Goal: Task Accomplishment & Management: Use online tool/utility

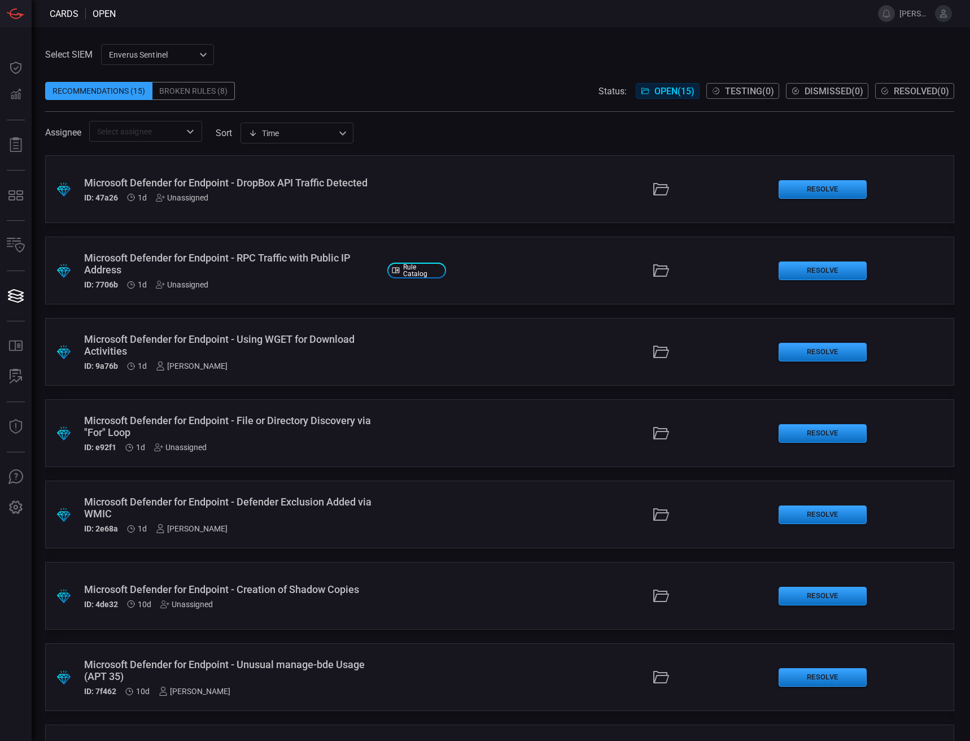
click at [938, 18] on icon at bounding box center [943, 13] width 10 height 10
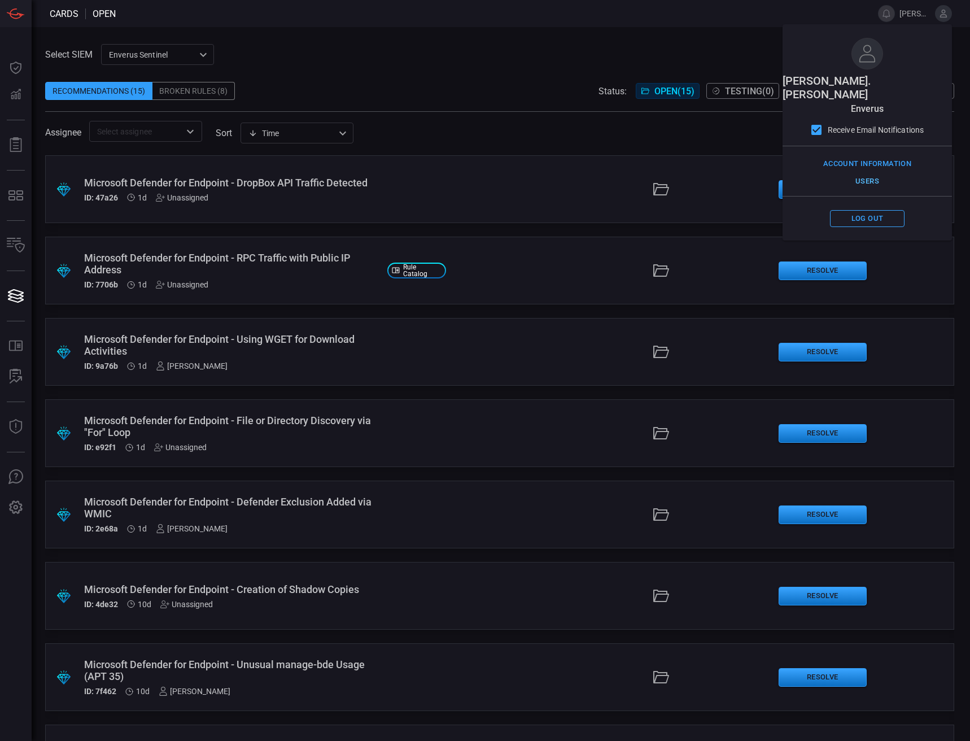
click at [866, 173] on button "Users" at bounding box center [867, 181] width 75 height 17
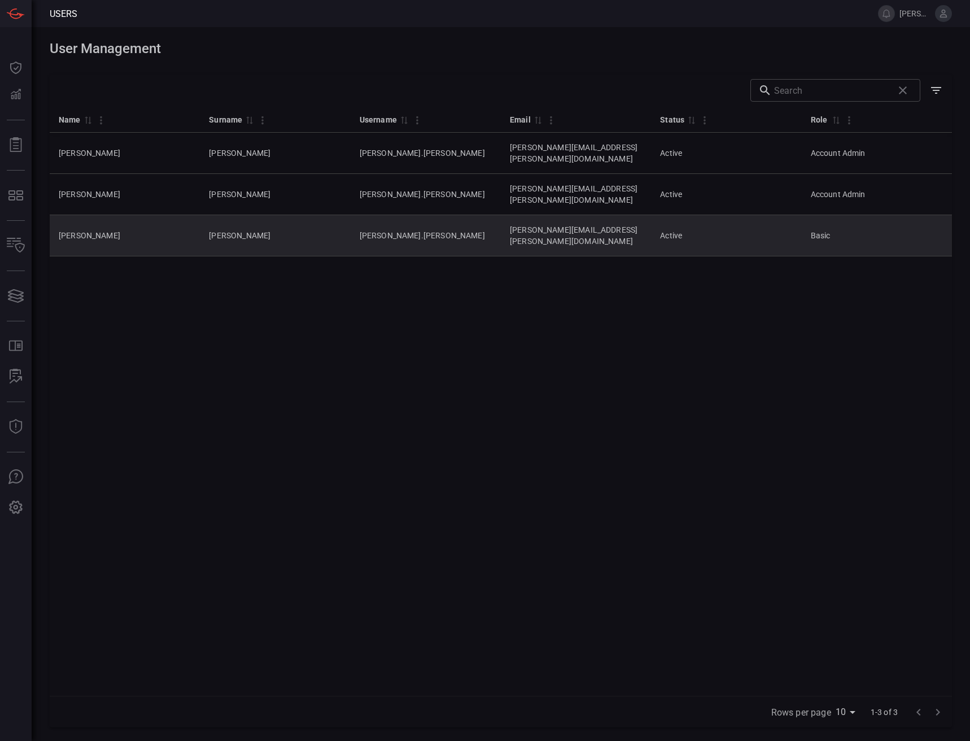
click at [809, 216] on td "Basic" at bounding box center [877, 235] width 150 height 41
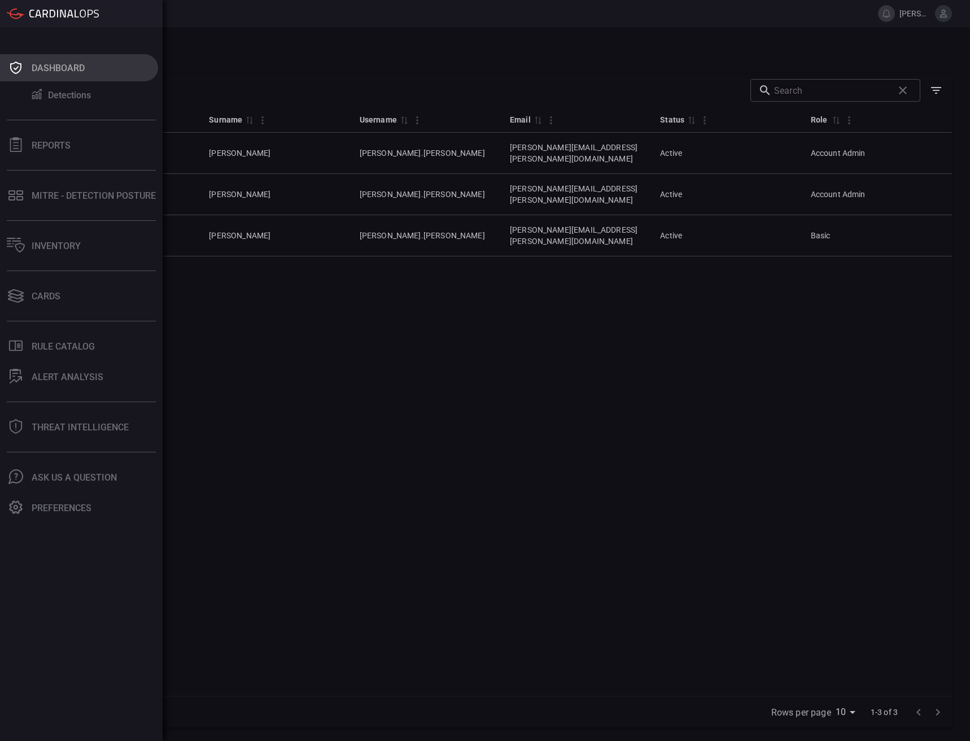
click at [45, 73] on button "Dashboard" at bounding box center [79, 67] width 158 height 27
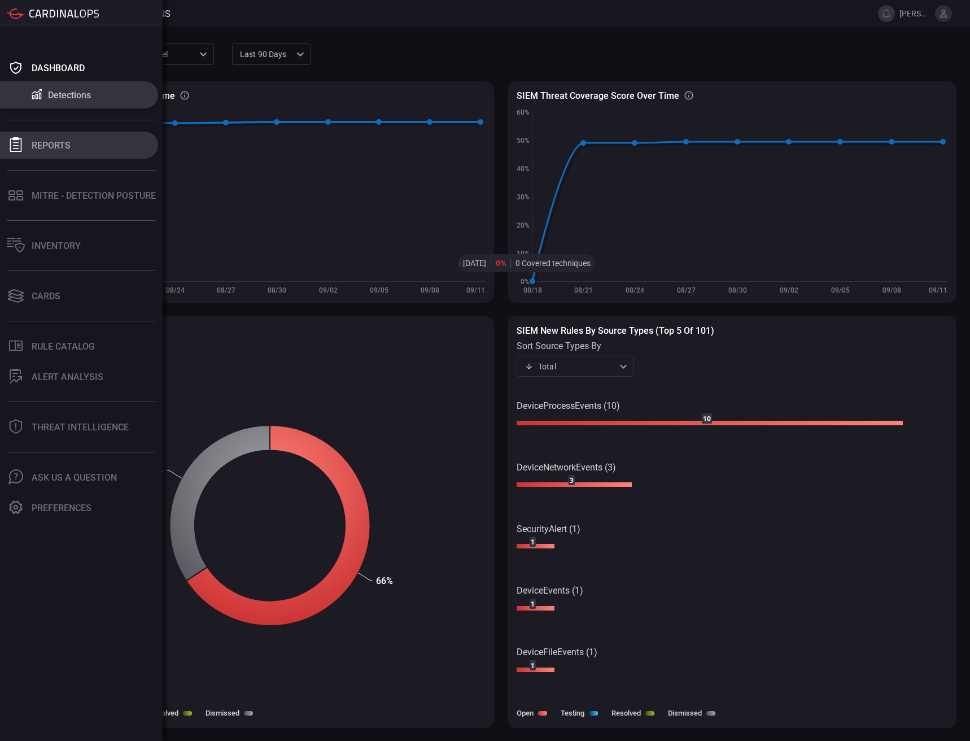
click at [24, 150] on div at bounding box center [16, 145] width 18 height 16
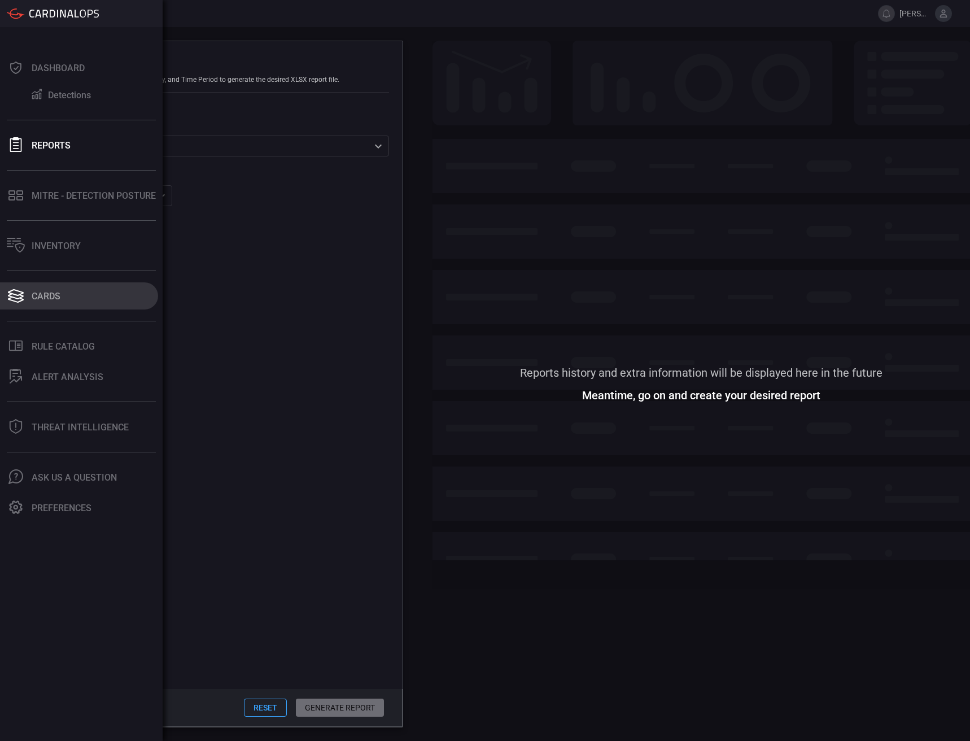
click at [37, 292] on div "Cards" at bounding box center [46, 296] width 29 height 11
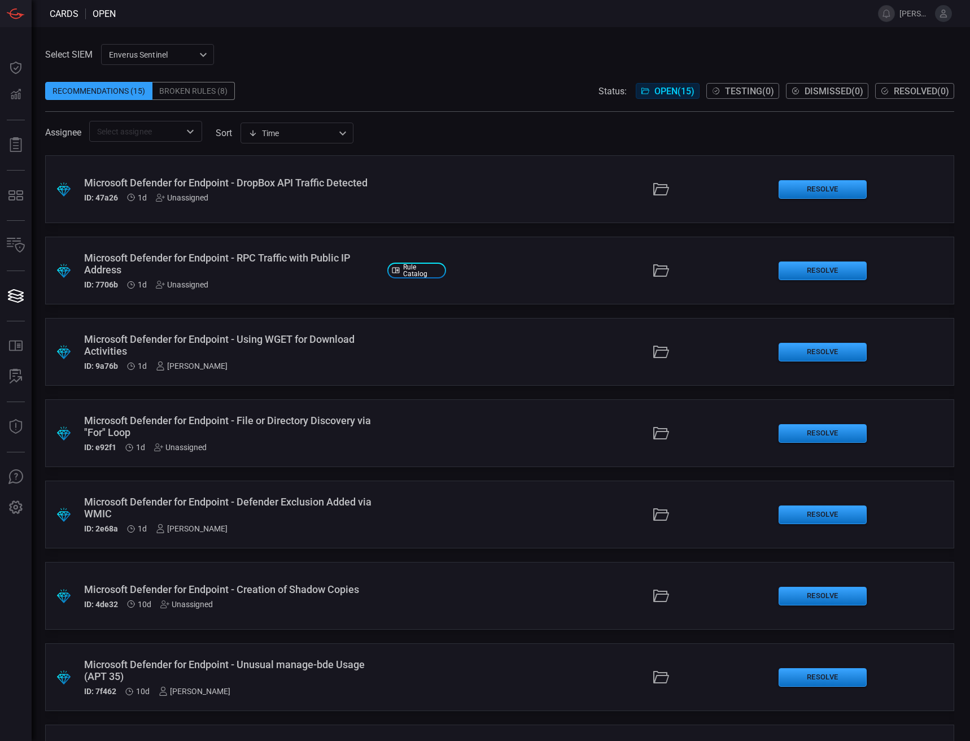
click at [162, 351] on div "Microsoft Defender for Endpoint - Using WGET for Download Activities" at bounding box center [231, 345] width 294 height 24
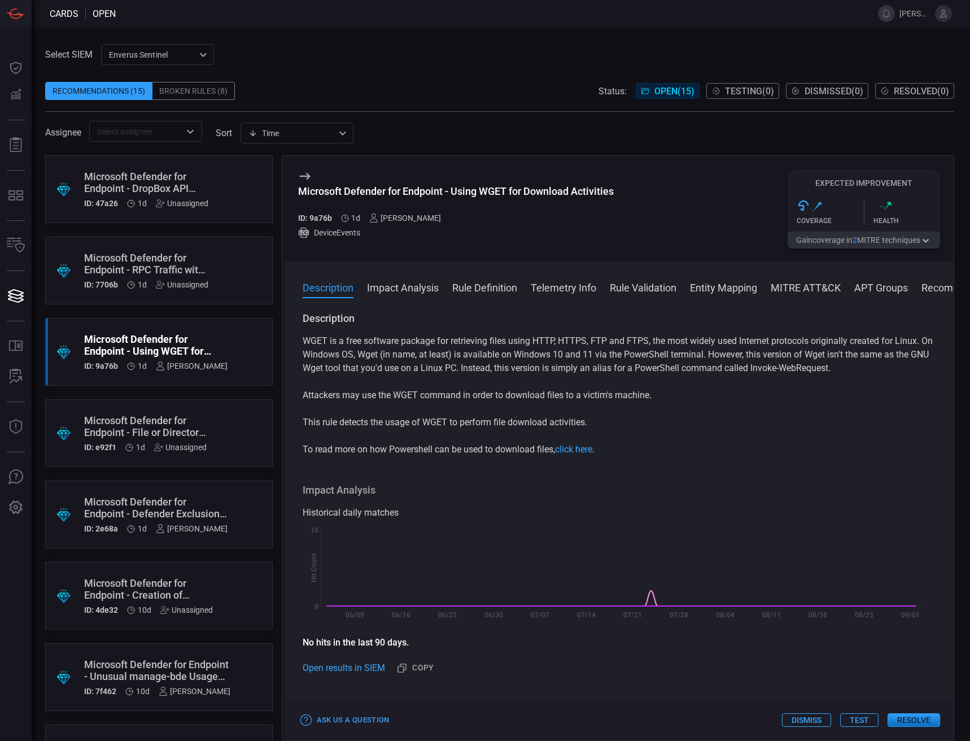
click at [301, 170] on icon at bounding box center [305, 176] width 14 height 14
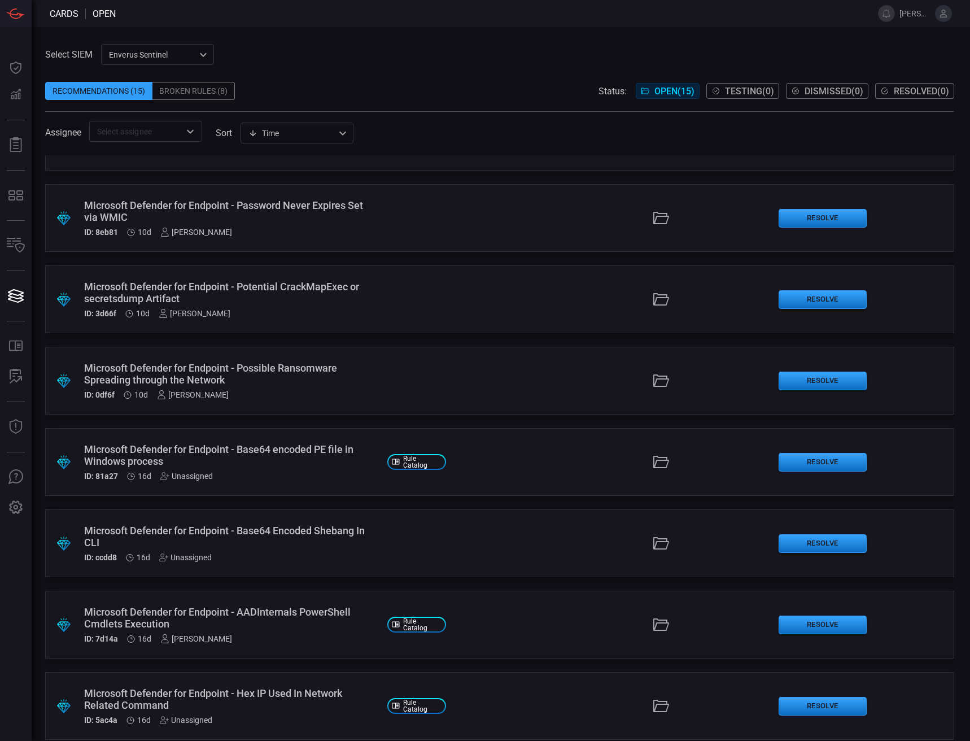
scroll to position [634, 0]
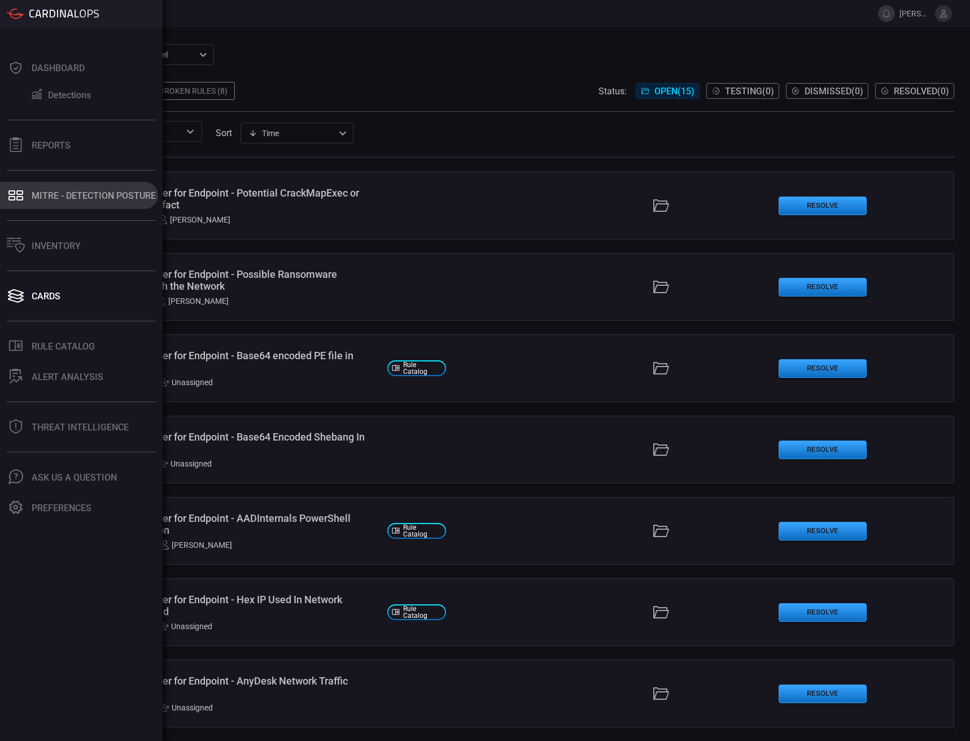
click at [63, 204] on button "MITRE - Detection Posture" at bounding box center [79, 195] width 158 height 27
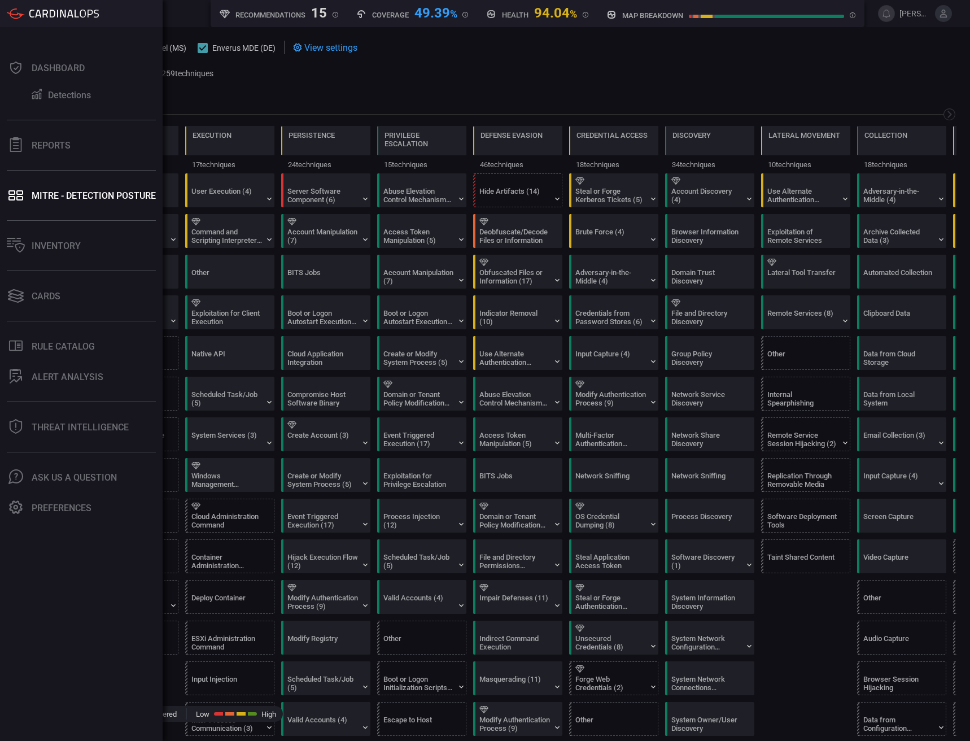
click at [64, 211] on div "Dashboard Detections Reports MITRE - Detection Posture Inventory Cards .st0_rul…" at bounding box center [81, 383] width 163 height 713
click at [63, 297] on button "Cards" at bounding box center [79, 295] width 158 height 27
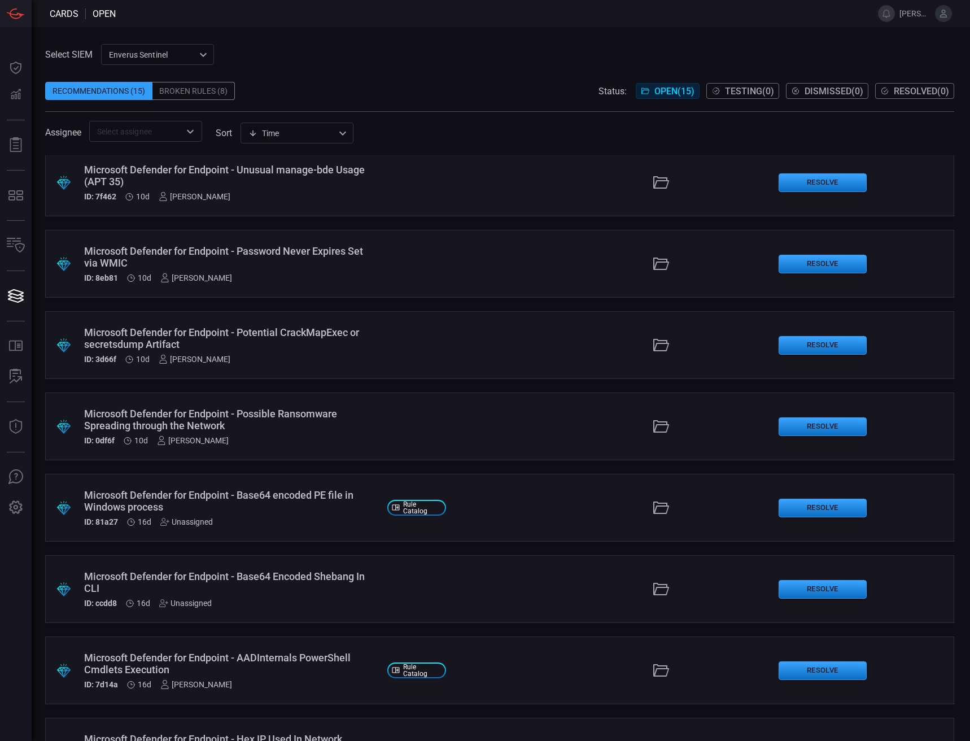
scroll to position [634, 0]
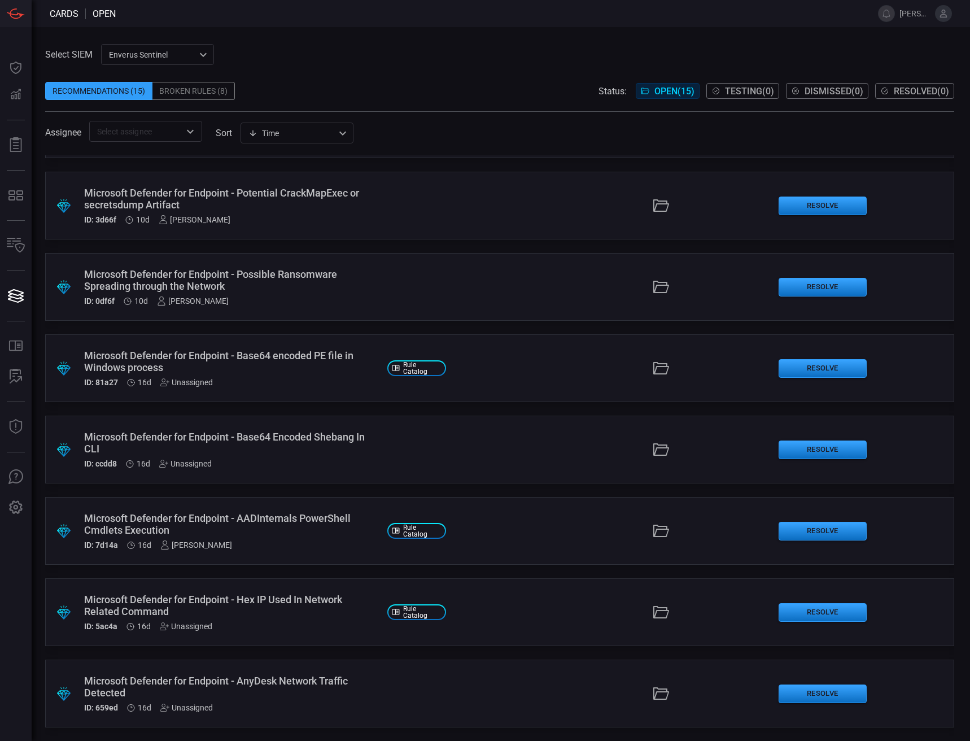
click at [414, 540] on div ".suggested_cards_icon{fill:url(#suggested_cards_icon);} Microsoft Defender for …" at bounding box center [499, 531] width 909 height 68
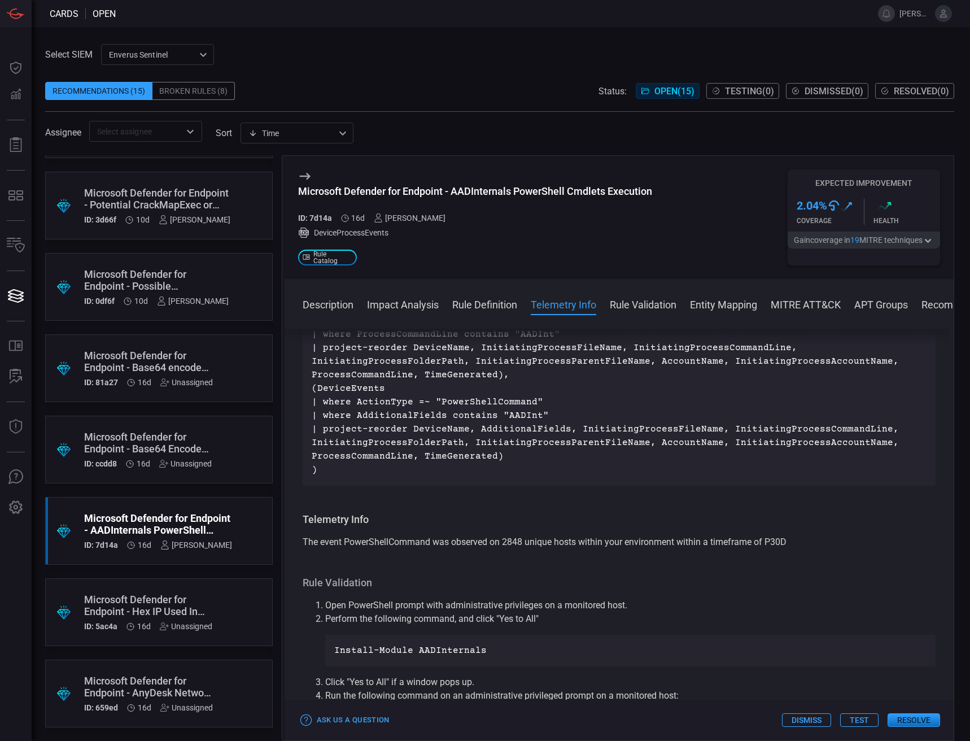
scroll to position [564, 0]
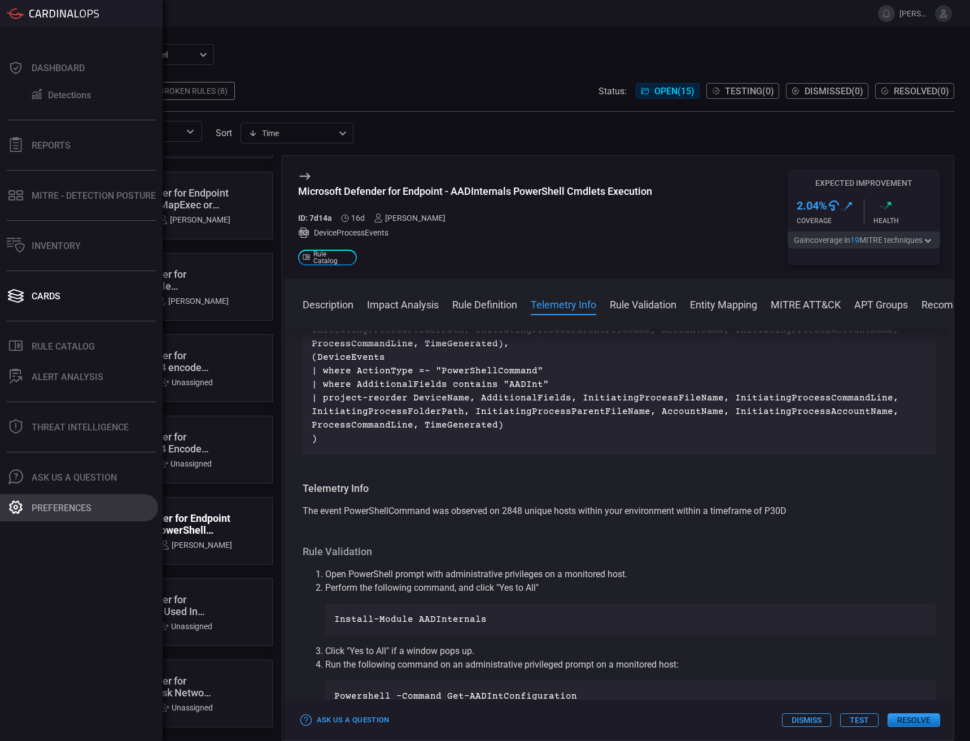
click at [23, 502] on div at bounding box center [16, 508] width 18 height 16
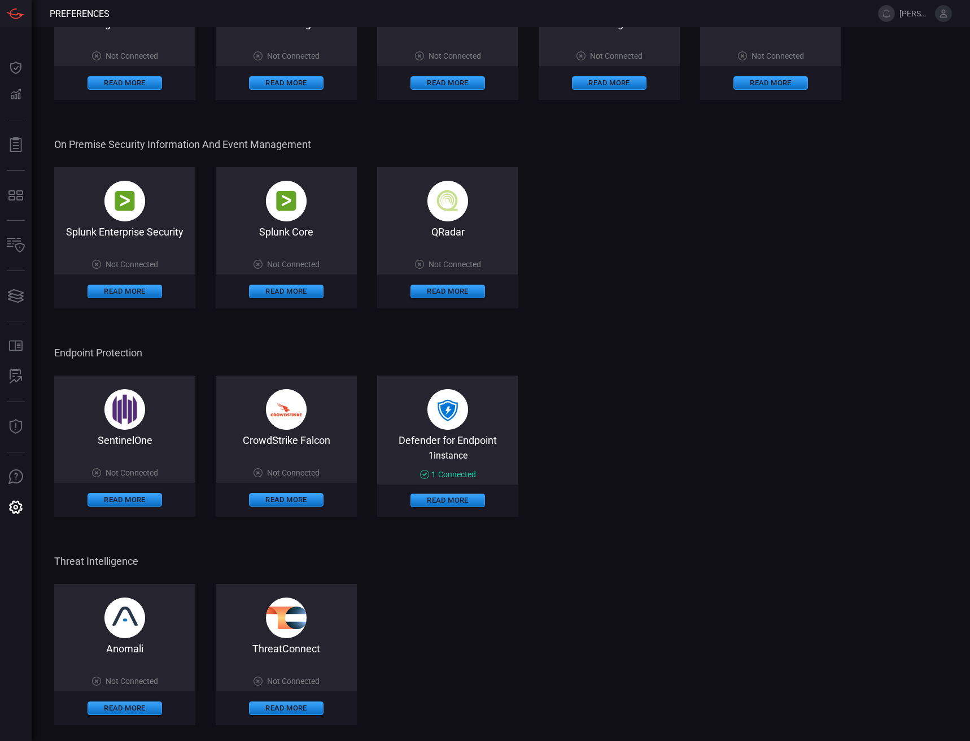
scroll to position [306, 0]
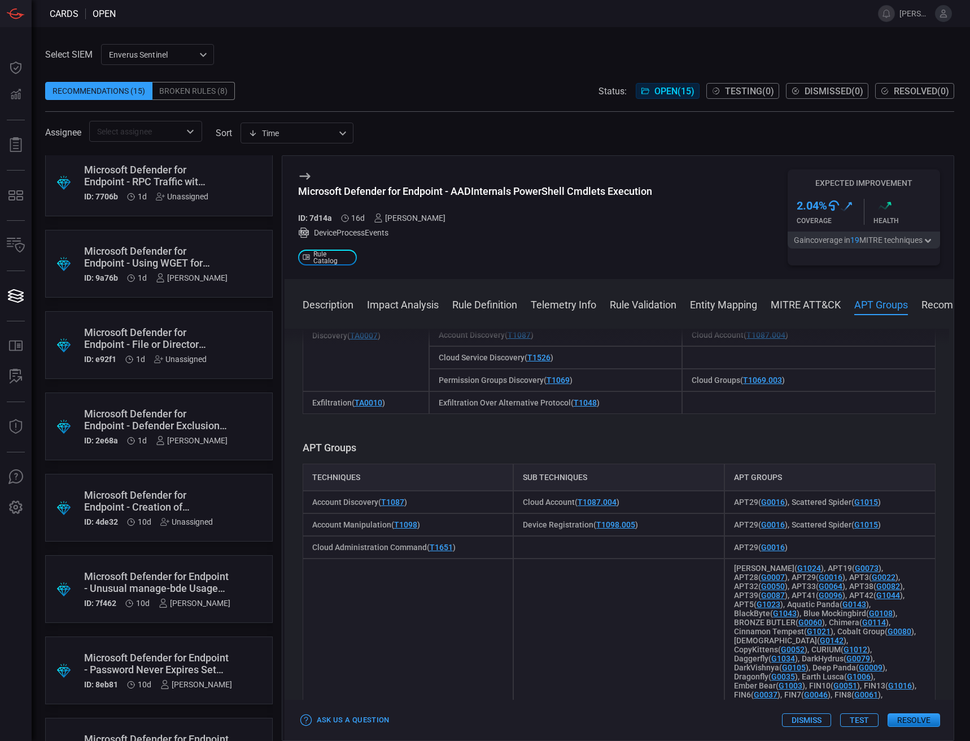
scroll to position [395, 0]
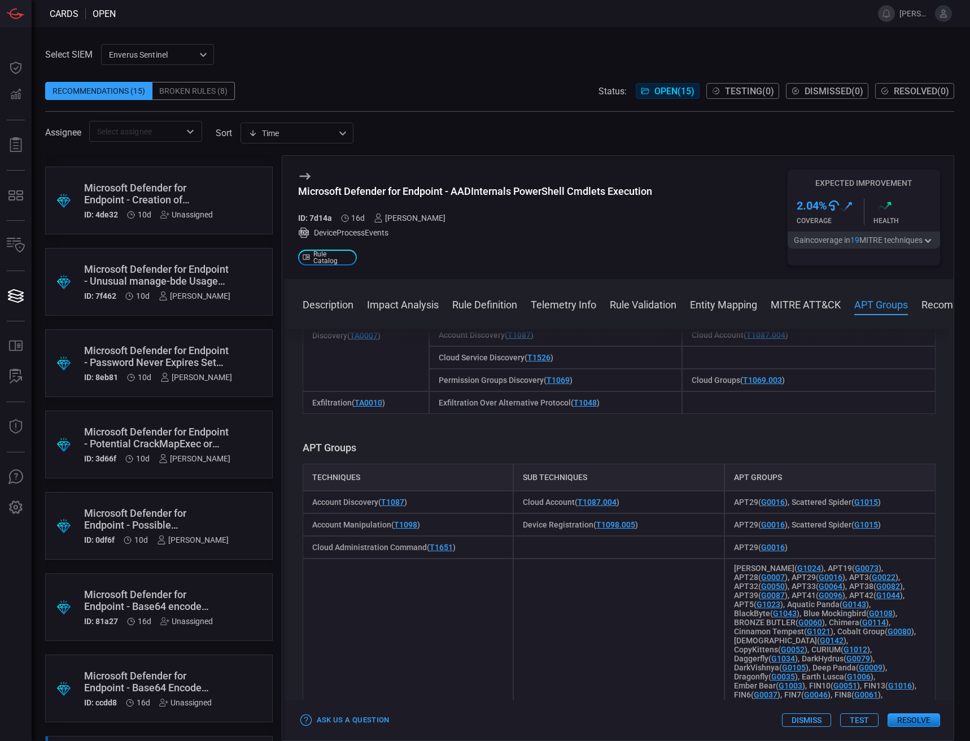
click at [211, 94] on div "Broken Rules (8)" at bounding box center [193, 91] width 82 height 18
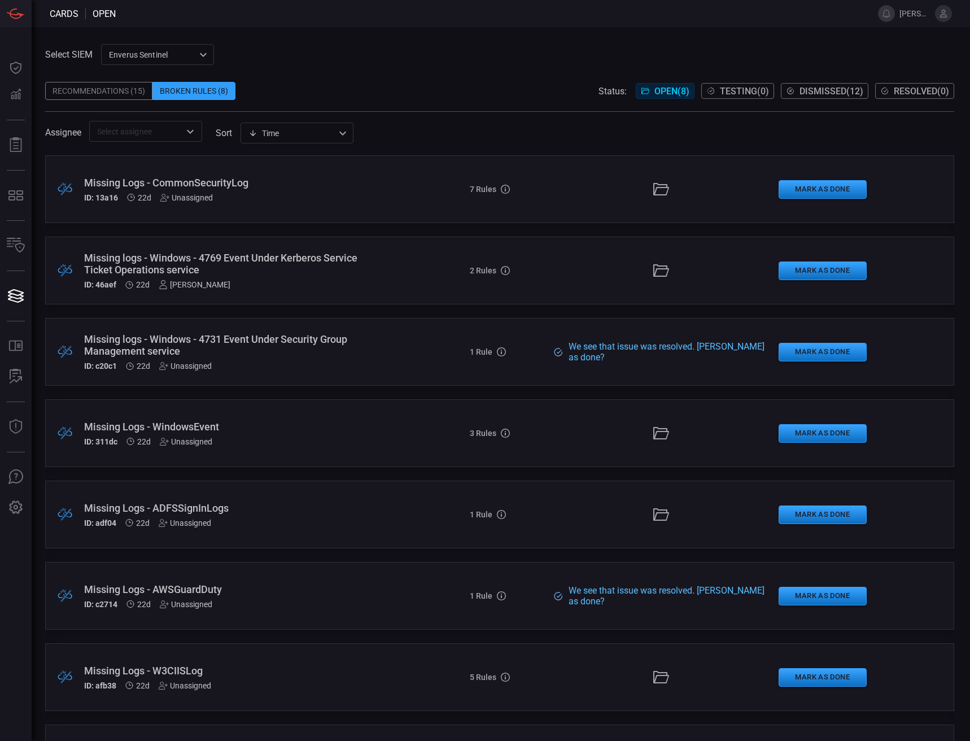
click at [94, 91] on div "Recommendations (15)" at bounding box center [98, 91] width 107 height 18
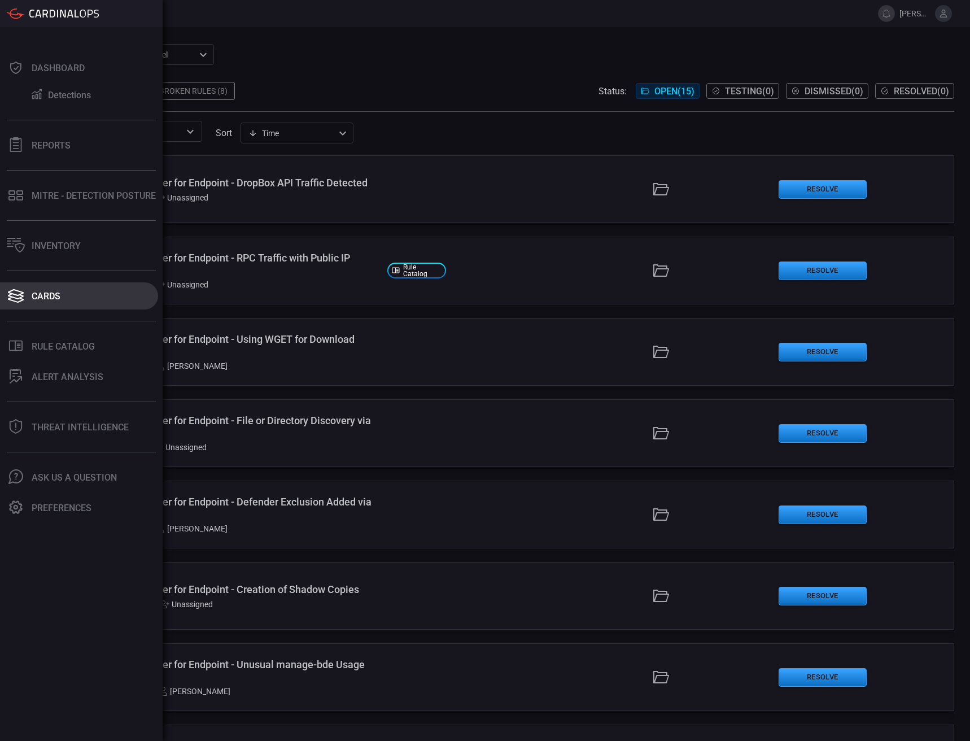
click at [45, 301] on button "Cards" at bounding box center [79, 295] width 158 height 27
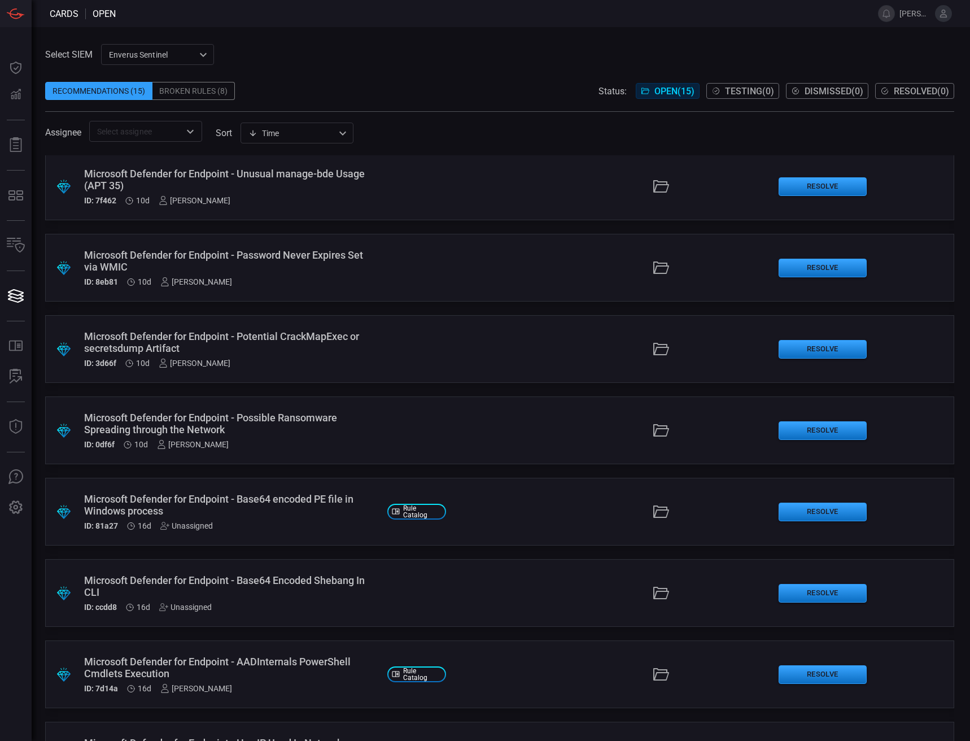
scroll to position [634, 0]
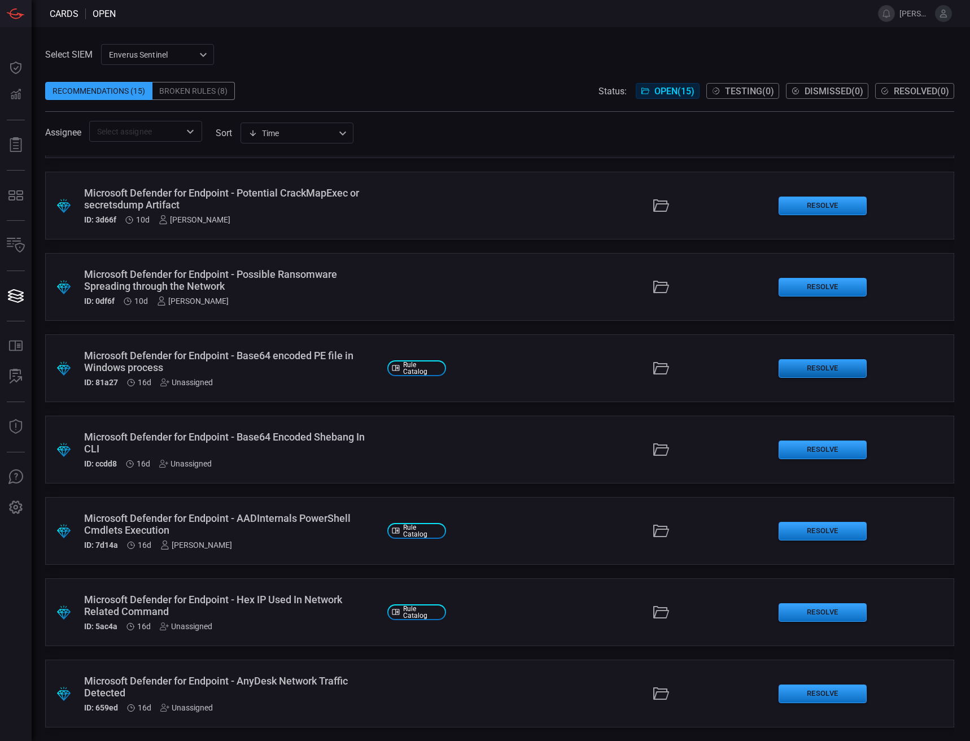
click at [799, 373] on button "Resolve" at bounding box center [822, 368] width 88 height 19
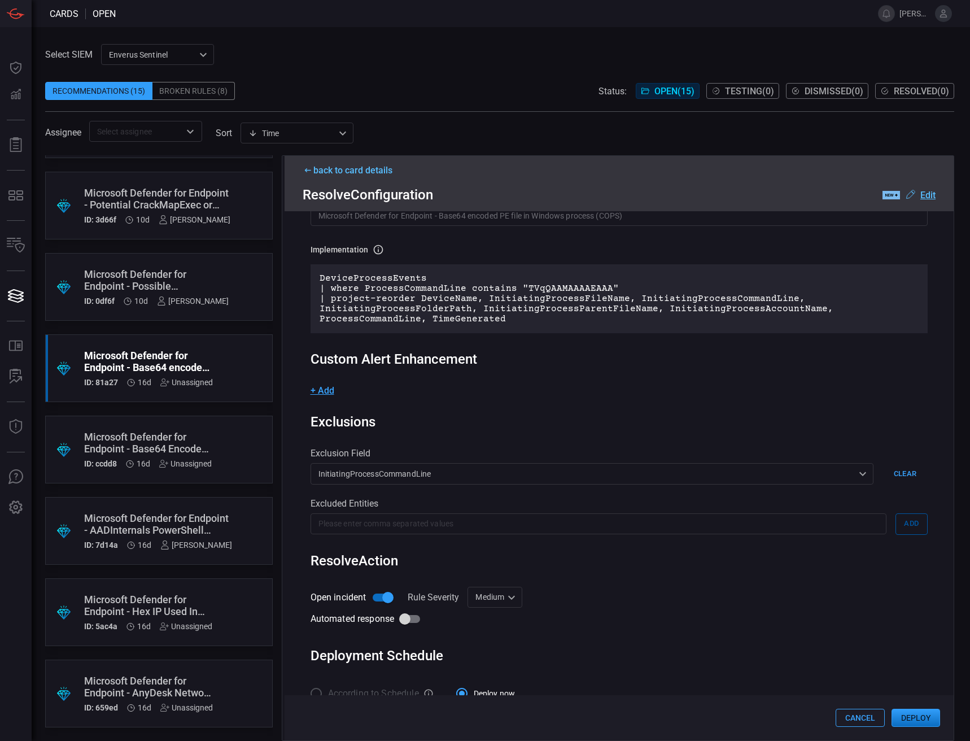
scroll to position [106, 0]
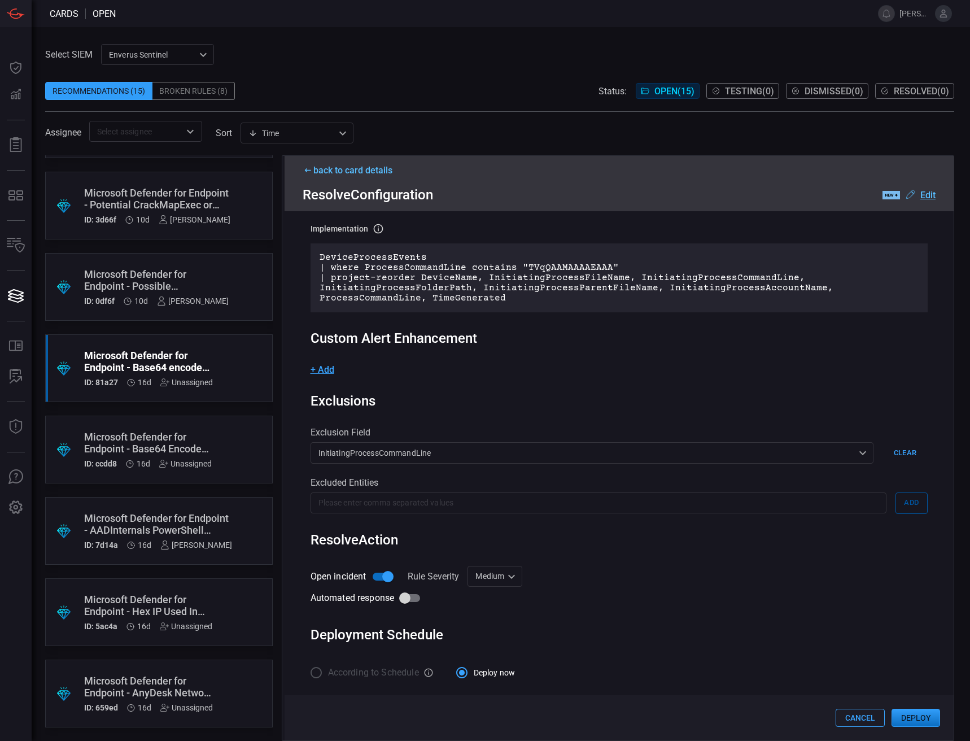
click at [477, 579] on div "Medium Medium ​" at bounding box center [494, 576] width 55 height 21
click at [624, 412] on div at bounding box center [485, 370] width 970 height 741
click at [905, 723] on button "Deploy" at bounding box center [915, 717] width 49 height 18
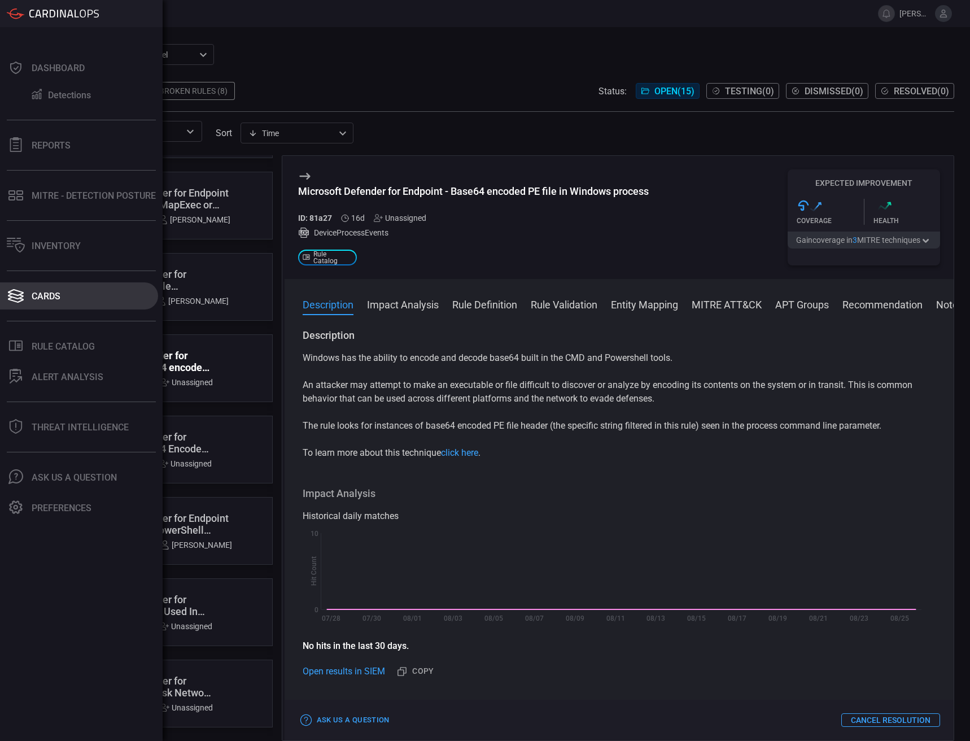
click at [37, 292] on div "Cards" at bounding box center [46, 296] width 29 height 11
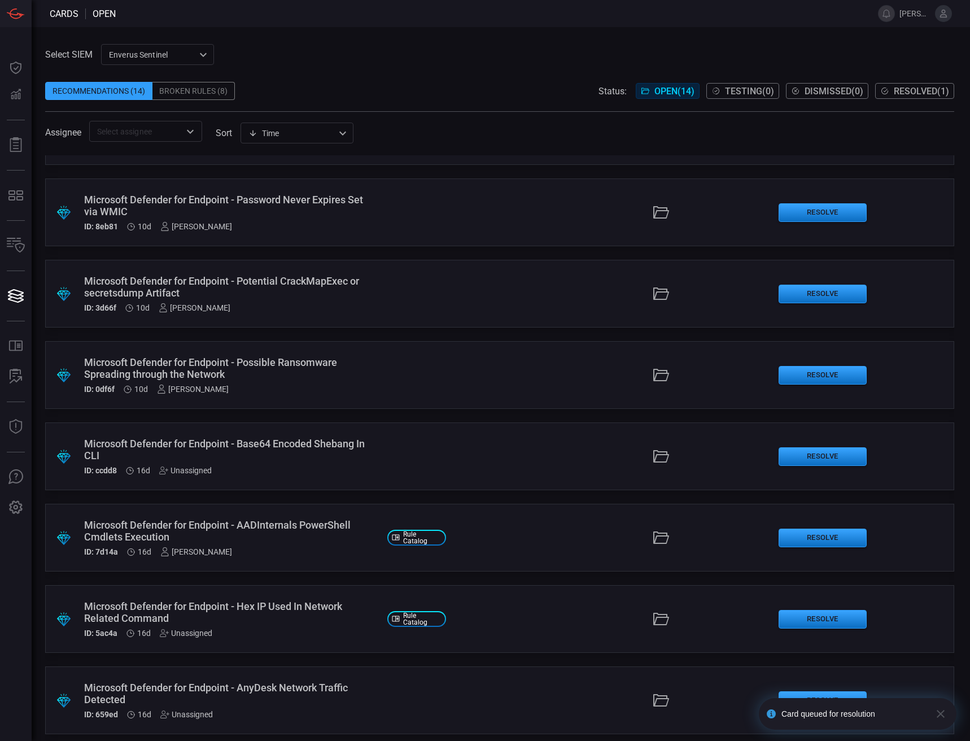
scroll to position [553, 0]
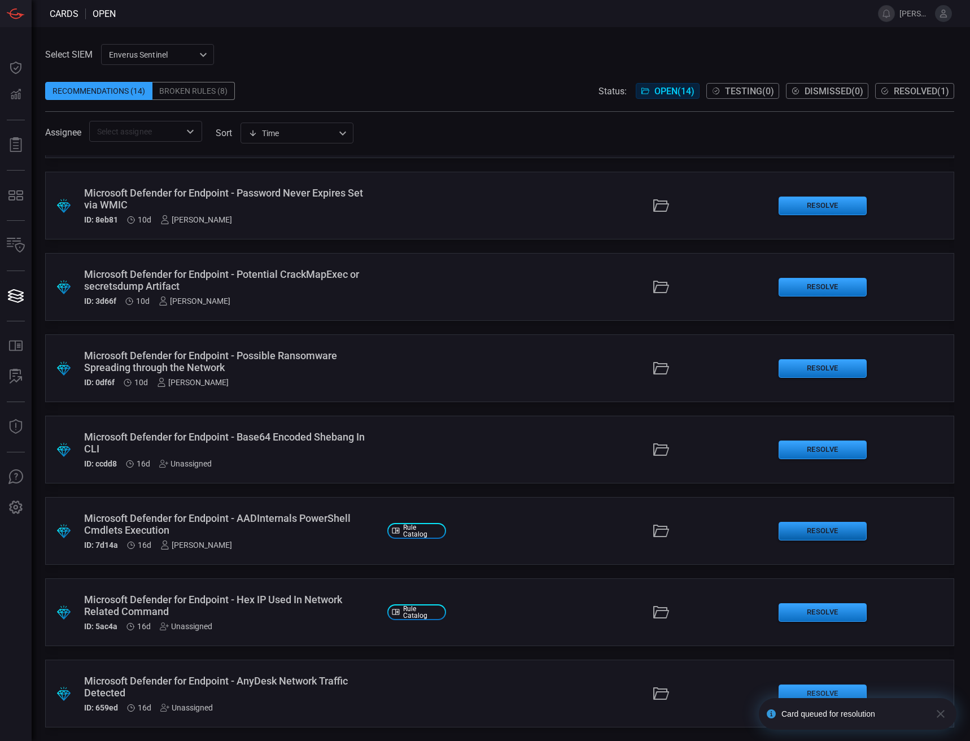
click at [800, 525] on button "Resolve" at bounding box center [822, 531] width 88 height 19
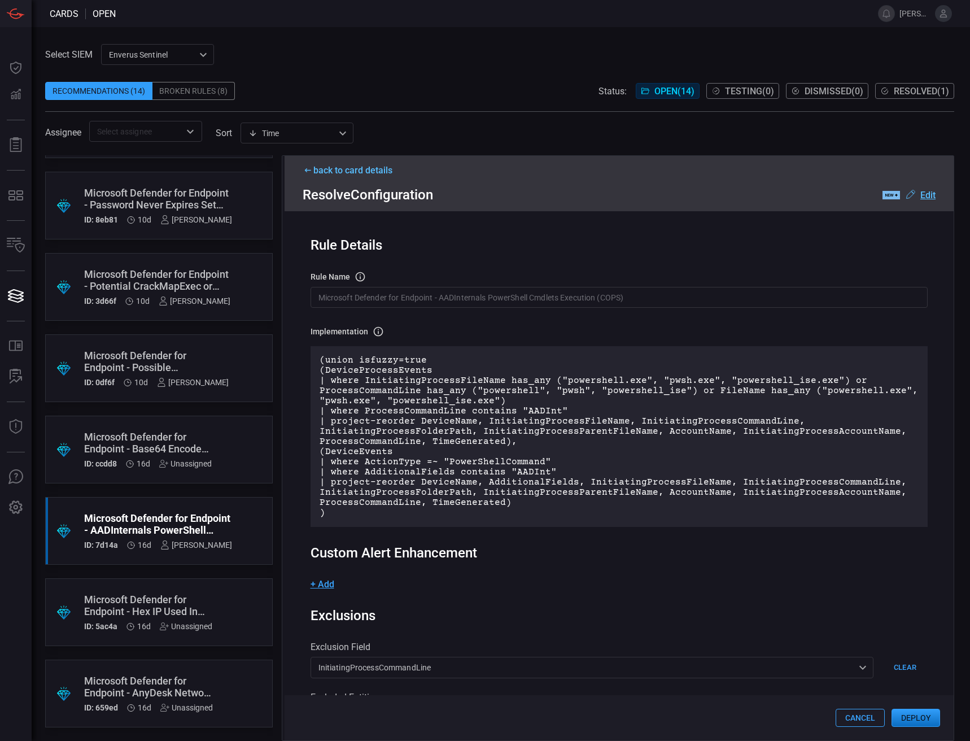
click at [156, 140] on div "​" at bounding box center [145, 131] width 113 height 21
click at [684, 186] on div "back to card details Resolve Configuration .label-new-label-new-cls-1 { fill: #…" at bounding box center [618, 183] width 669 height 55
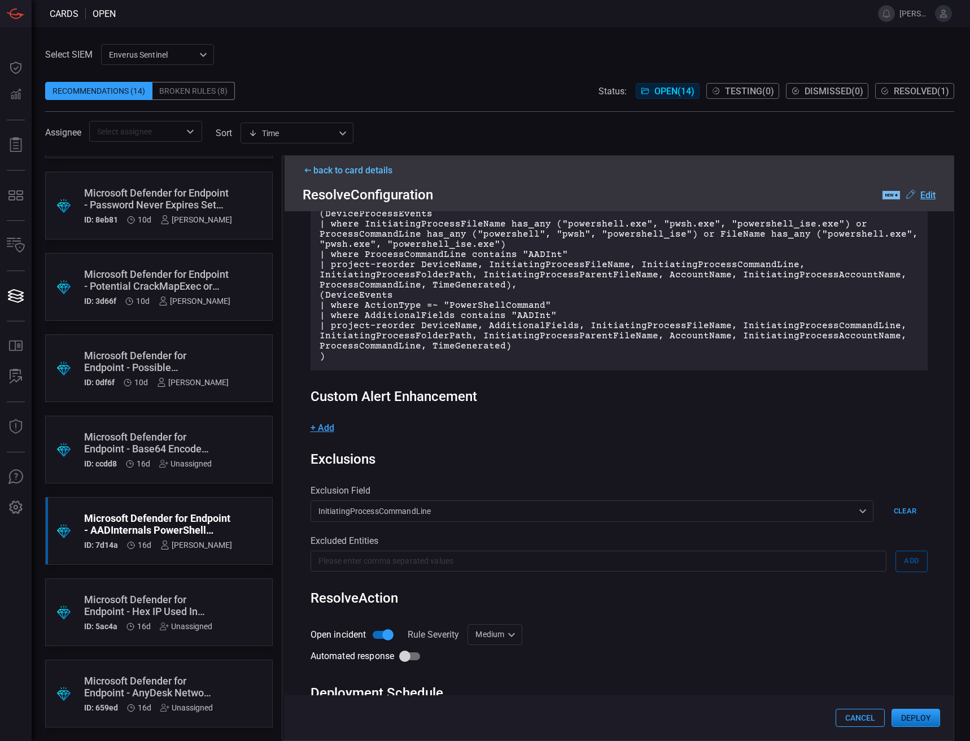
scroll to position [218, 0]
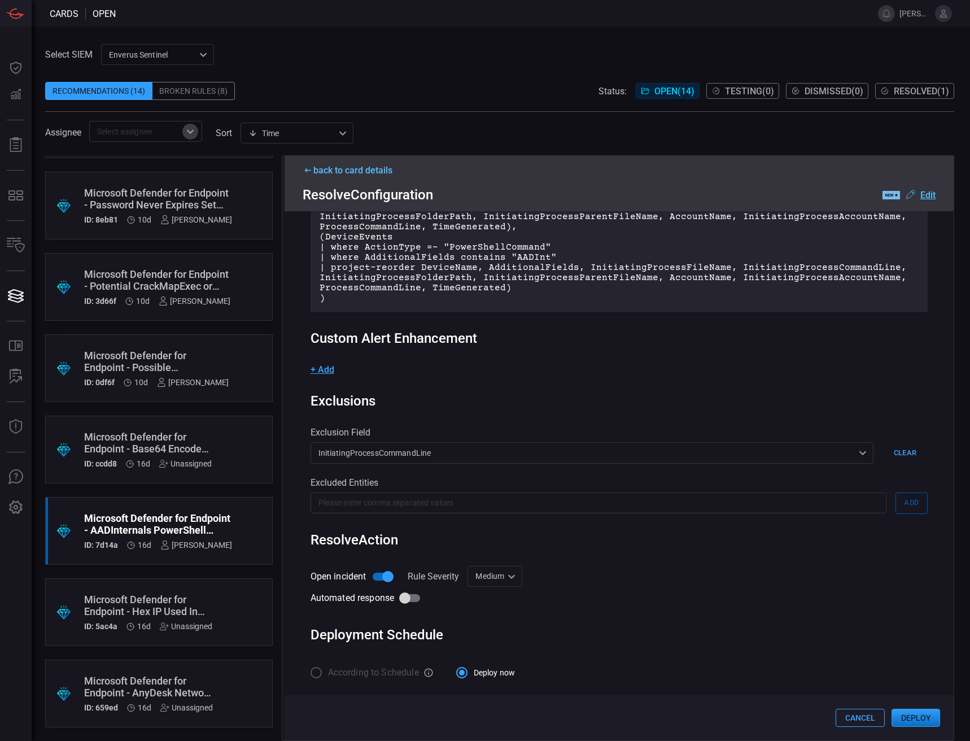
click at [188, 135] on icon "Open" at bounding box center [190, 132] width 14 height 14
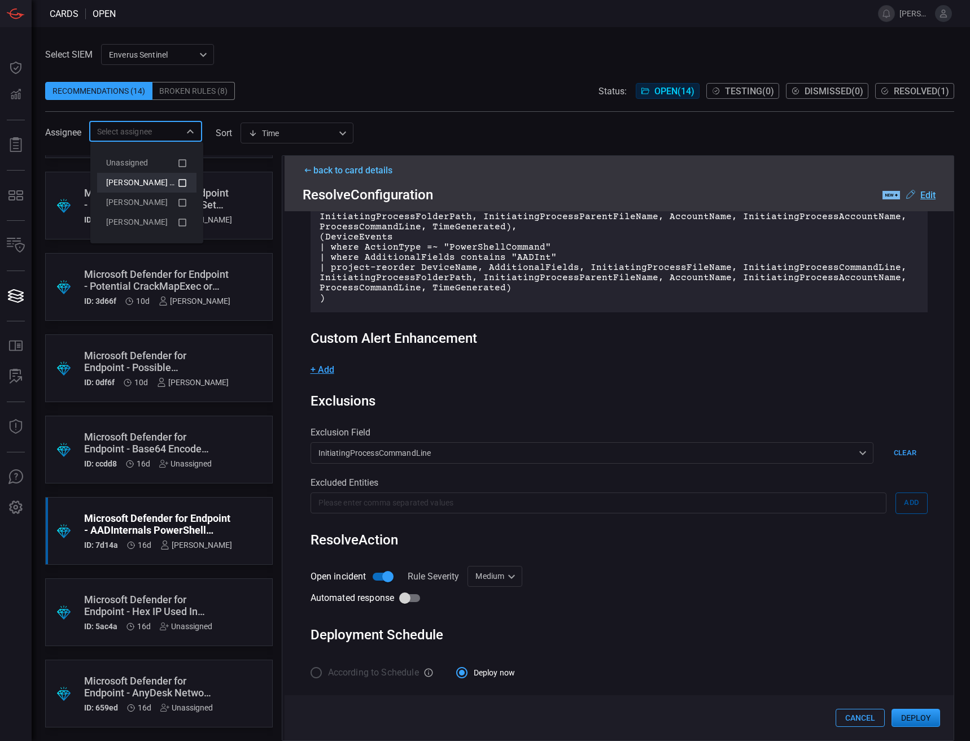
click at [174, 189] on div "[PERSON_NAME] (Myself)" at bounding box center [146, 183] width 81 height 14
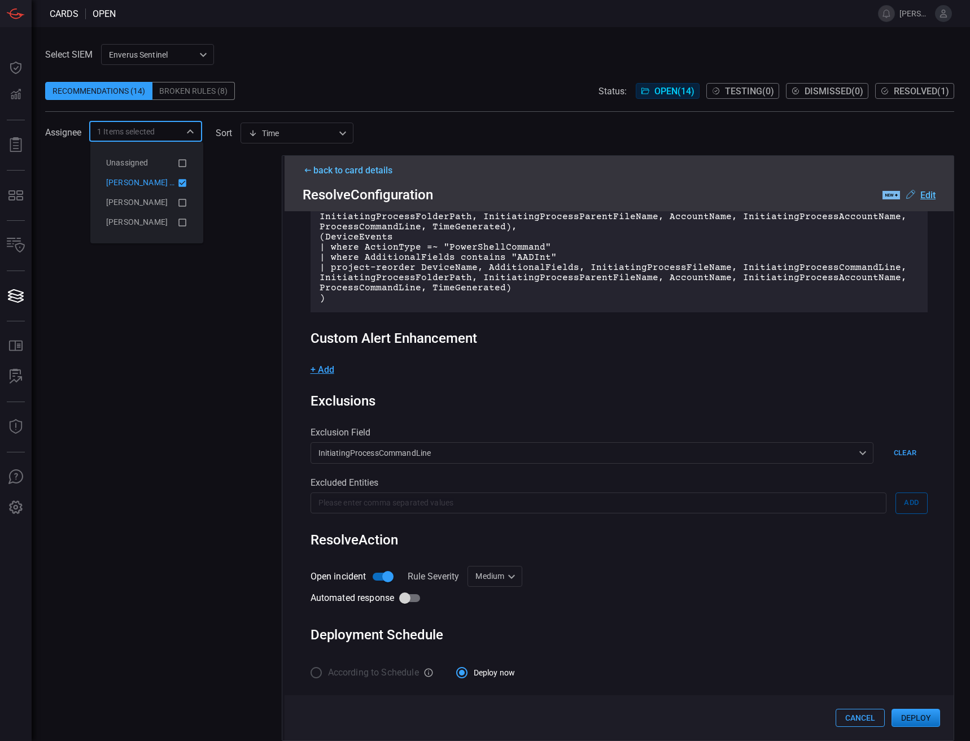
click at [159, 185] on span "[PERSON_NAME] (Myself)" at bounding box center [152, 182] width 93 height 9
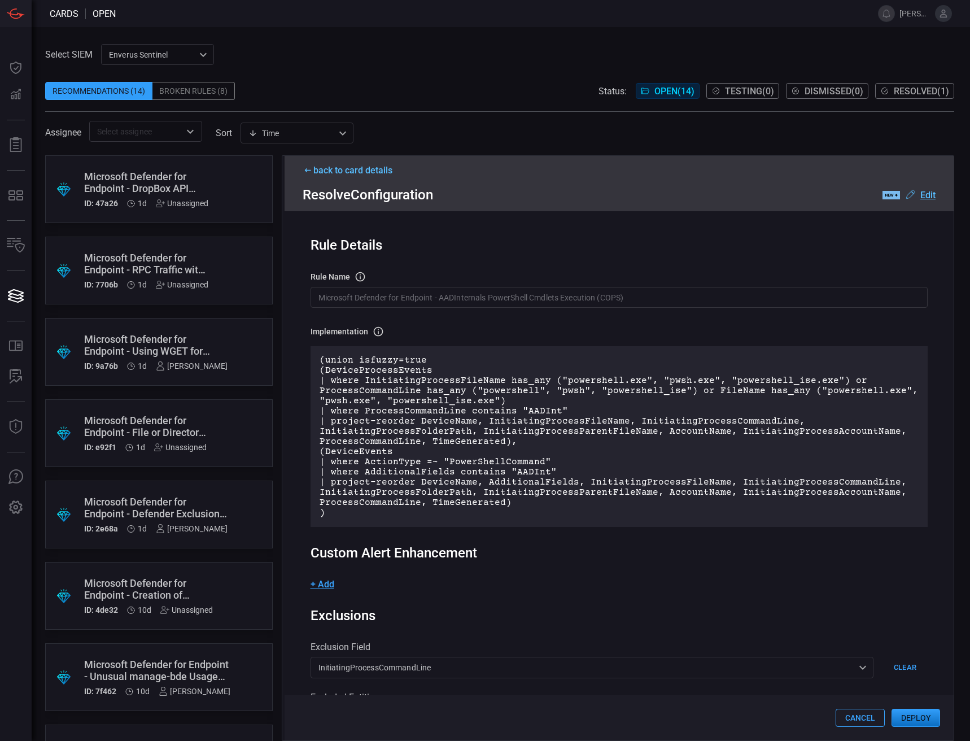
click at [384, 170] on div "back to card details" at bounding box center [619, 170] width 633 height 11
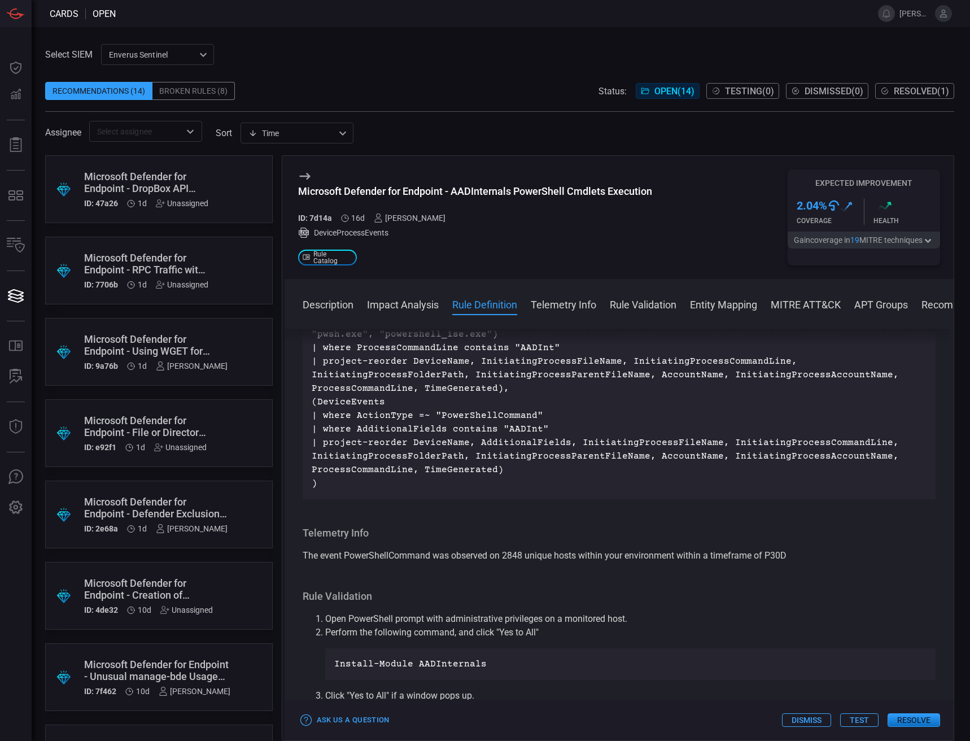
scroll to position [564, 0]
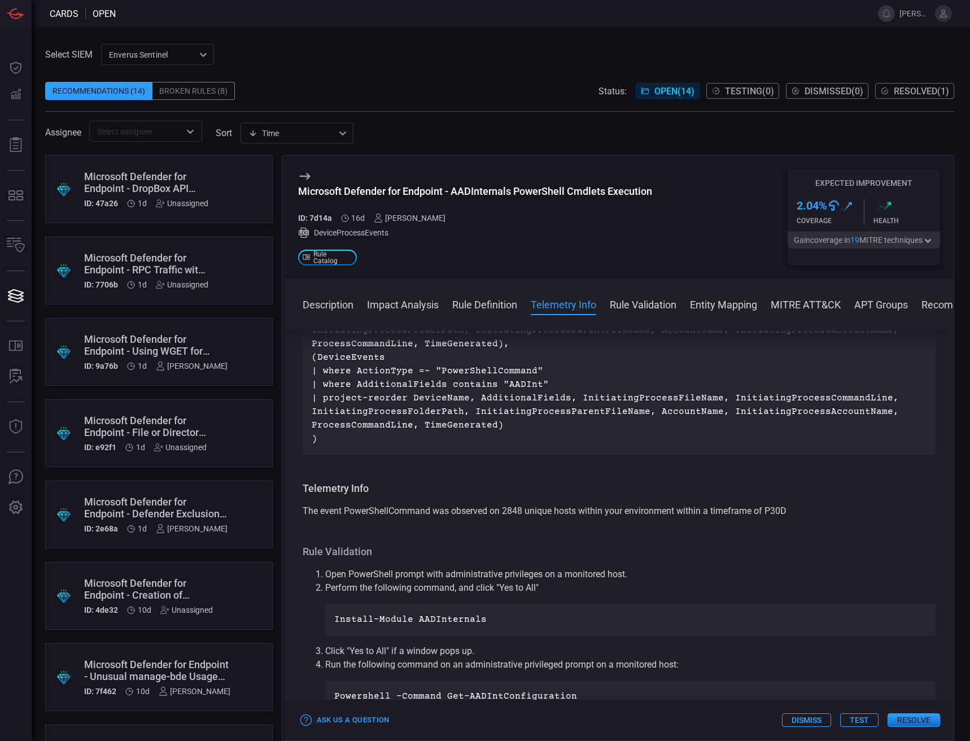
click at [416, 219] on div "[PERSON_NAME]" at bounding box center [410, 217] width 72 height 9
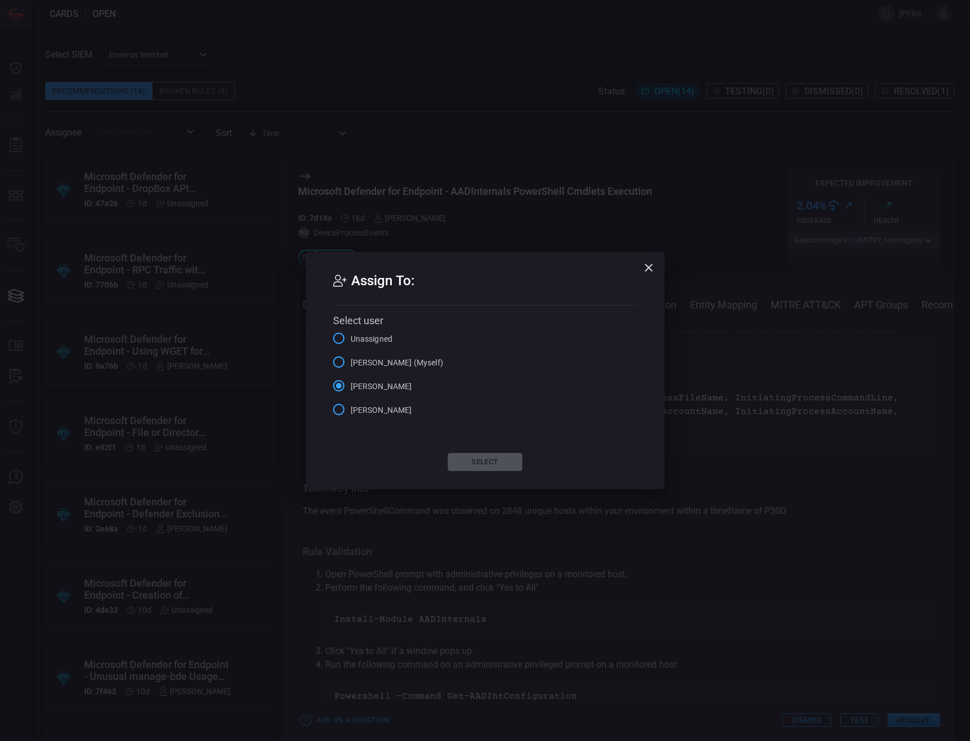
click at [379, 364] on span "[PERSON_NAME] (Myself)" at bounding box center [397, 363] width 93 height 12
click at [351, 364] on input "[PERSON_NAME] (Myself)" at bounding box center [339, 362] width 24 height 24
click at [495, 466] on button "Select" at bounding box center [485, 462] width 75 height 18
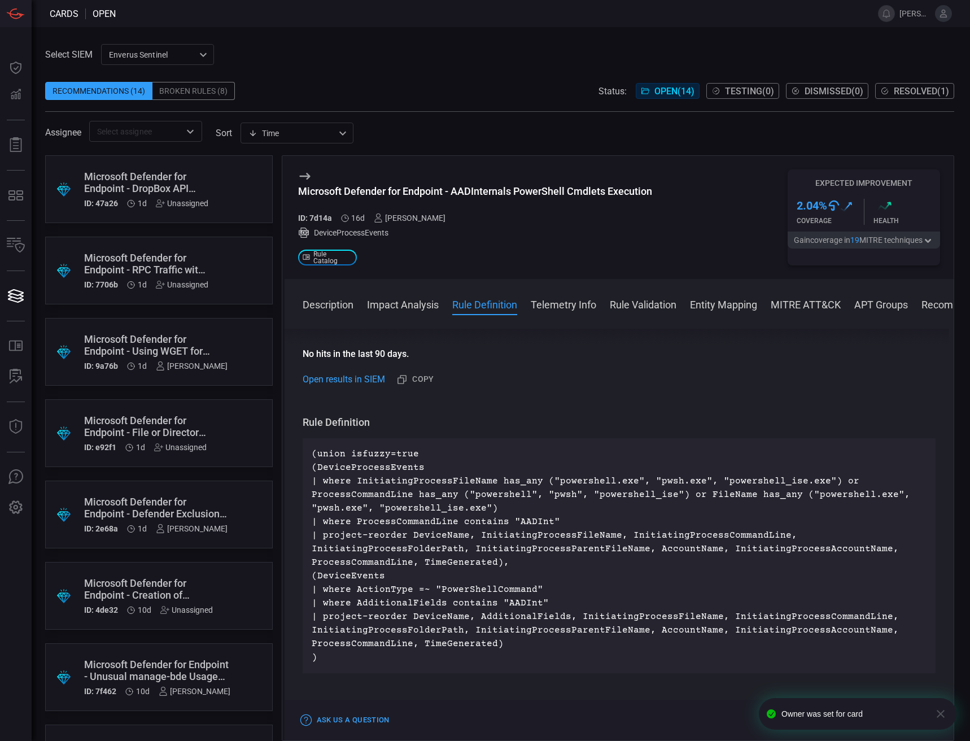
scroll to position [395, 0]
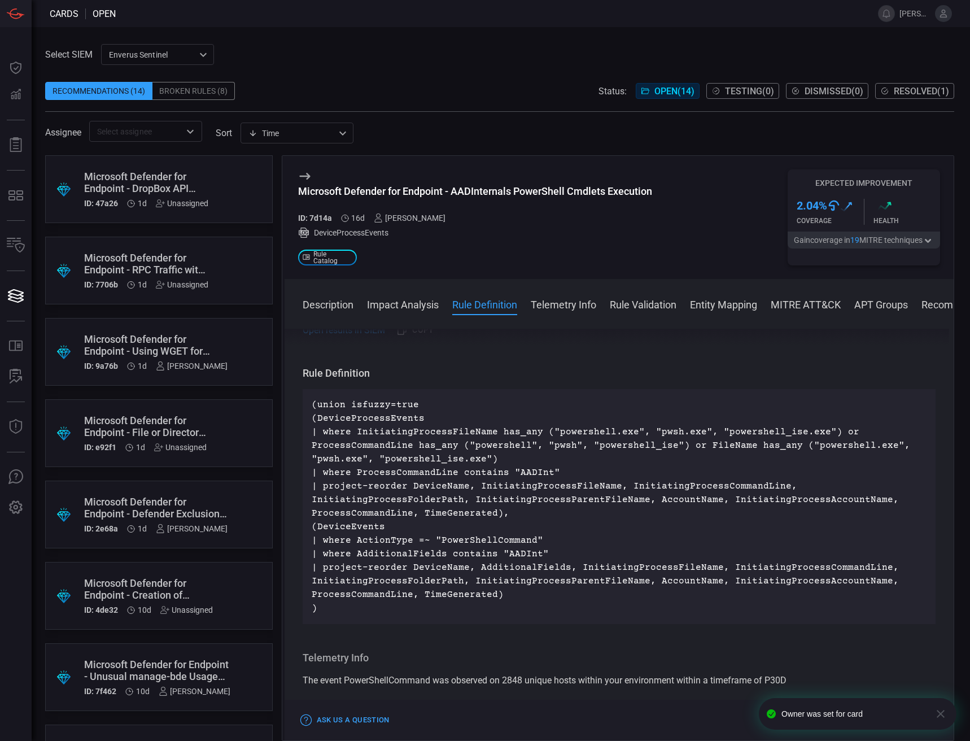
click at [945, 713] on icon "button" at bounding box center [941, 714] width 14 height 14
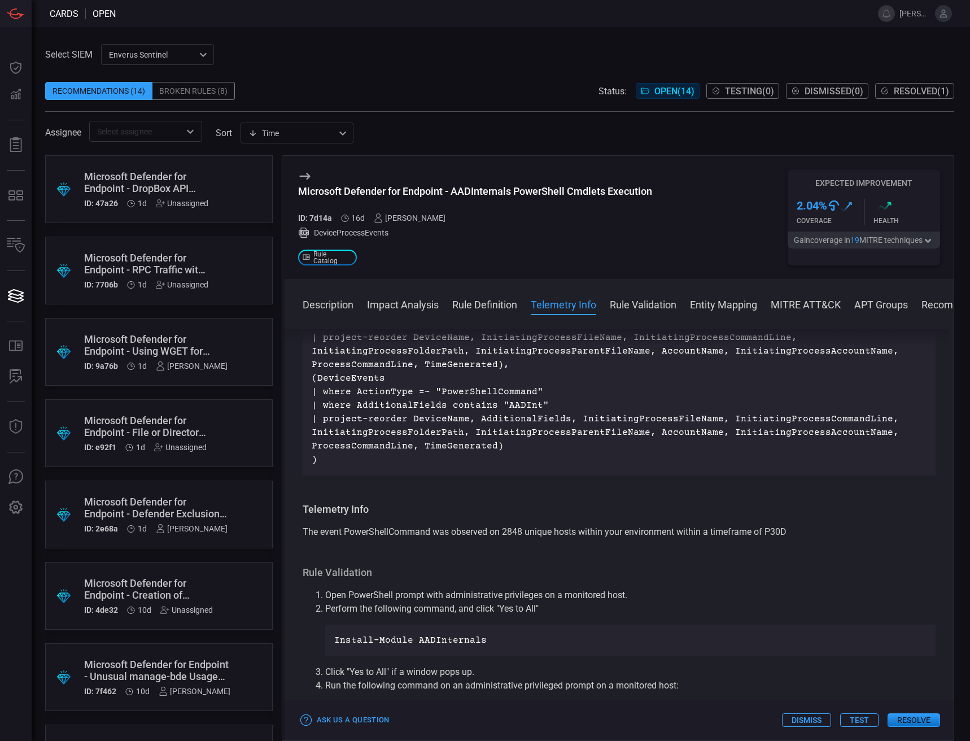
scroll to position [790, 0]
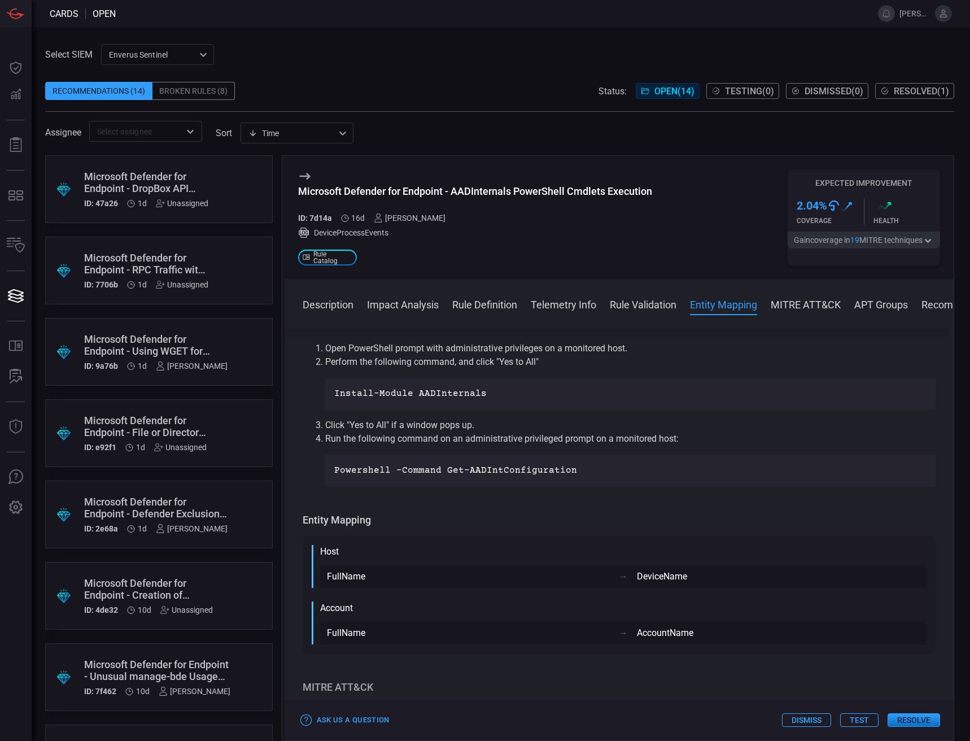
click at [920, 712] on div "Ask Us a Question Dismiss Test Resolve" at bounding box center [618, 719] width 669 height 41
click at [920, 717] on button "Resolve" at bounding box center [913, 720] width 52 height 14
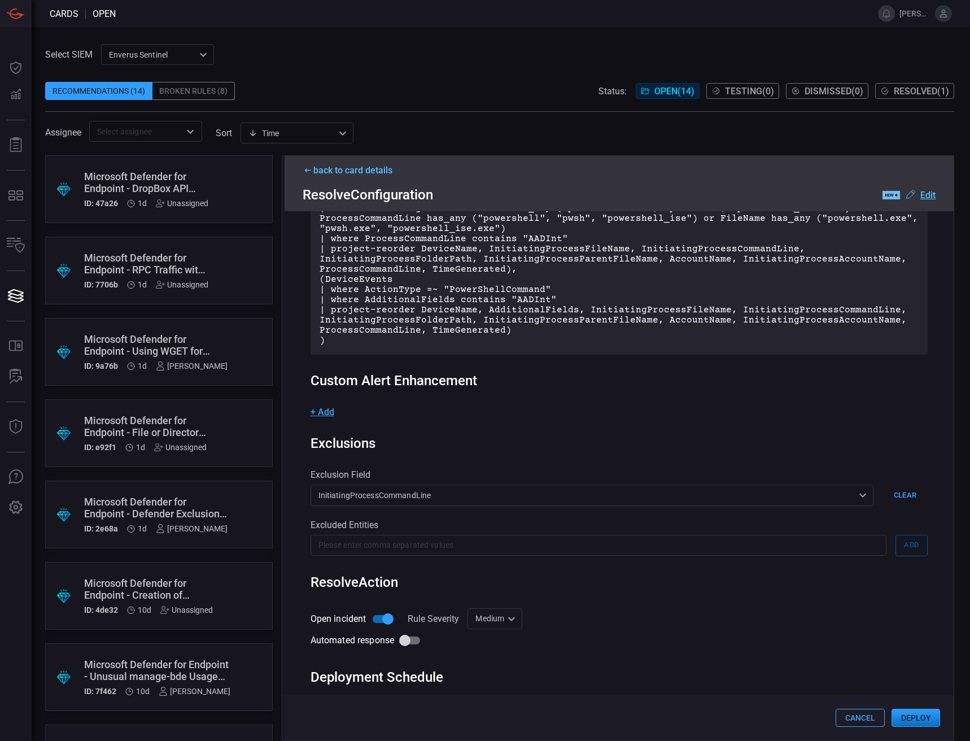
scroll to position [218, 0]
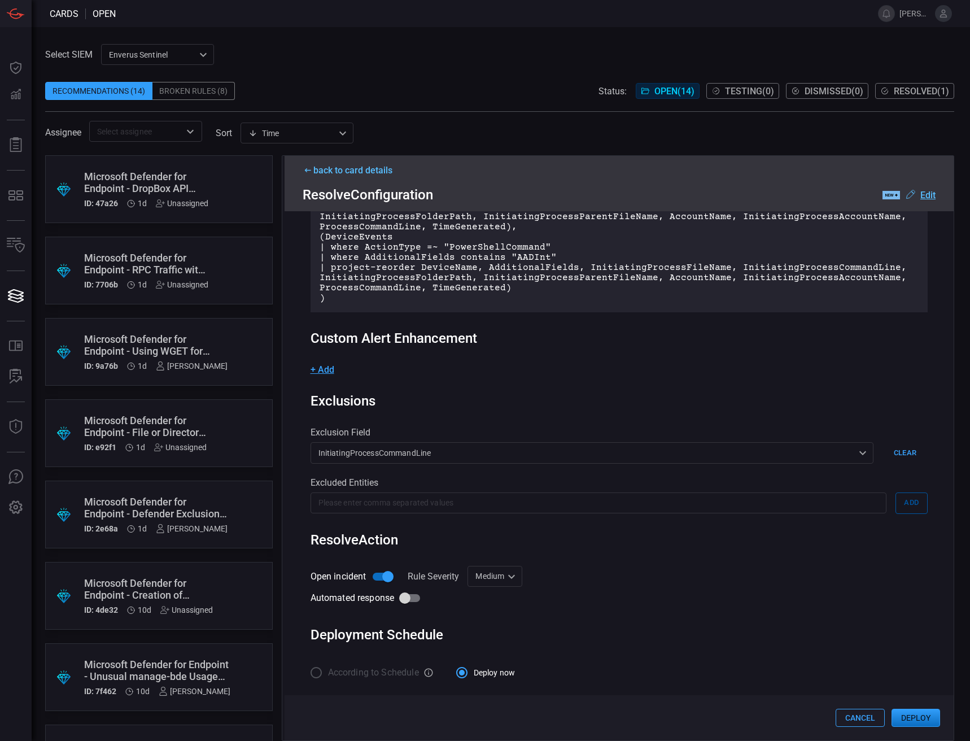
click at [487, 580] on div "Medium Medium ​" at bounding box center [494, 576] width 55 height 21
click at [492, 655] on li "High" at bounding box center [496, 655] width 67 height 19
type input "High"
click at [923, 721] on button "Deploy" at bounding box center [915, 717] width 49 height 18
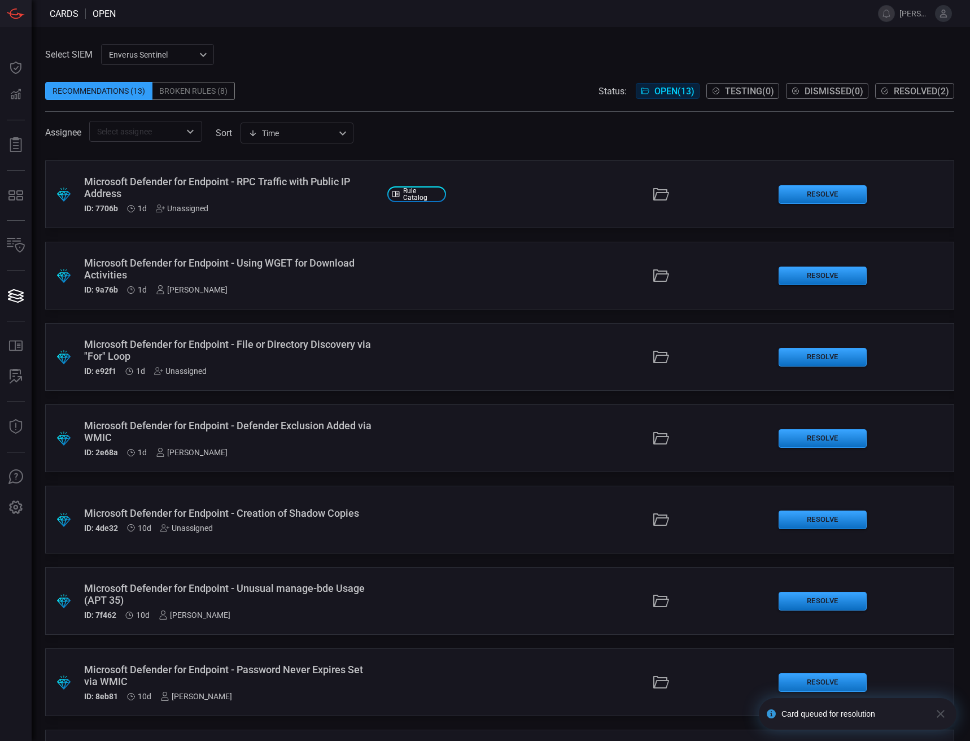
scroll to position [471, 0]
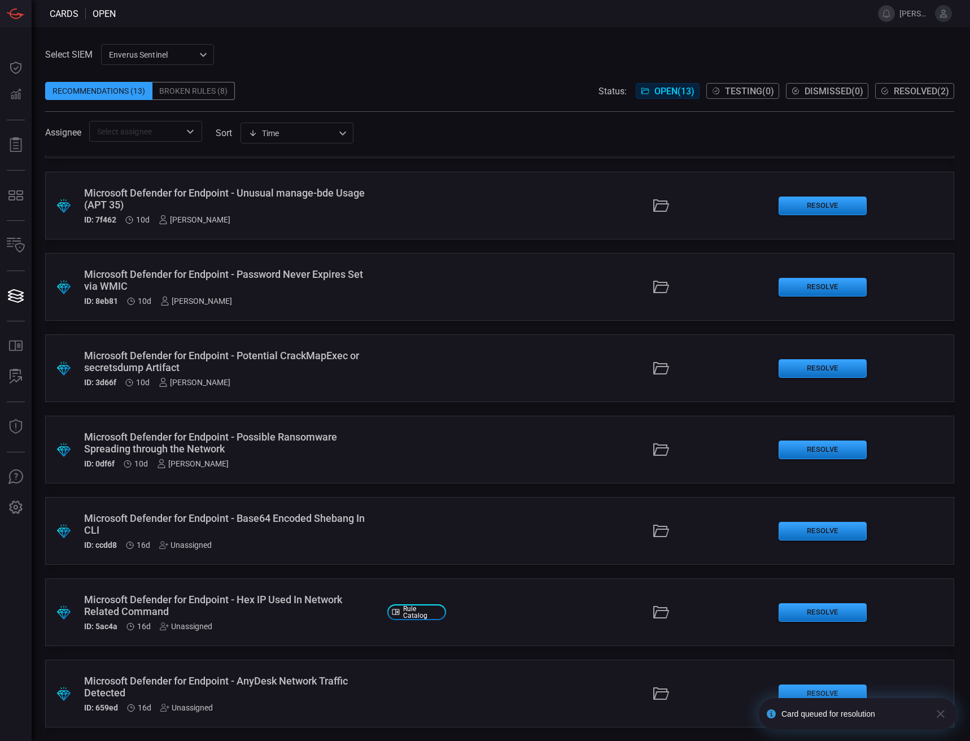
click at [329, 604] on div "Microsoft Defender for Endpoint - Hex IP Used In Network Related Command" at bounding box center [231, 605] width 294 height 24
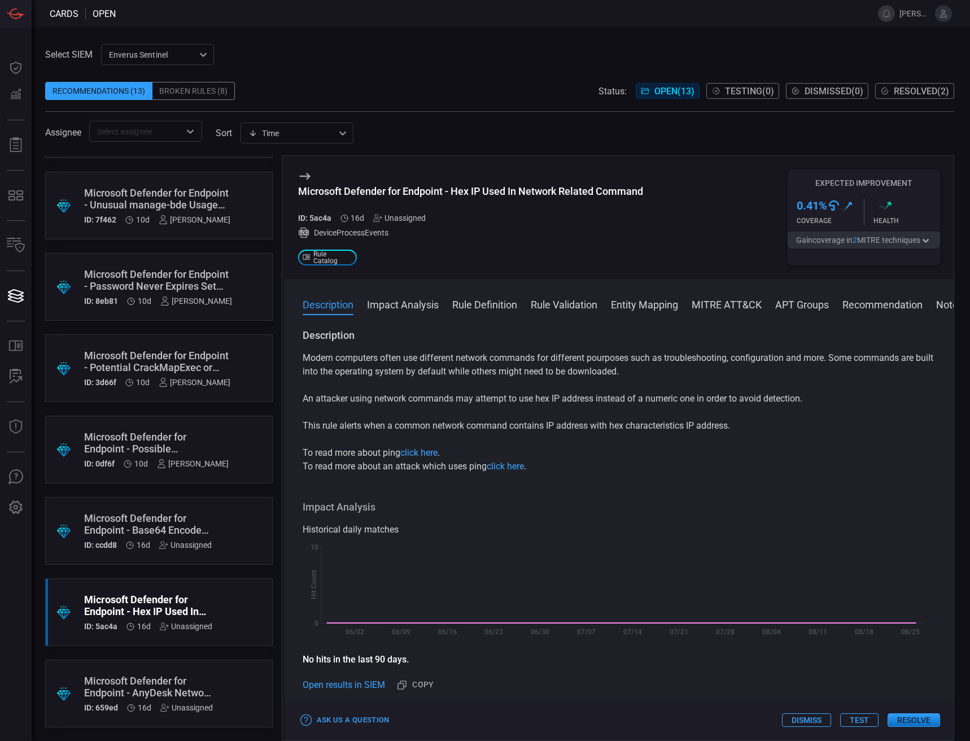
click at [397, 219] on div "Unassigned" at bounding box center [399, 217] width 52 height 9
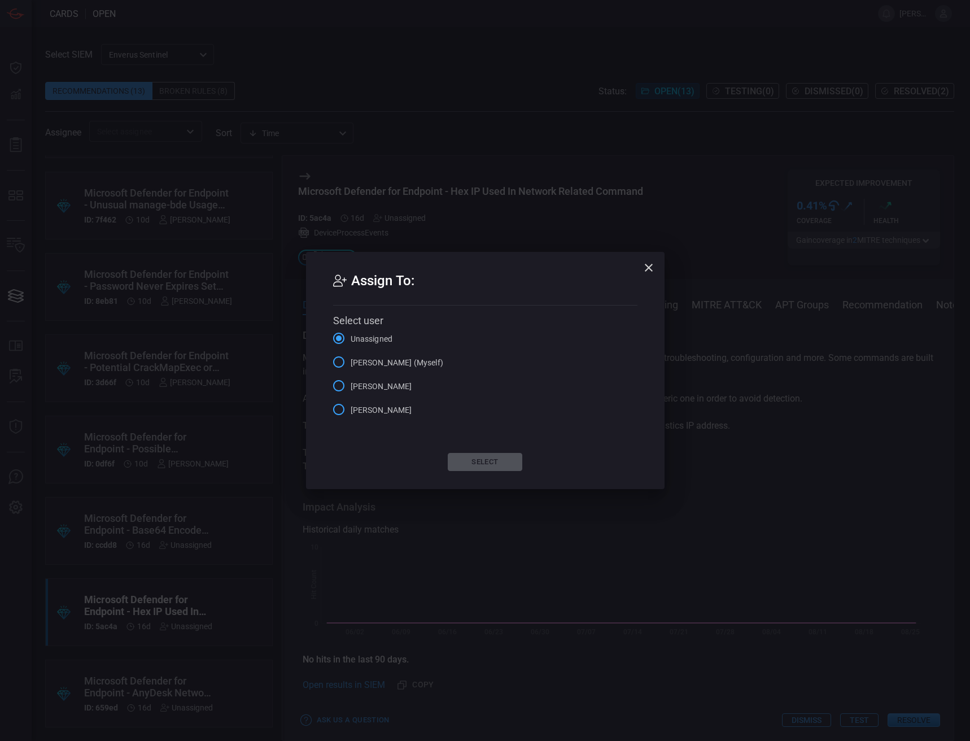
click at [373, 366] on span "[PERSON_NAME] (Myself)" at bounding box center [397, 363] width 93 height 12
click at [351, 366] on input "[PERSON_NAME] (Myself)" at bounding box center [339, 362] width 24 height 24
click at [475, 469] on button "Select" at bounding box center [485, 462] width 75 height 18
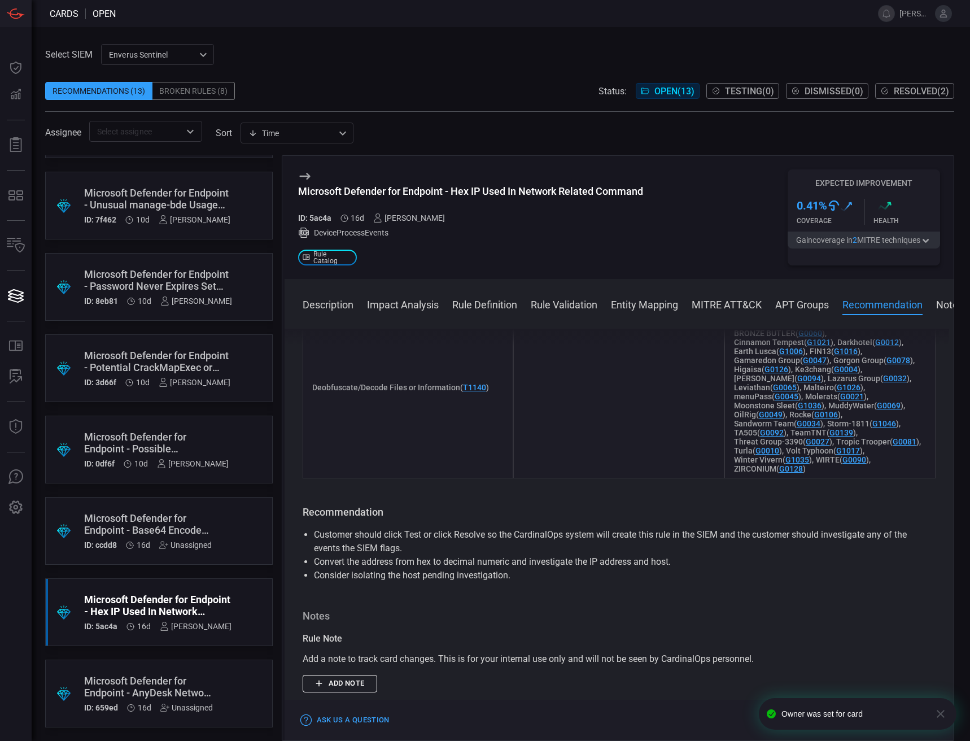
scroll to position [1129, 0]
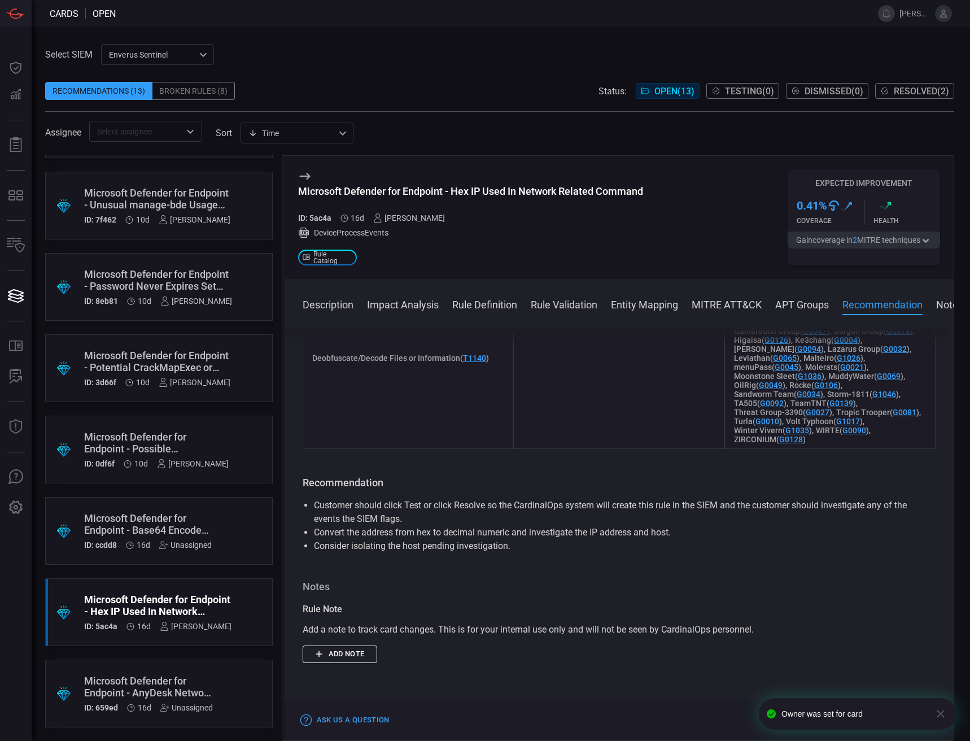
click at [941, 712] on icon "button" at bounding box center [940, 714] width 8 height 8
click at [921, 716] on div "Cards open alex.[PERSON_NAME] Dashboard Dashboard Detections Detections Reports…" at bounding box center [485, 370] width 970 height 741
click at [910, 715] on button "Resolve" at bounding box center [913, 720] width 52 height 14
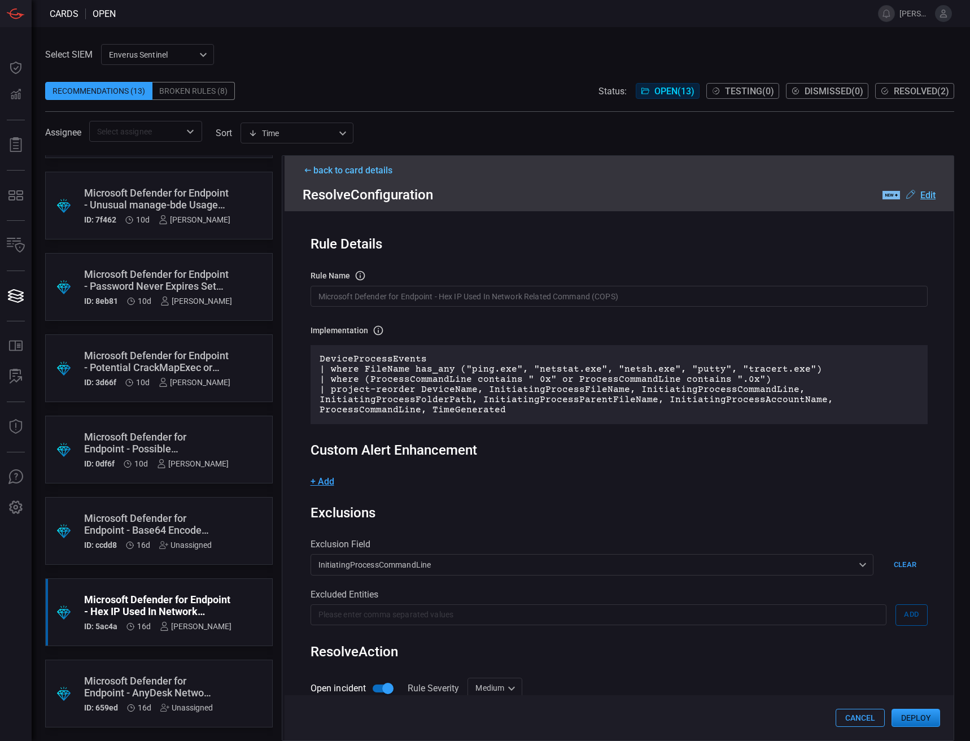
scroll to position [0, 0]
click at [929, 717] on button "Deploy" at bounding box center [915, 717] width 49 height 18
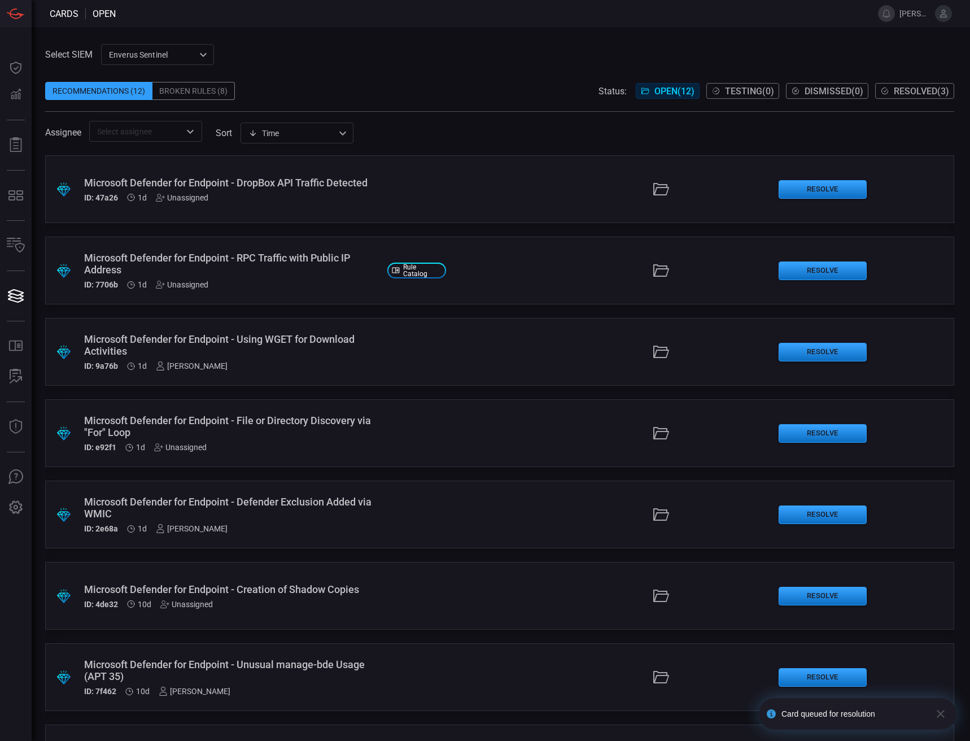
click at [317, 264] on div "Microsoft Defender for Endpoint - RPC Traffic with Public IP Address" at bounding box center [231, 264] width 294 height 24
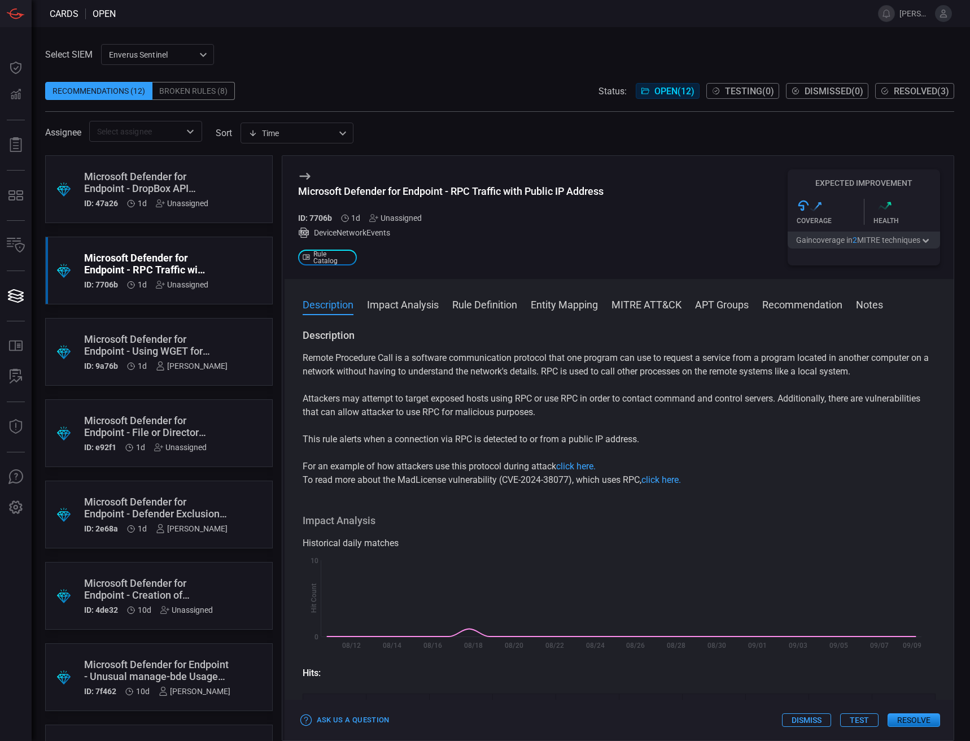
click at [392, 213] on div "Unassigned" at bounding box center [395, 217] width 52 height 9
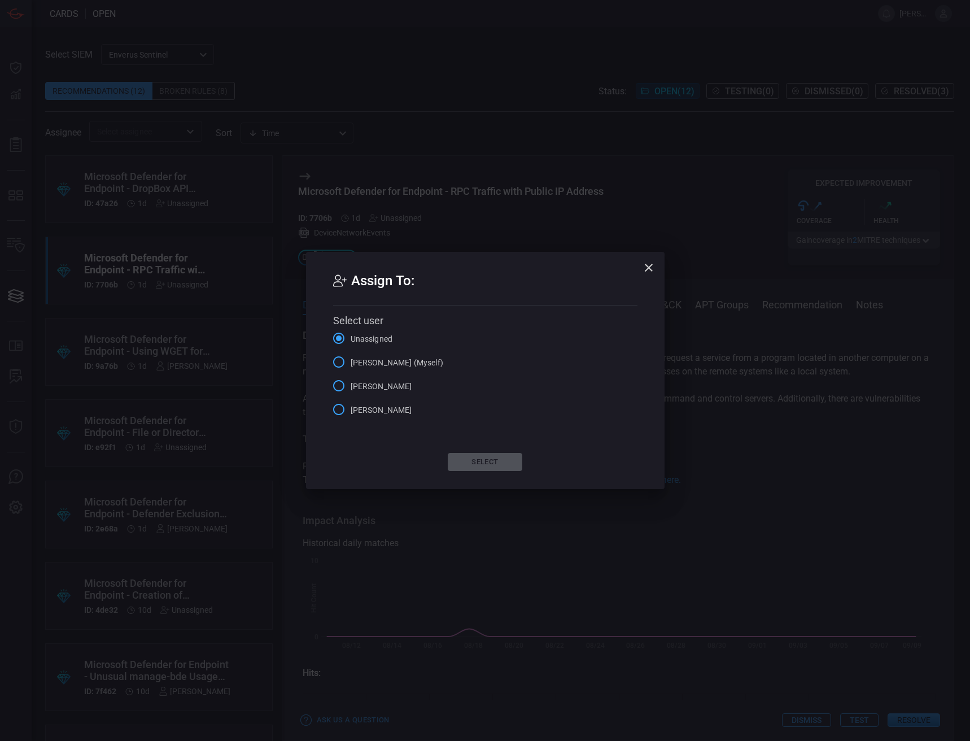
click at [380, 362] on span "[PERSON_NAME] (Myself)" at bounding box center [397, 363] width 93 height 12
click at [351, 362] on input "[PERSON_NAME] (Myself)" at bounding box center [339, 362] width 24 height 24
click at [484, 464] on button "Select" at bounding box center [485, 462] width 75 height 18
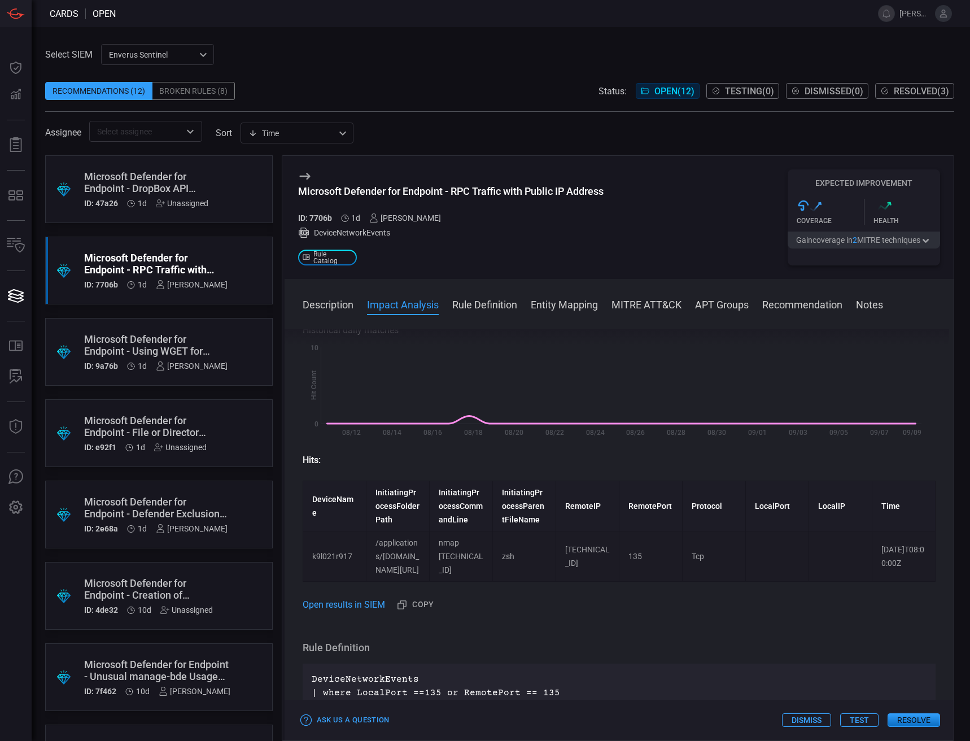
scroll to position [395, 0]
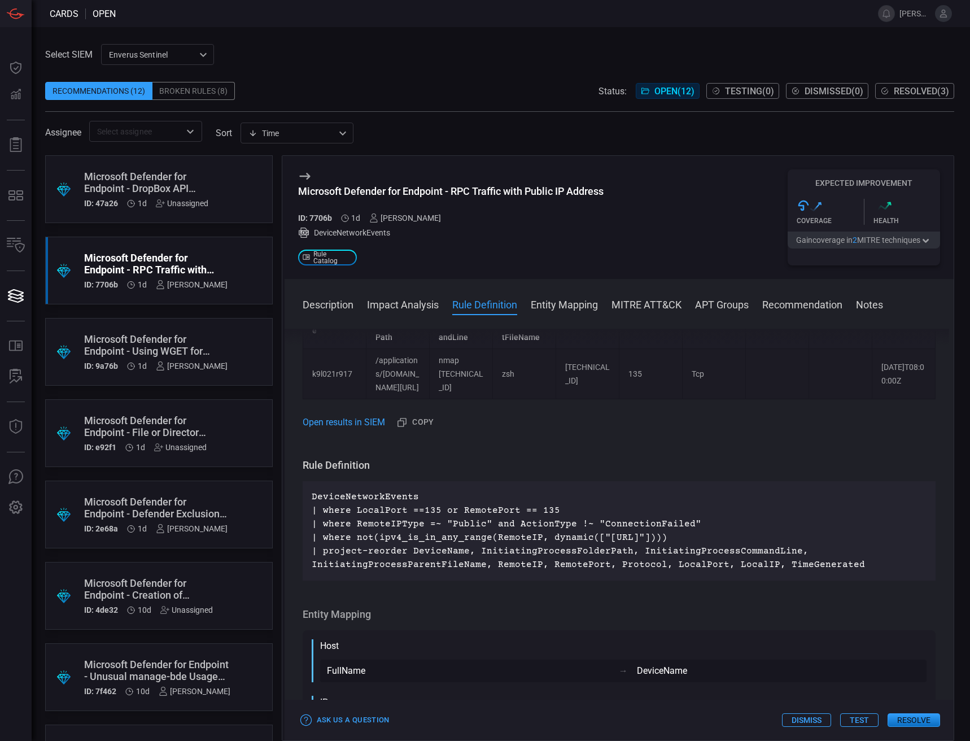
click at [906, 720] on button "Resolve" at bounding box center [913, 720] width 52 height 14
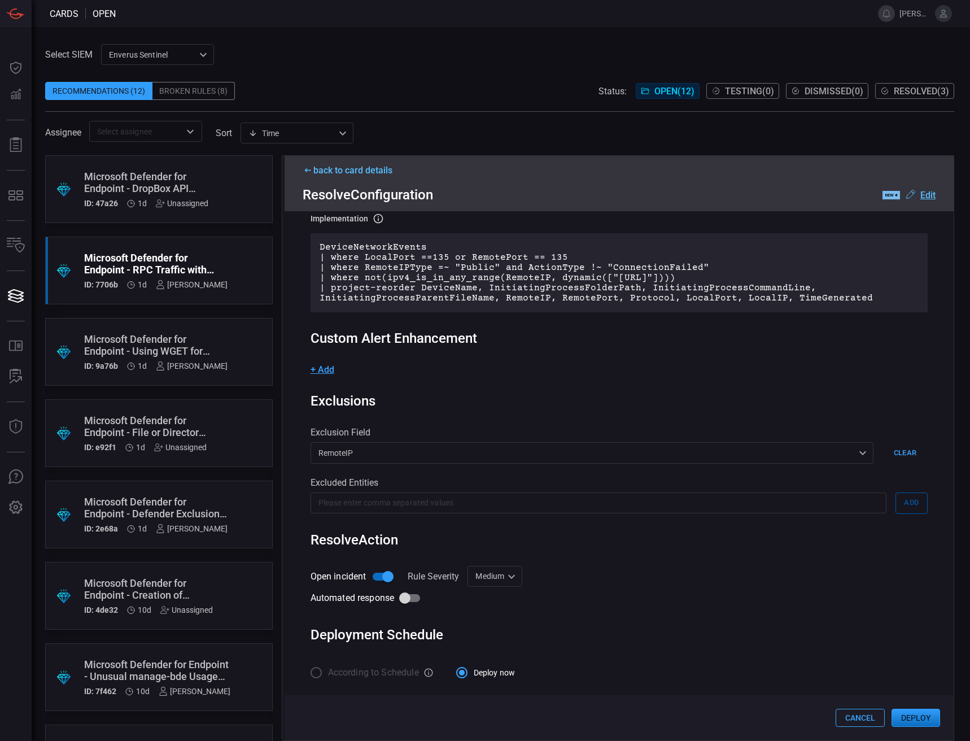
scroll to position [116, 0]
click at [907, 721] on button "Deploy" at bounding box center [915, 717] width 49 height 18
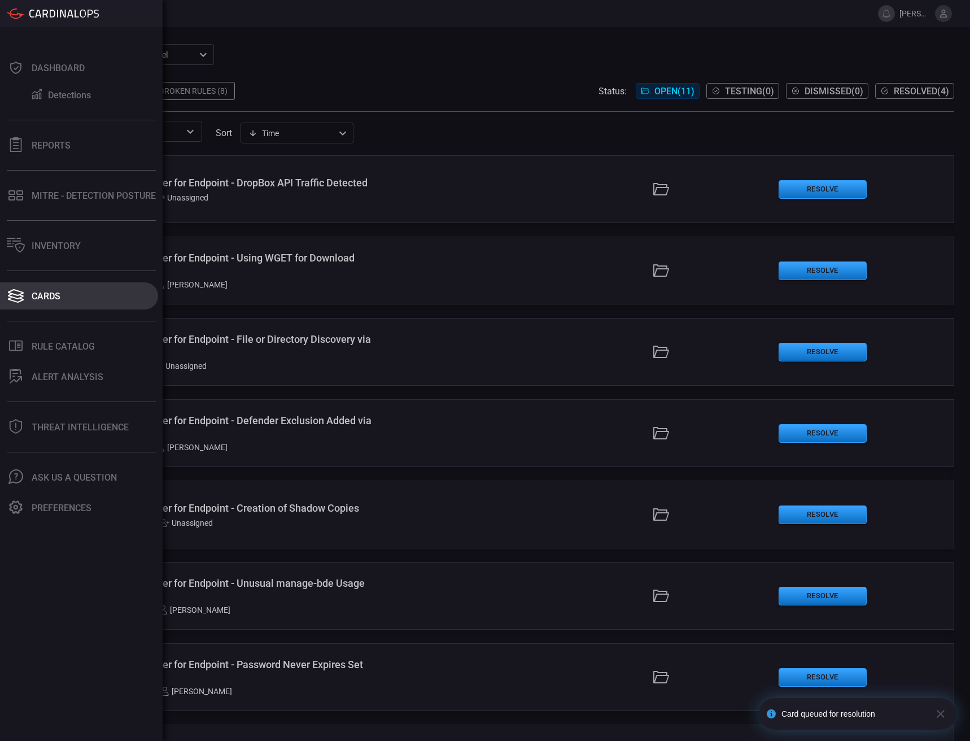
click at [28, 289] on button "Cards" at bounding box center [79, 295] width 158 height 27
click at [62, 295] on button "Cards" at bounding box center [79, 295] width 158 height 27
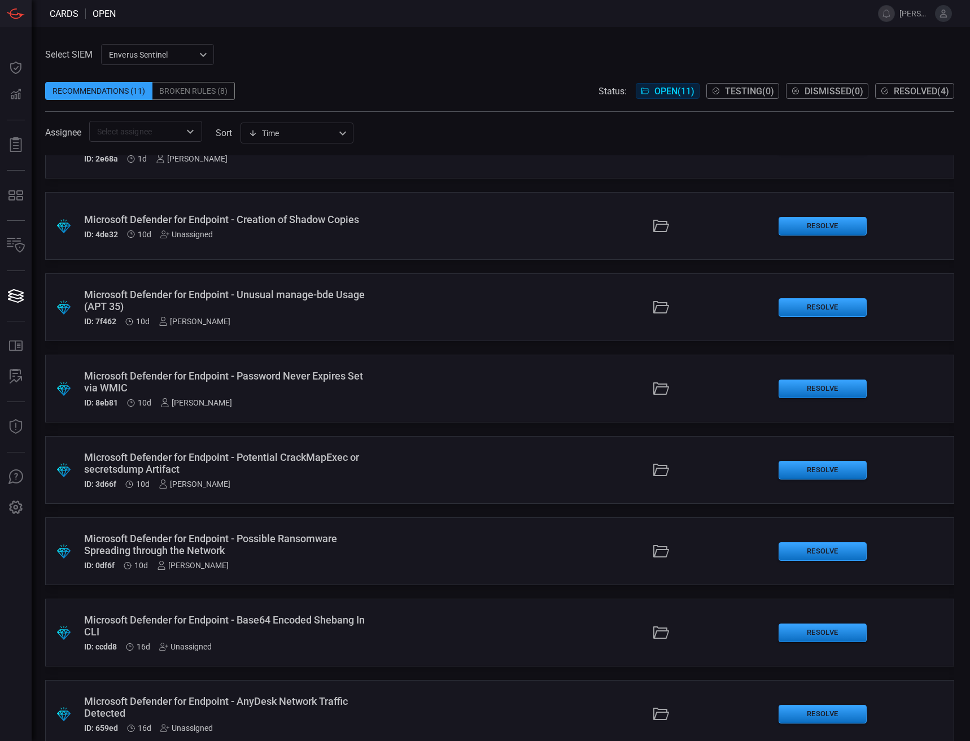
scroll to position [252, 0]
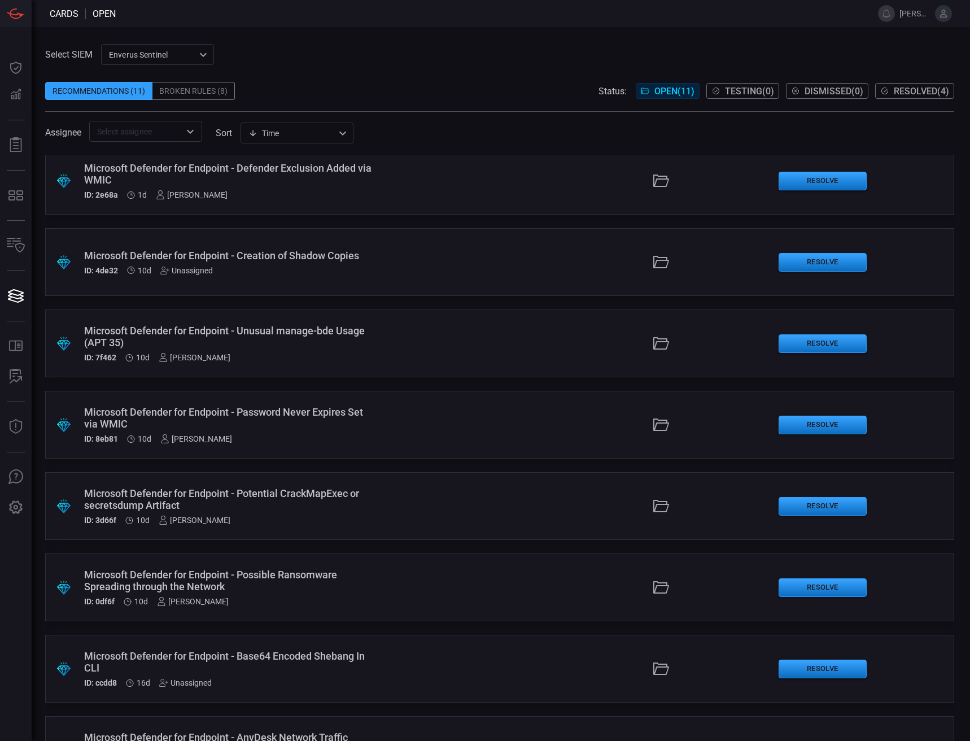
click at [930, 94] on span "Resolved ( 4 )" at bounding box center [921, 91] width 55 height 11
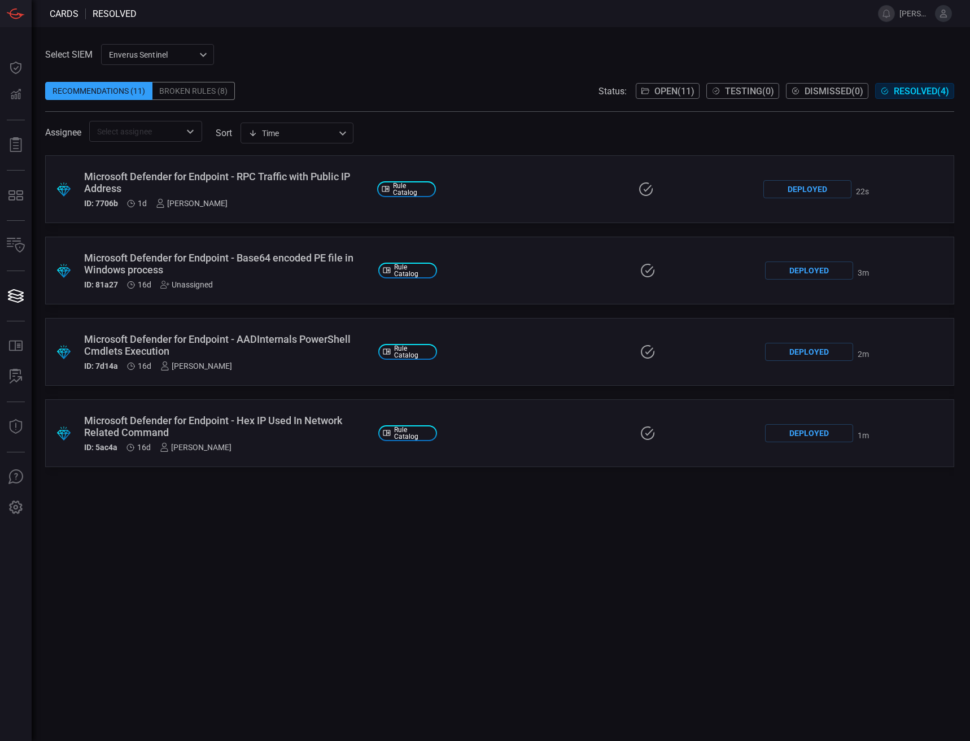
click at [191, 265] on div "Microsoft Defender for Endpoint - Base64 encoded PE file in Windows process" at bounding box center [226, 264] width 285 height 24
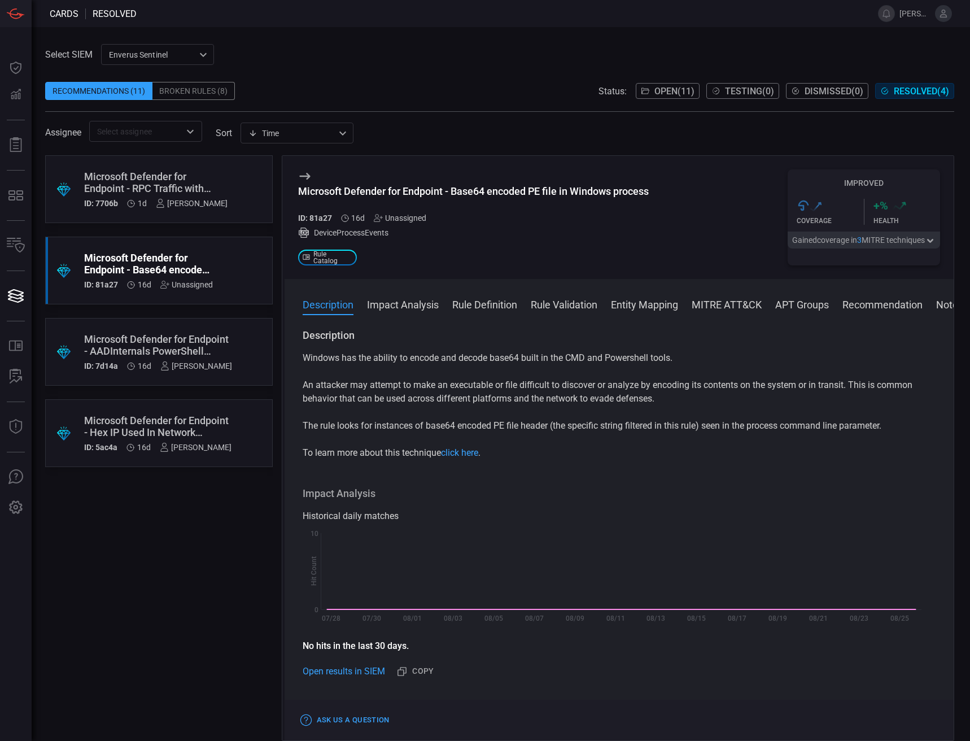
click at [398, 220] on div "Unassigned" at bounding box center [400, 217] width 52 height 9
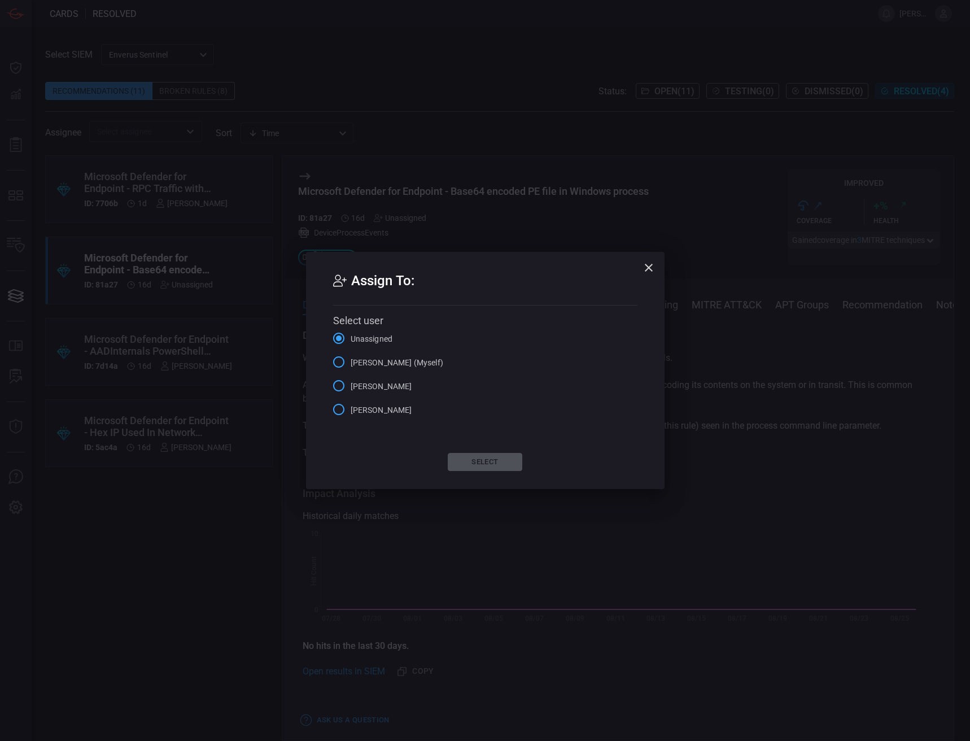
click at [383, 358] on span "[PERSON_NAME] (Myself)" at bounding box center [397, 363] width 93 height 12
click at [351, 358] on input "[PERSON_NAME] (Myself)" at bounding box center [339, 362] width 24 height 24
click at [494, 461] on button "Select" at bounding box center [485, 462] width 75 height 18
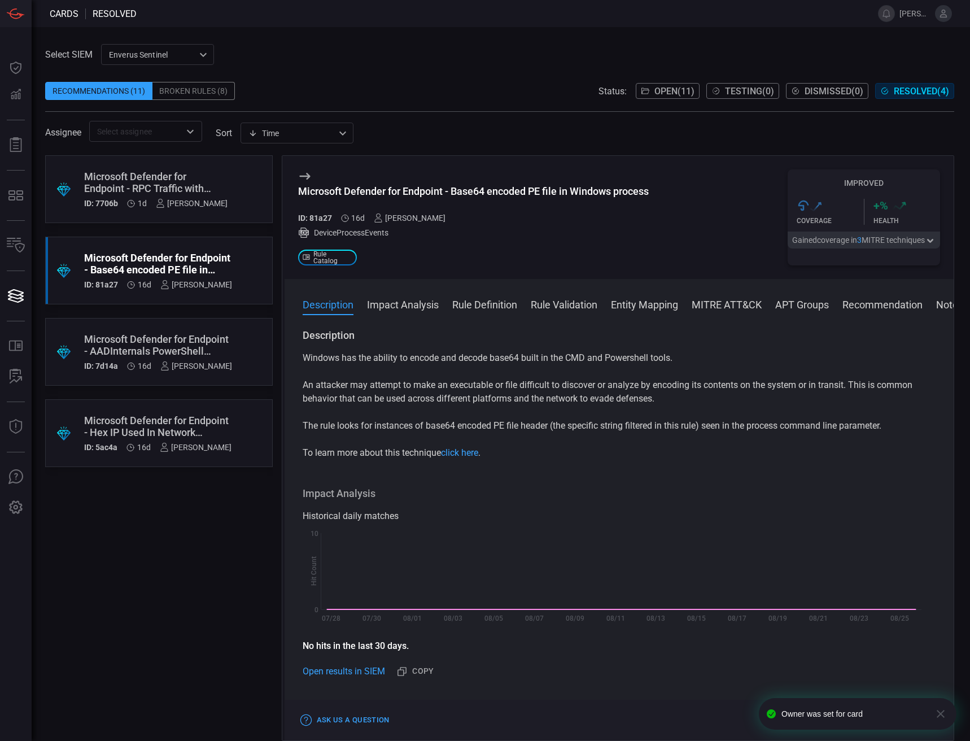
click at [663, 94] on span "Open ( 11 )" at bounding box center [674, 91] width 40 height 11
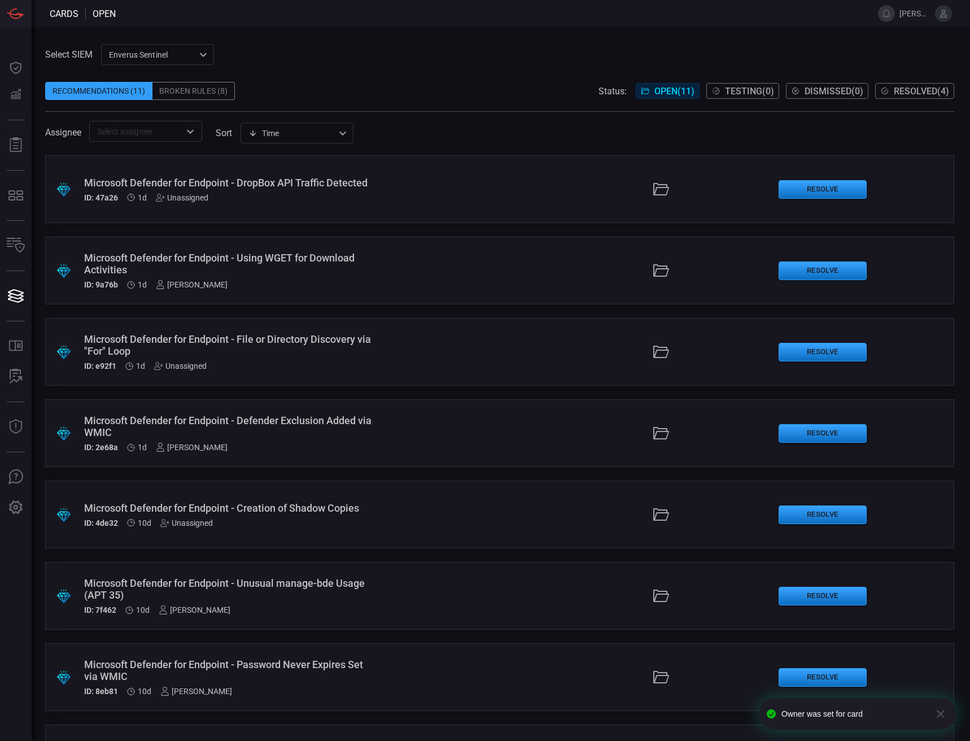
click at [894, 93] on span "Resolved ( 4 )" at bounding box center [921, 91] width 55 height 11
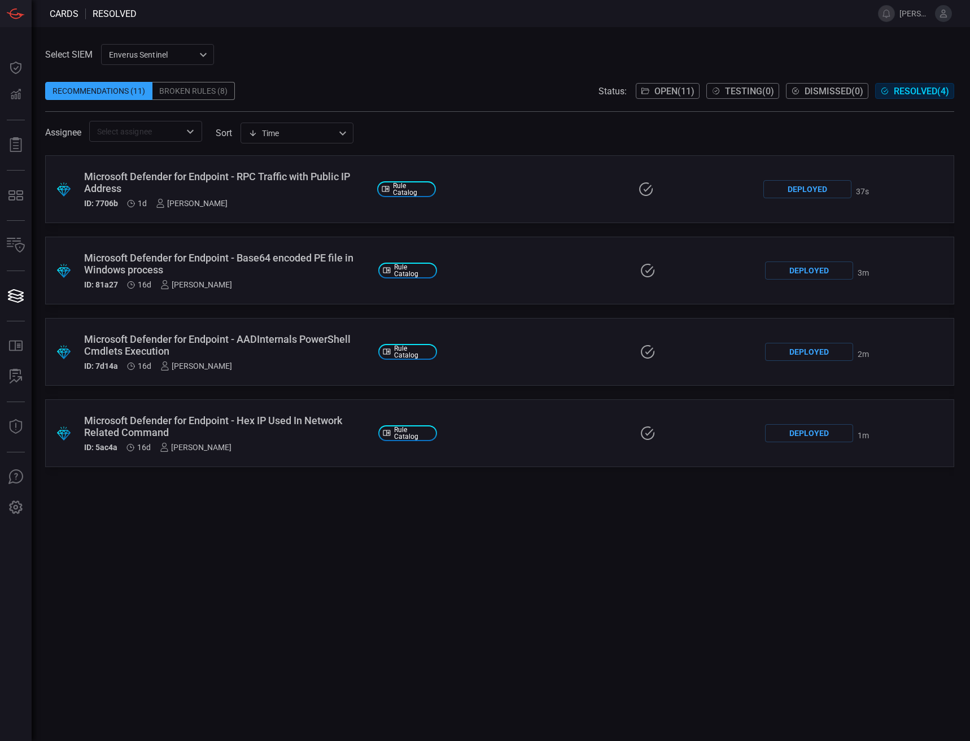
click at [645, 90] on button "Open ( 11 )" at bounding box center [668, 91] width 64 height 16
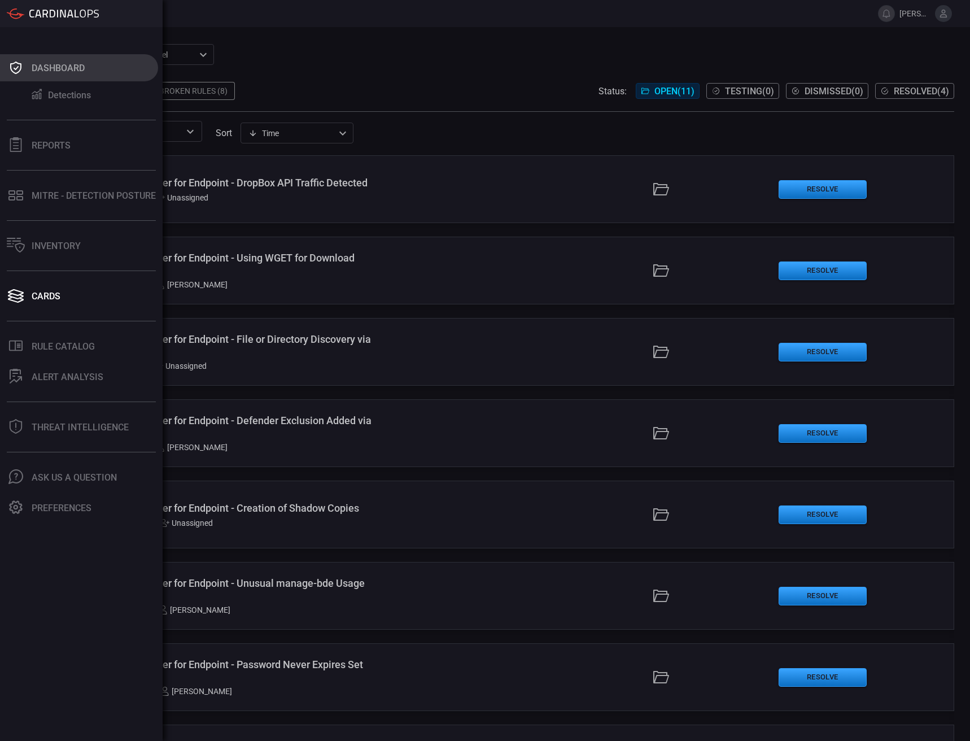
click at [42, 64] on div "Dashboard" at bounding box center [58, 68] width 53 height 11
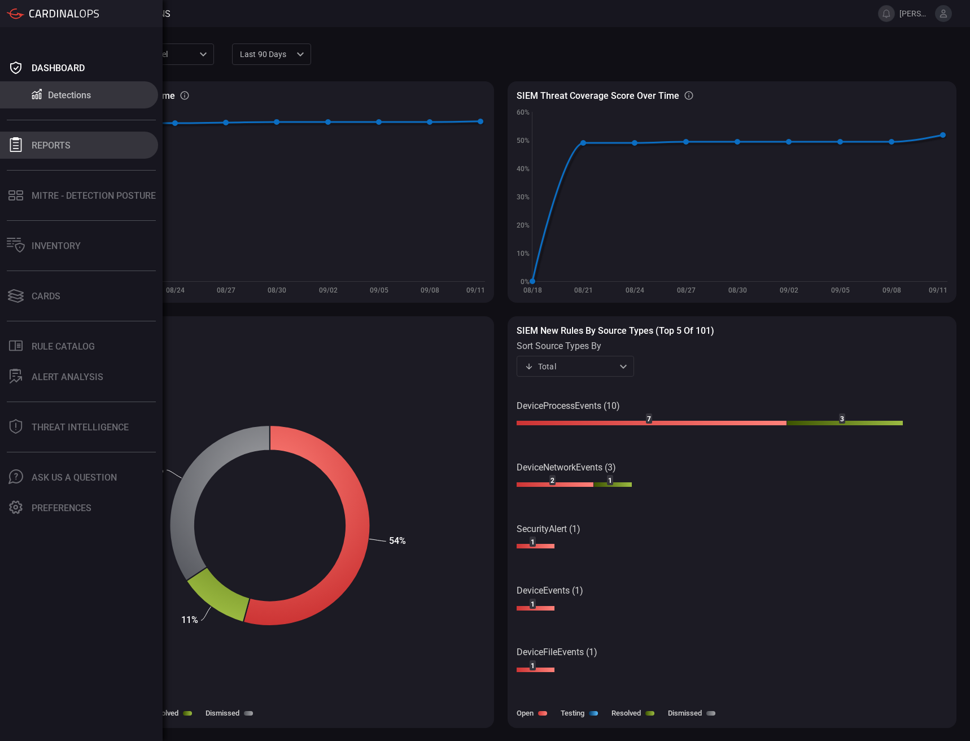
click at [22, 142] on icon at bounding box center [15, 144] width 15 height 15
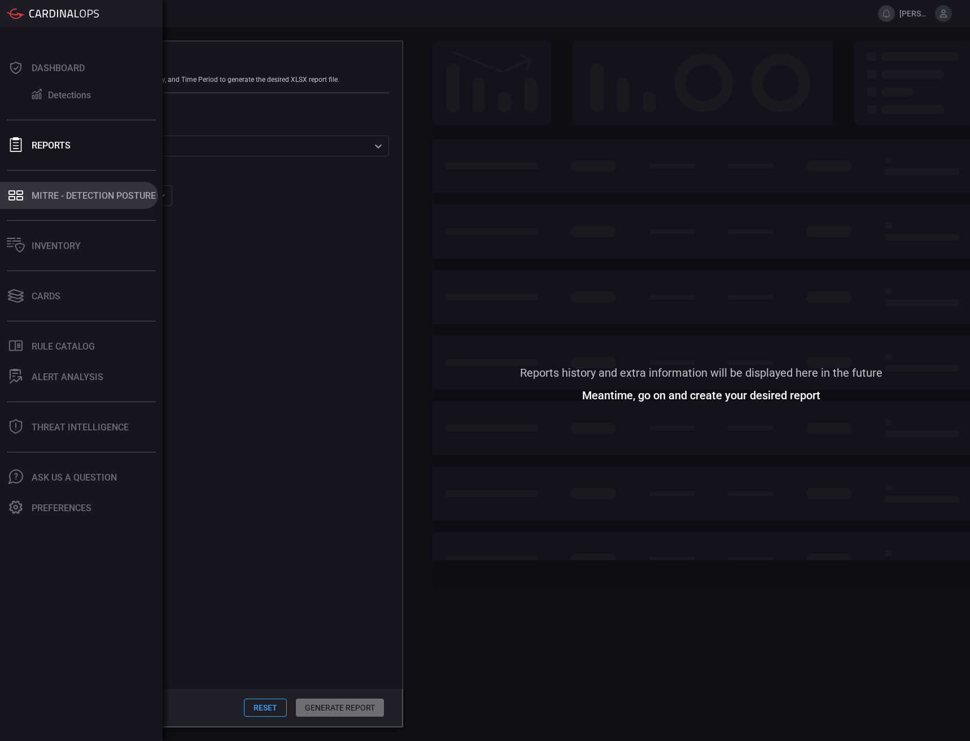
click at [8, 196] on icon at bounding box center [16, 195] width 18 height 16
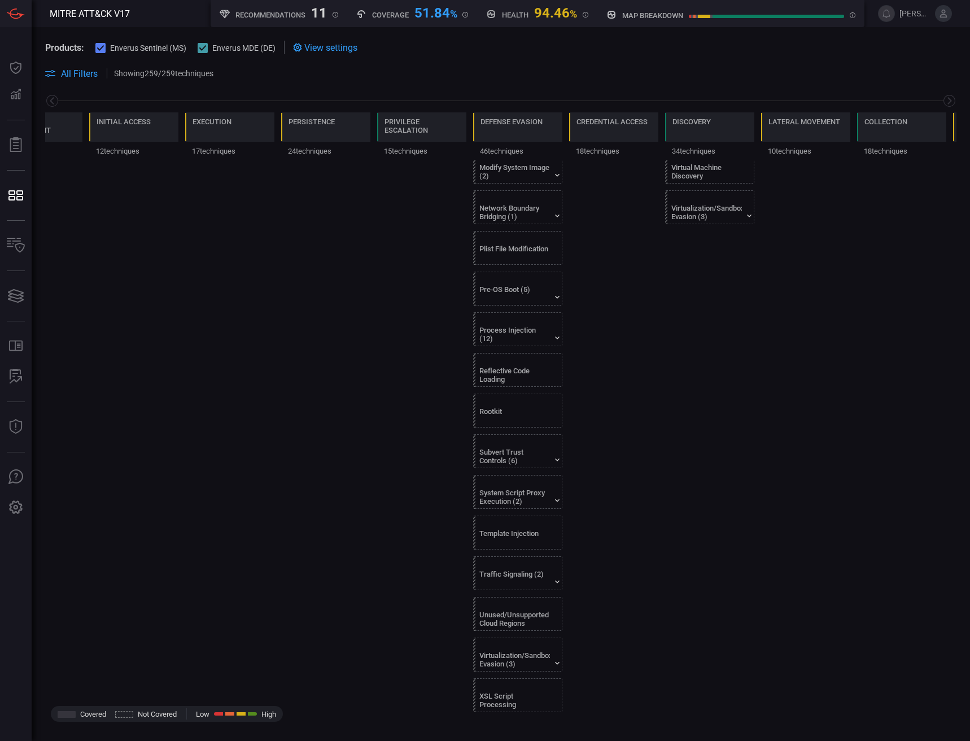
scroll to position [1325, 0]
click at [500, 565] on div at bounding box center [519, 562] width 81 height 7
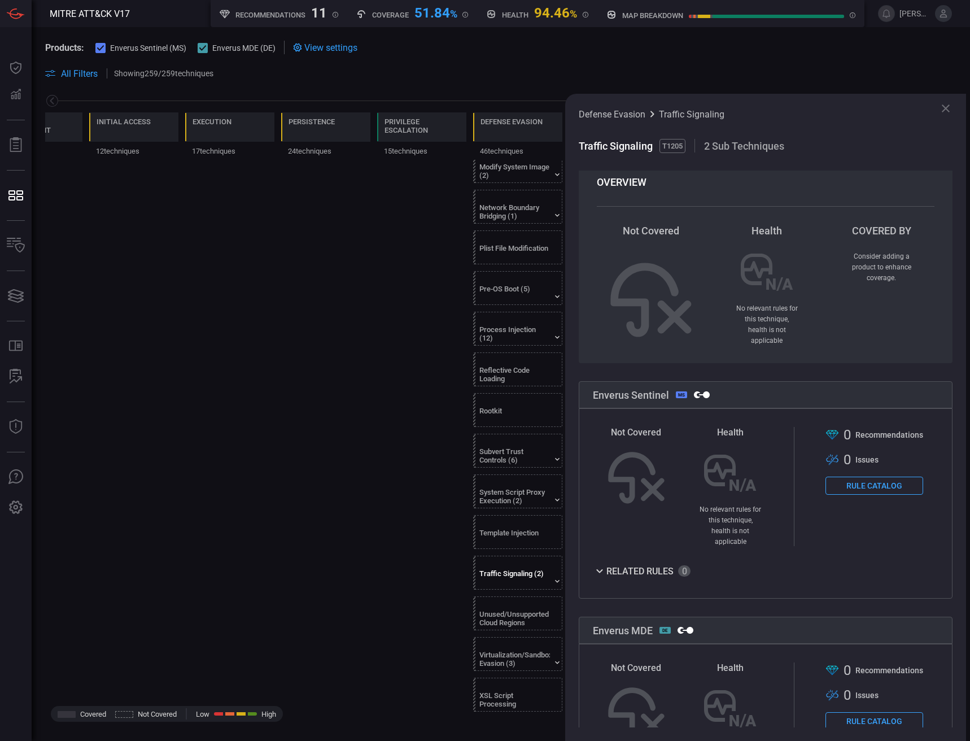
scroll to position [0, 0]
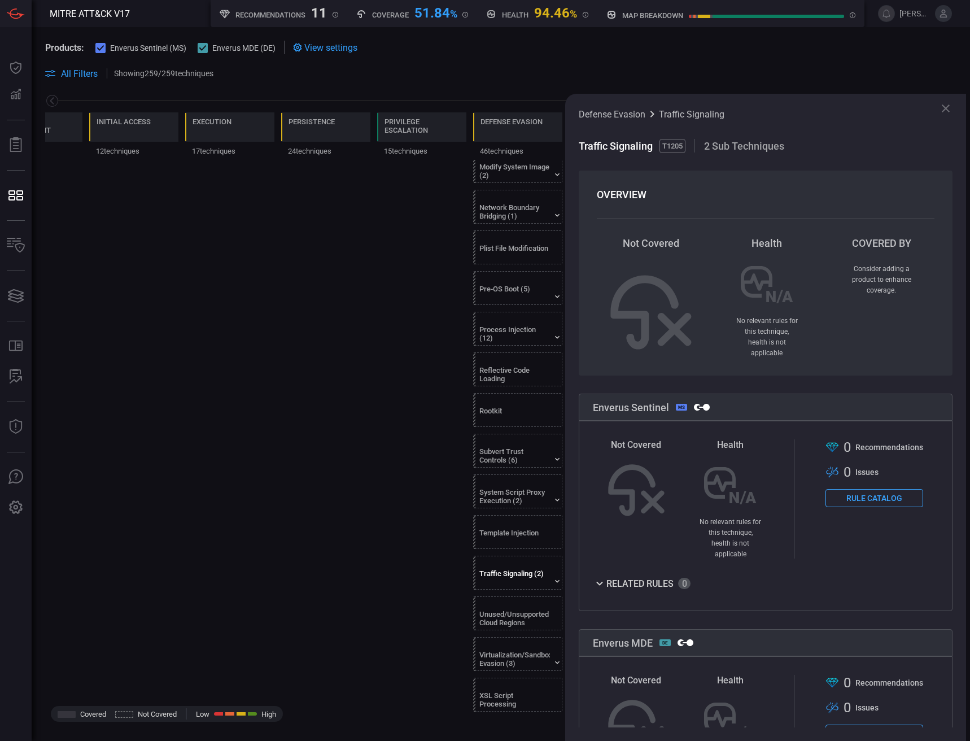
click at [952, 111] on div "Defense Evasion Traffic Signaling Traffic Signaling T1205 2 Sub Techniques OVER…" at bounding box center [765, 417] width 401 height 647
click at [948, 111] on icon at bounding box center [946, 108] width 8 height 8
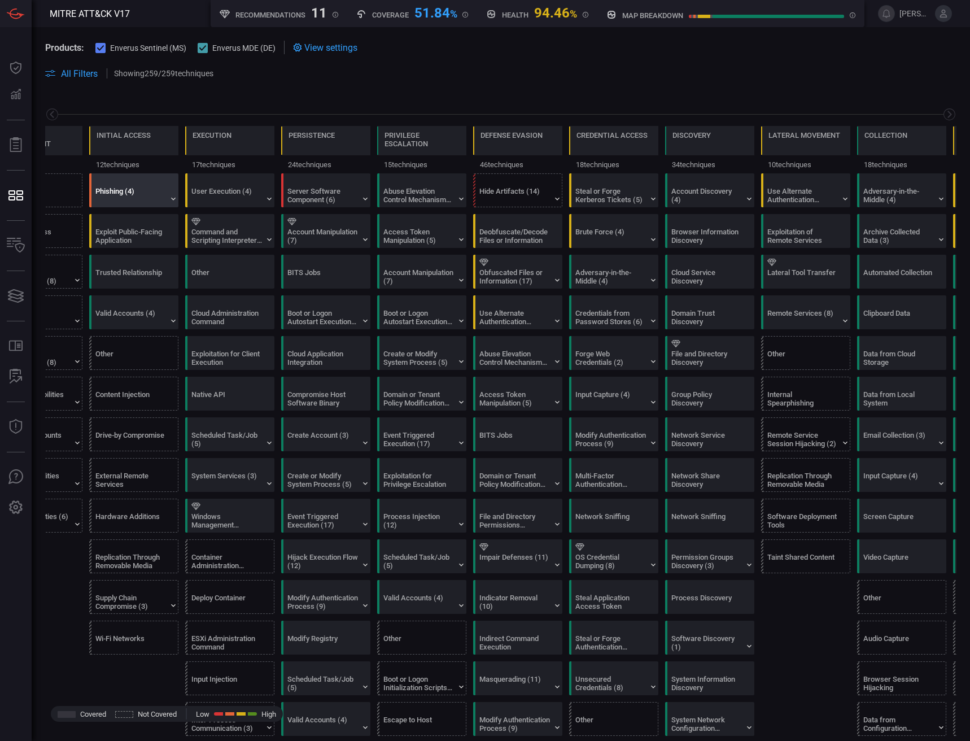
click at [135, 200] on div "Phishing (4)" at bounding box center [130, 195] width 71 height 17
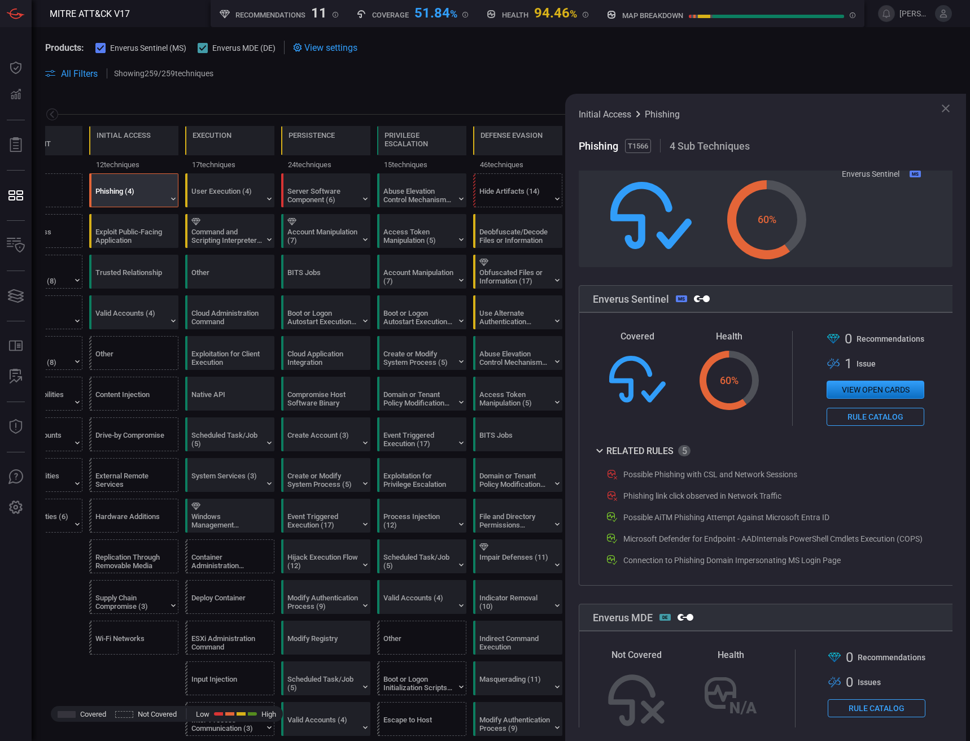
scroll to position [113, 0]
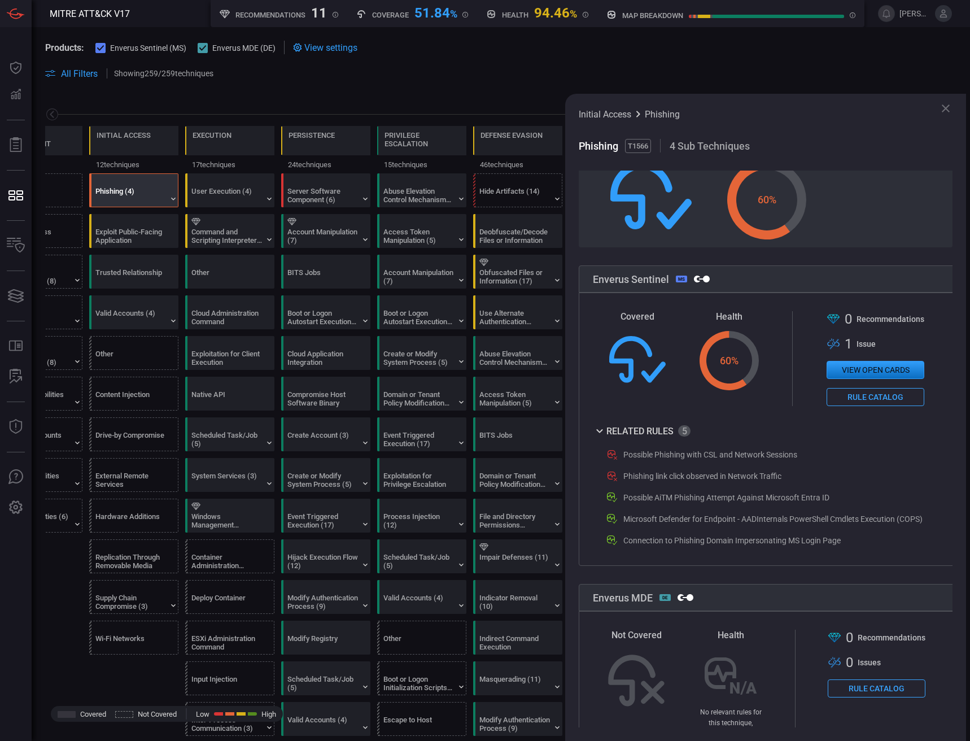
click at [885, 398] on button "Rule Catalog" at bounding box center [875, 397] width 98 height 18
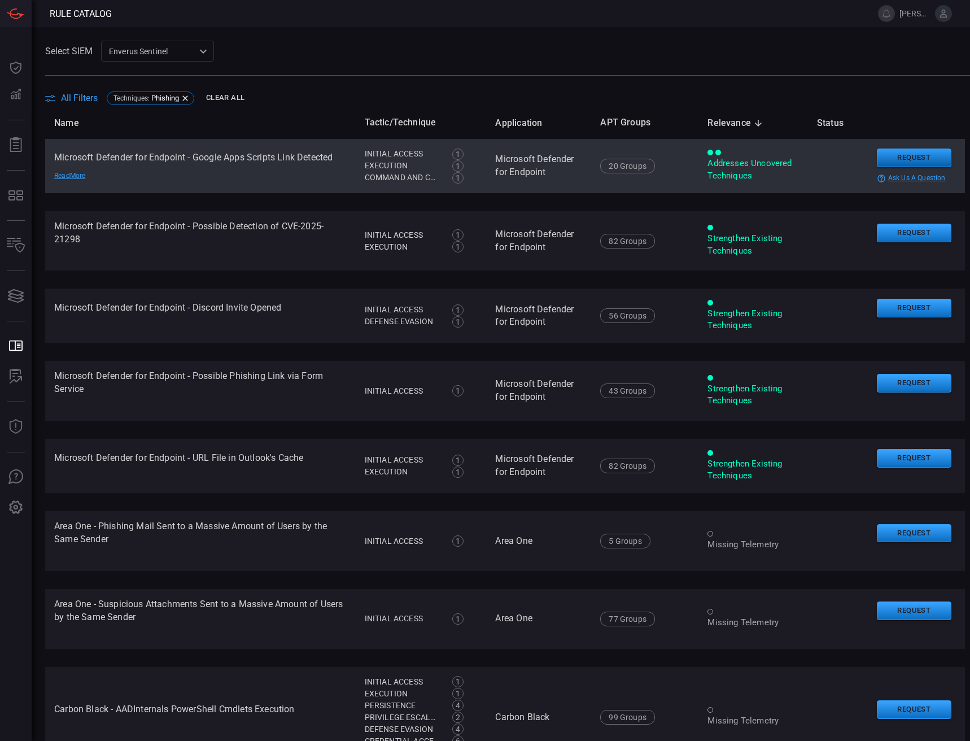
click at [877, 165] on button "Request" at bounding box center [914, 157] width 75 height 19
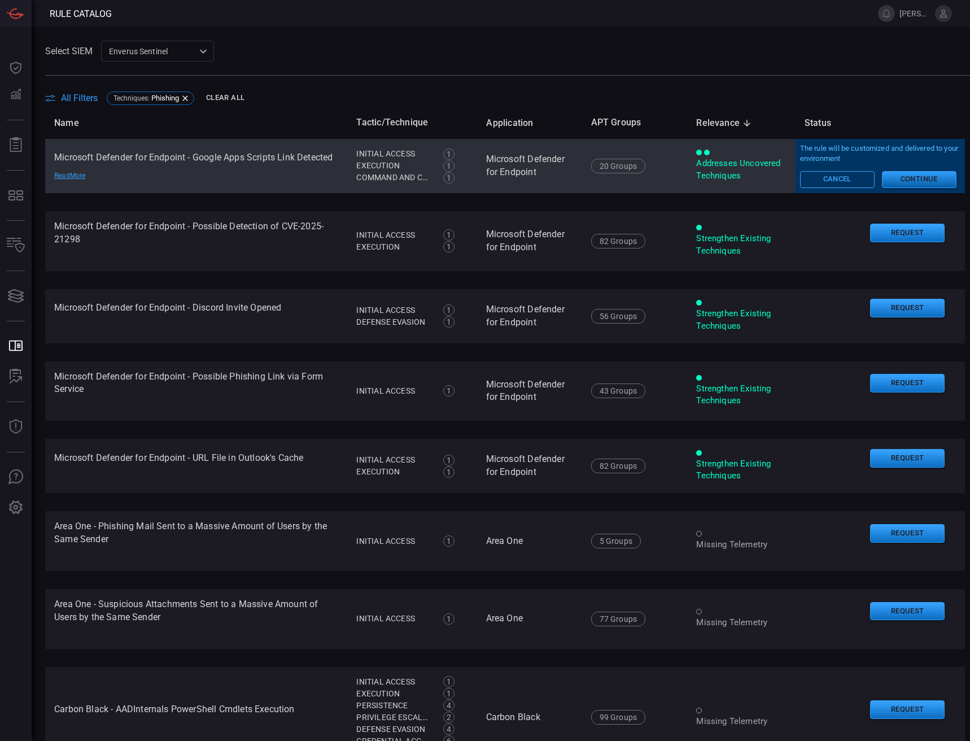
click at [886, 182] on button "Continue" at bounding box center [919, 179] width 75 height 17
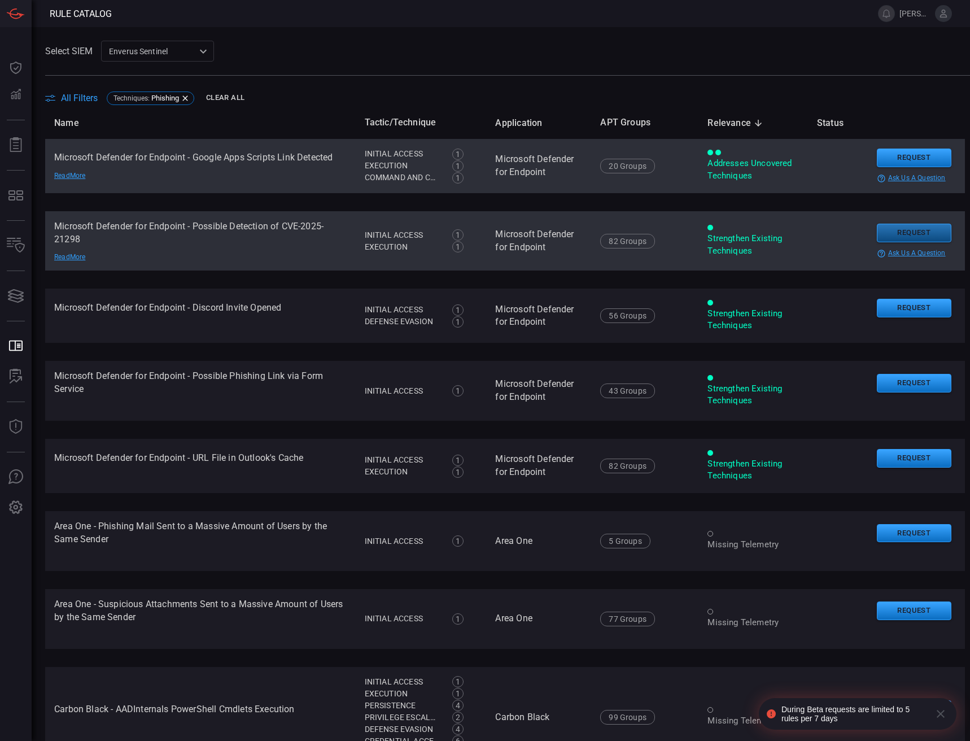
click at [889, 233] on button "Request" at bounding box center [914, 233] width 75 height 19
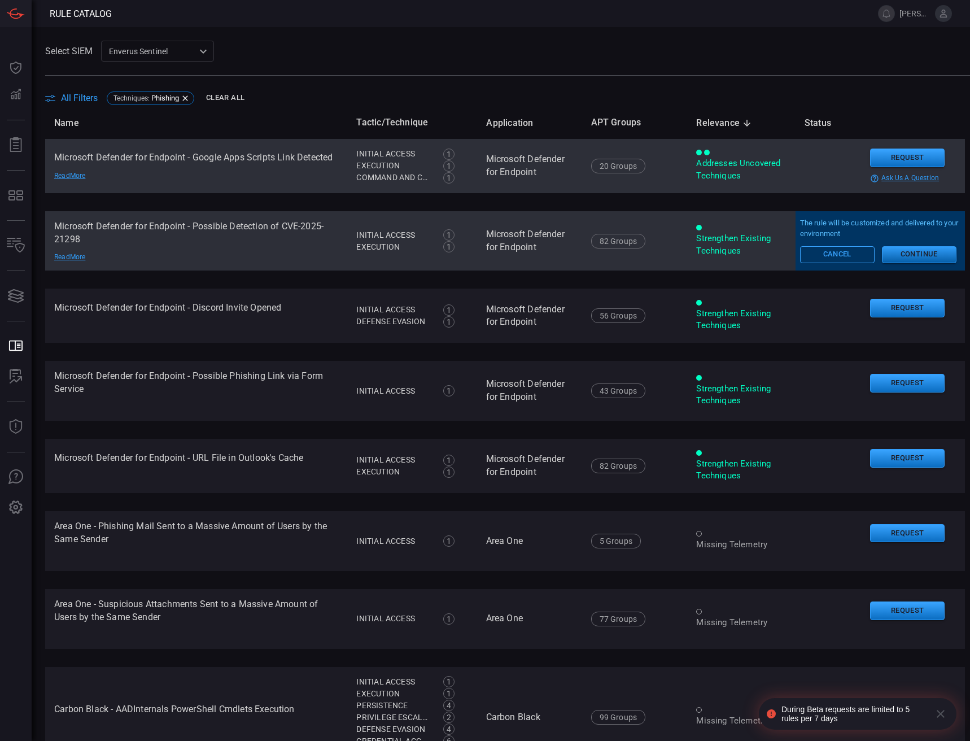
click at [898, 257] on button "Continue" at bounding box center [919, 254] width 75 height 17
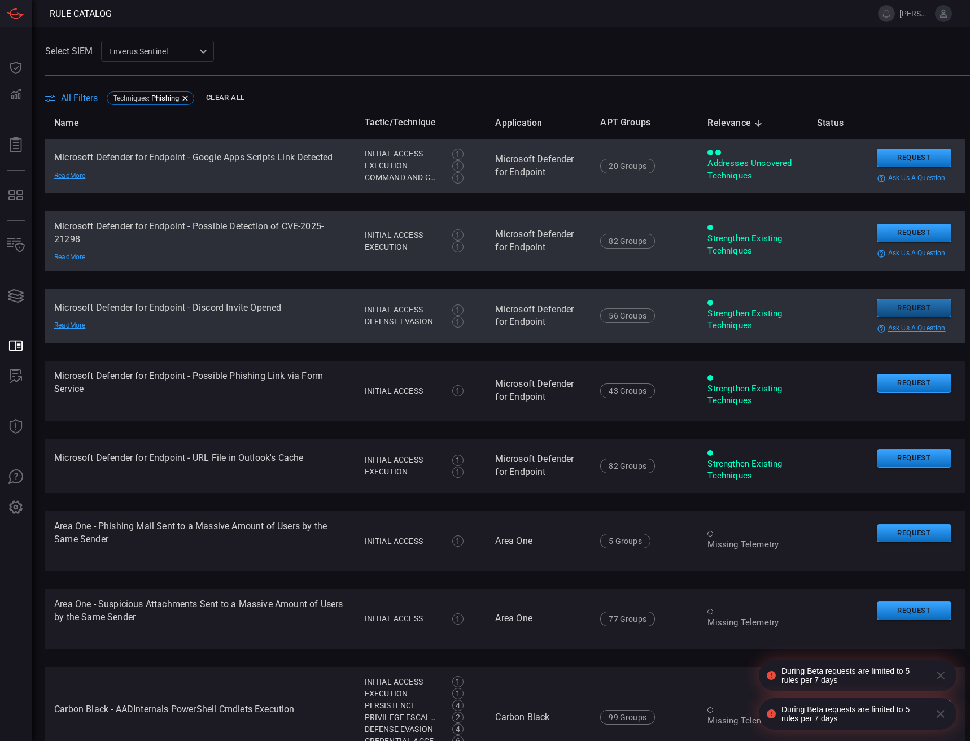
click at [892, 317] on button "Request" at bounding box center [914, 308] width 75 height 19
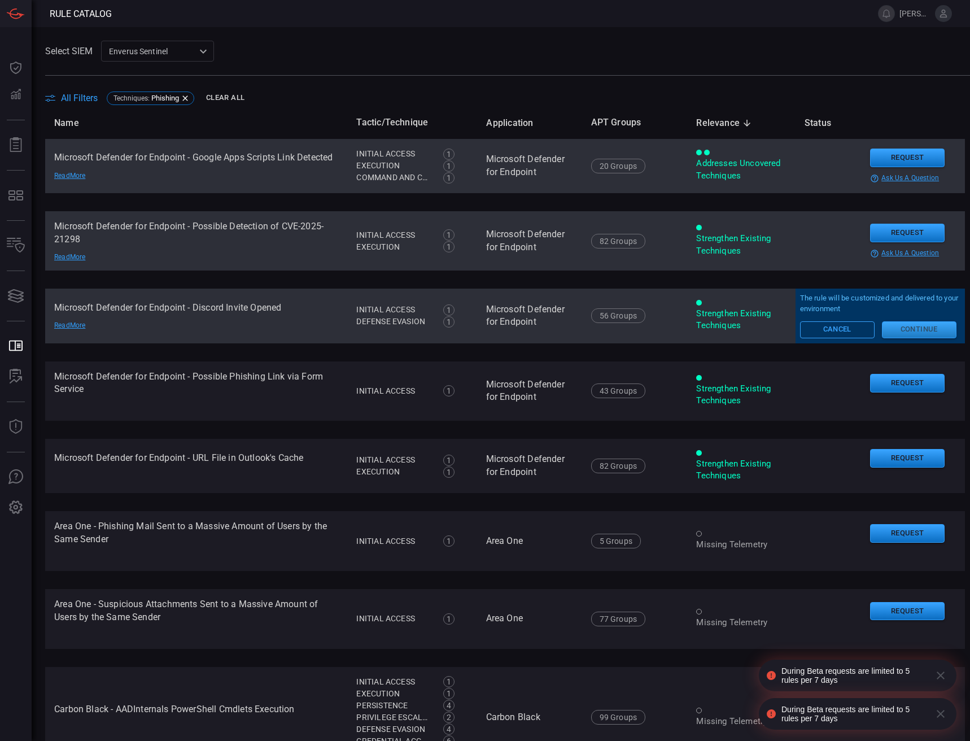
click at [905, 336] on button "Continue" at bounding box center [919, 329] width 75 height 17
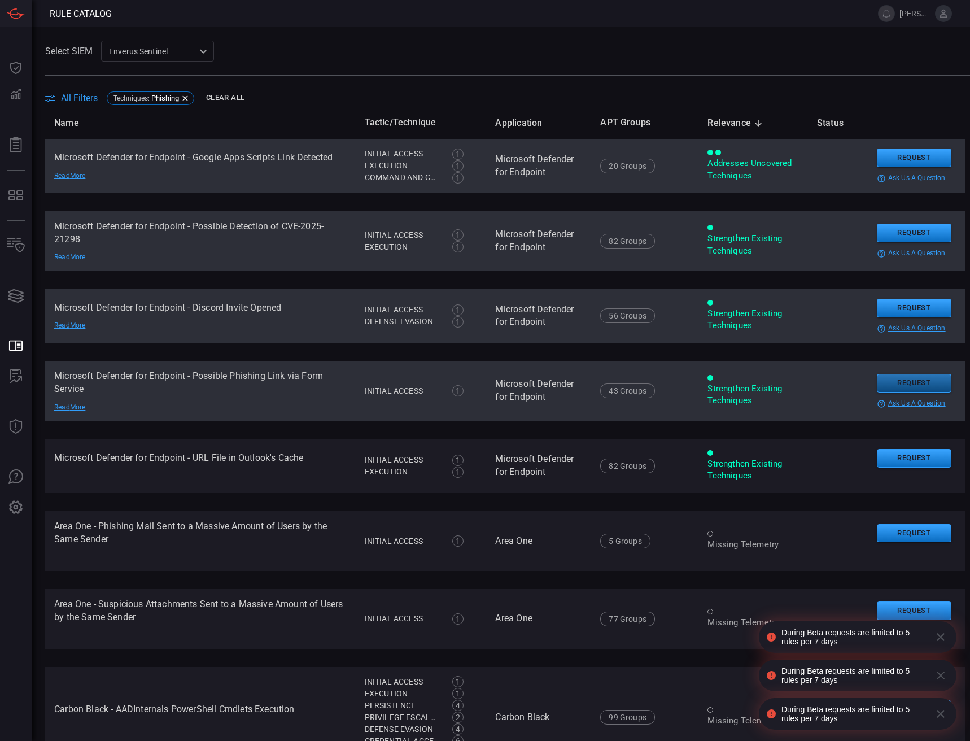
click at [890, 392] on button "Request" at bounding box center [914, 383] width 75 height 19
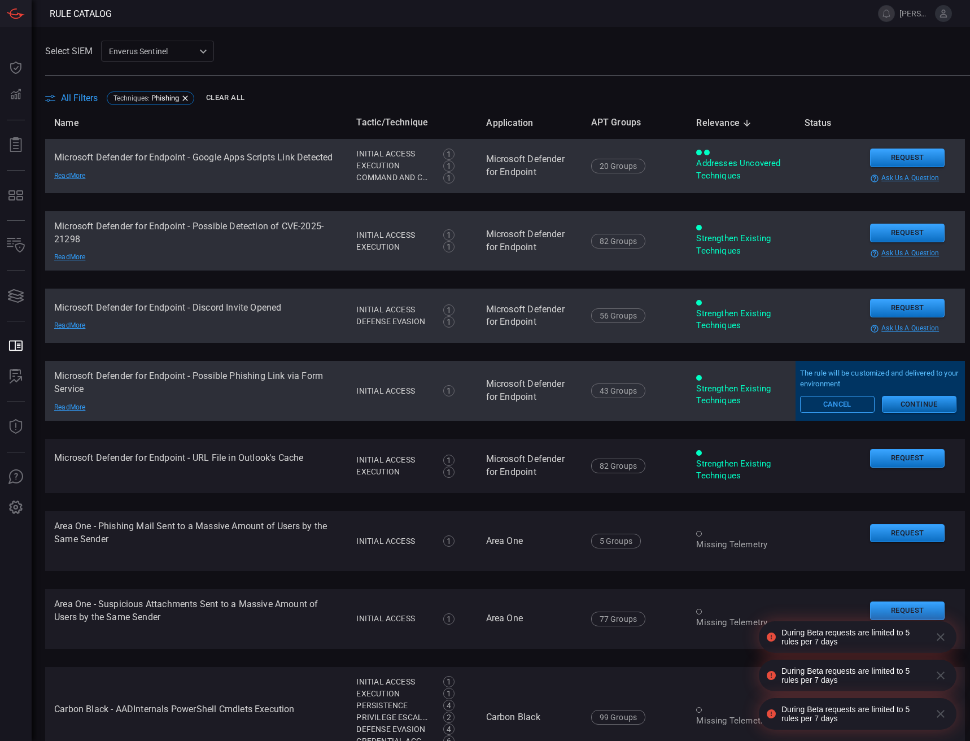
click at [903, 410] on button "Continue" at bounding box center [919, 404] width 75 height 17
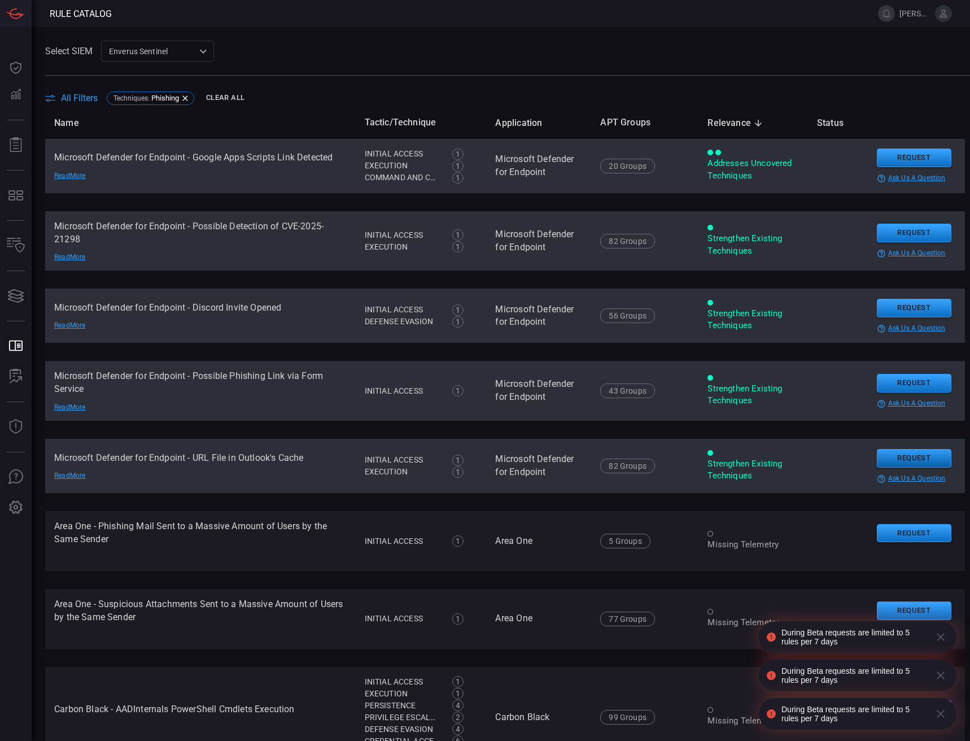
click at [883, 463] on button "Request" at bounding box center [914, 458] width 75 height 19
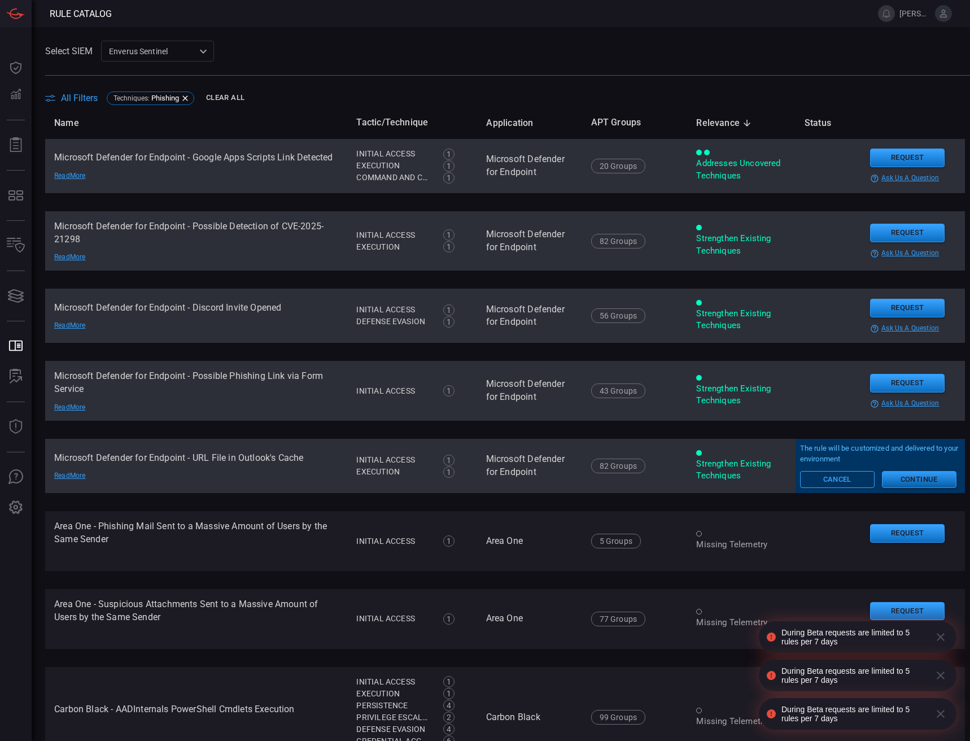
click at [896, 481] on button "Continue" at bounding box center [919, 479] width 75 height 17
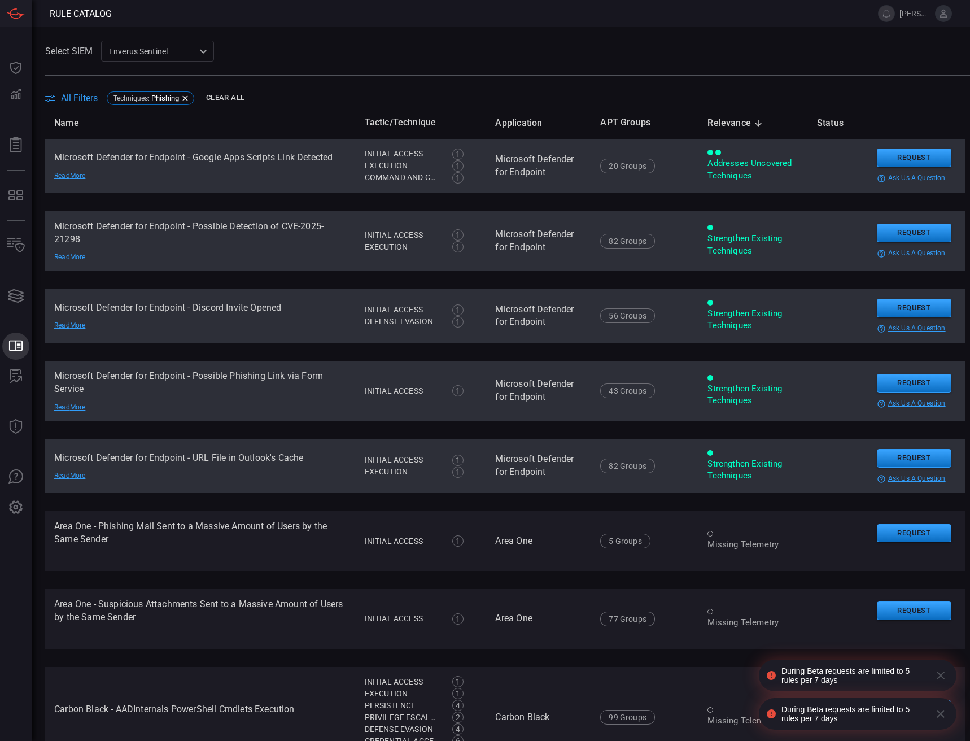
click at [17, 348] on icon ".st0_rule_catalog_icon{fill: currentColor;}" at bounding box center [15, 345] width 15 height 15
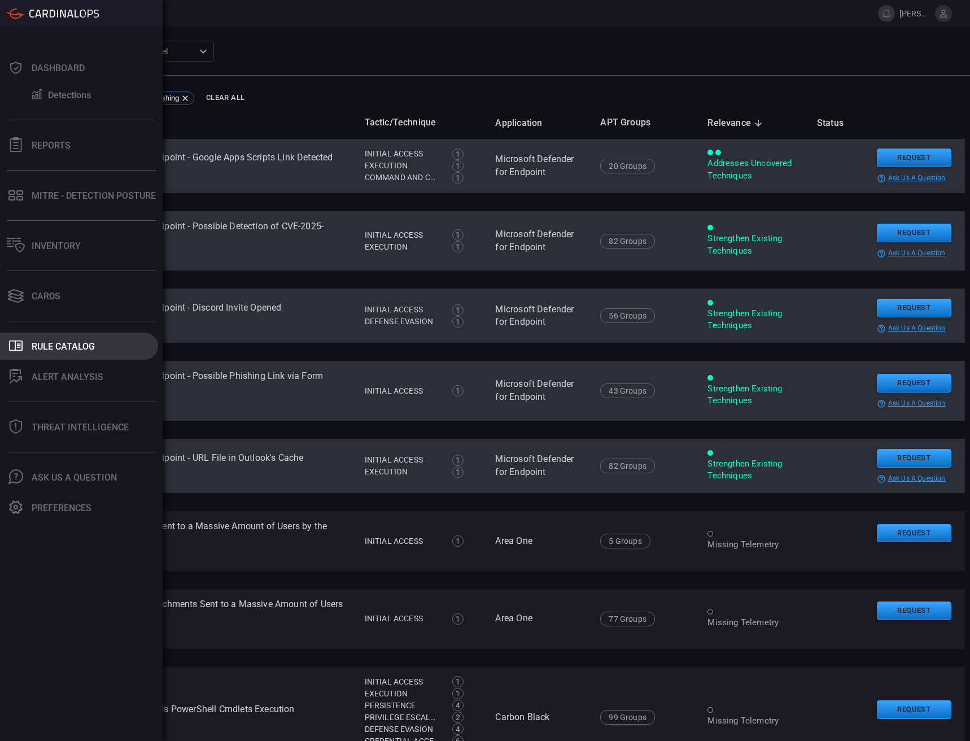
click at [55, 352] on button ".st0_rule_catalog_icon{fill: currentColor;} Rule Catalog" at bounding box center [79, 345] width 158 height 27
click at [360, 36] on main "Select SIEM Enverus Sentinel c91b43ff-c123-4683-be2e-f803907a5556 ​ All Filters…" at bounding box center [485, 383] width 970 height 713
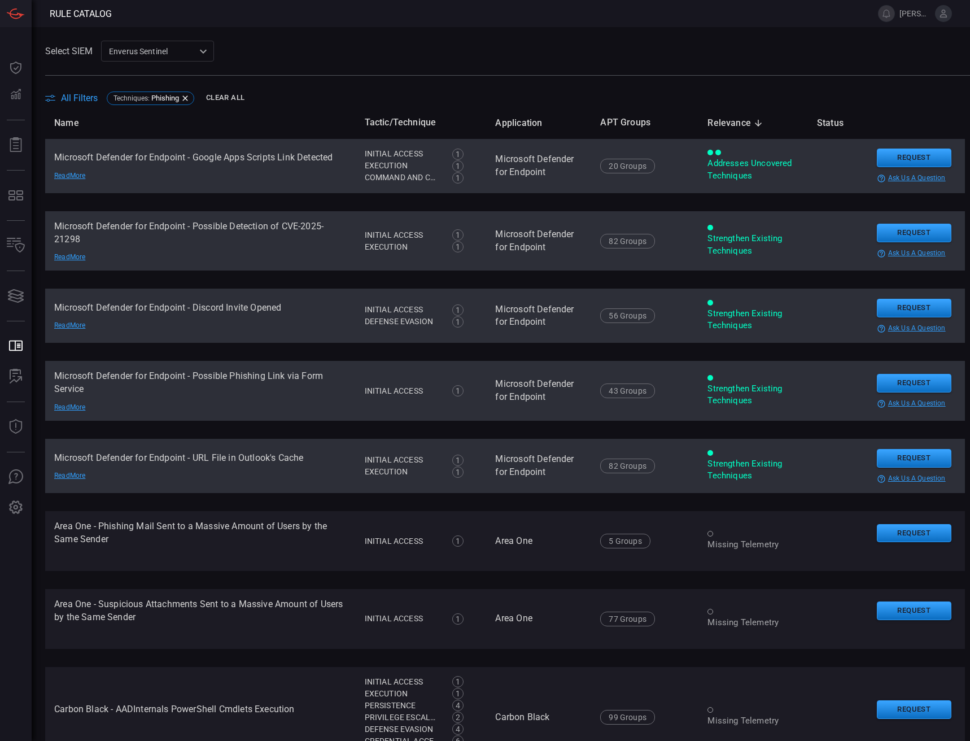
click at [229, 100] on button "Clear All" at bounding box center [225, 97] width 44 height 17
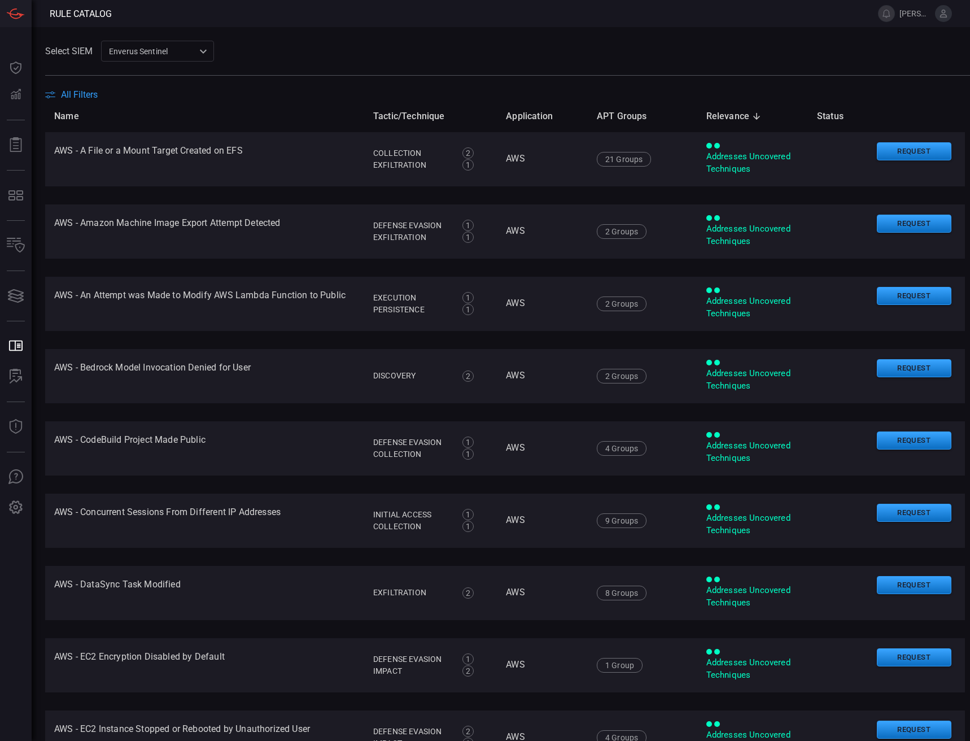
click at [374, 62] on div "Select SIEM Enverus Sentinel c91b43ff-c123-4683-be2e-f803907a5556 ​" at bounding box center [507, 51] width 925 height 21
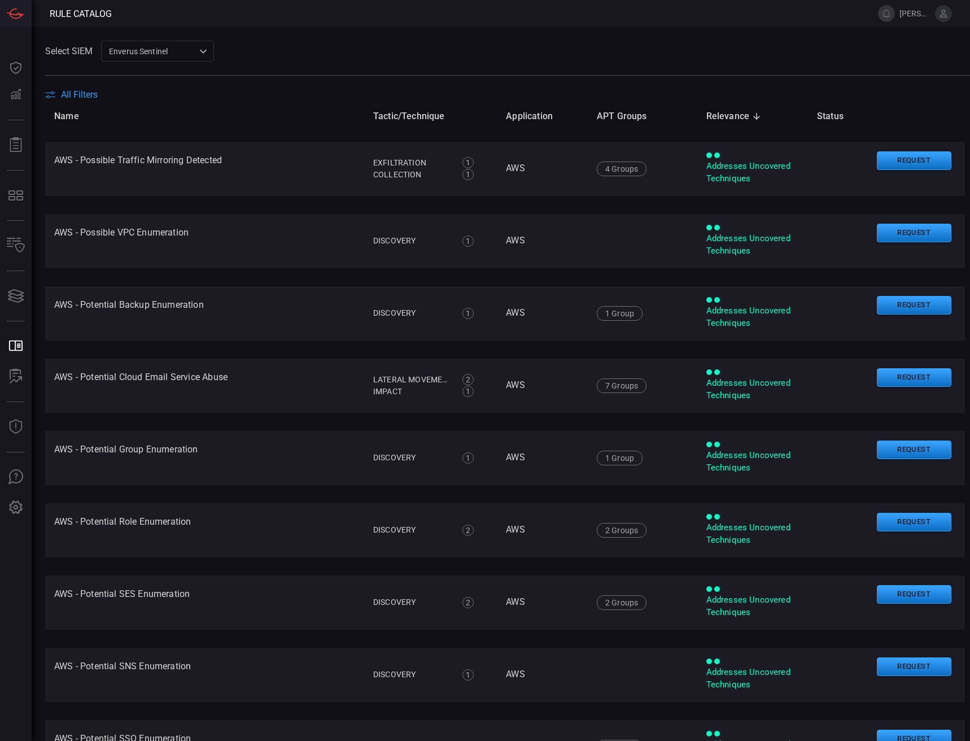
scroll to position [1259, 0]
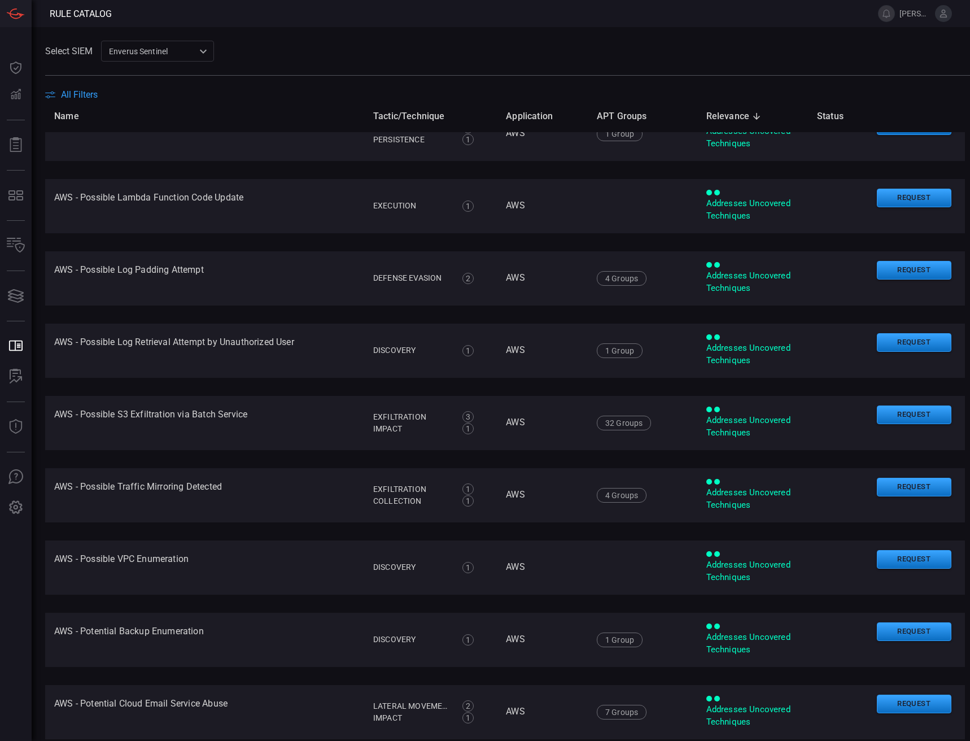
click at [97, 98] on span "All Filters" at bounding box center [79, 94] width 37 height 11
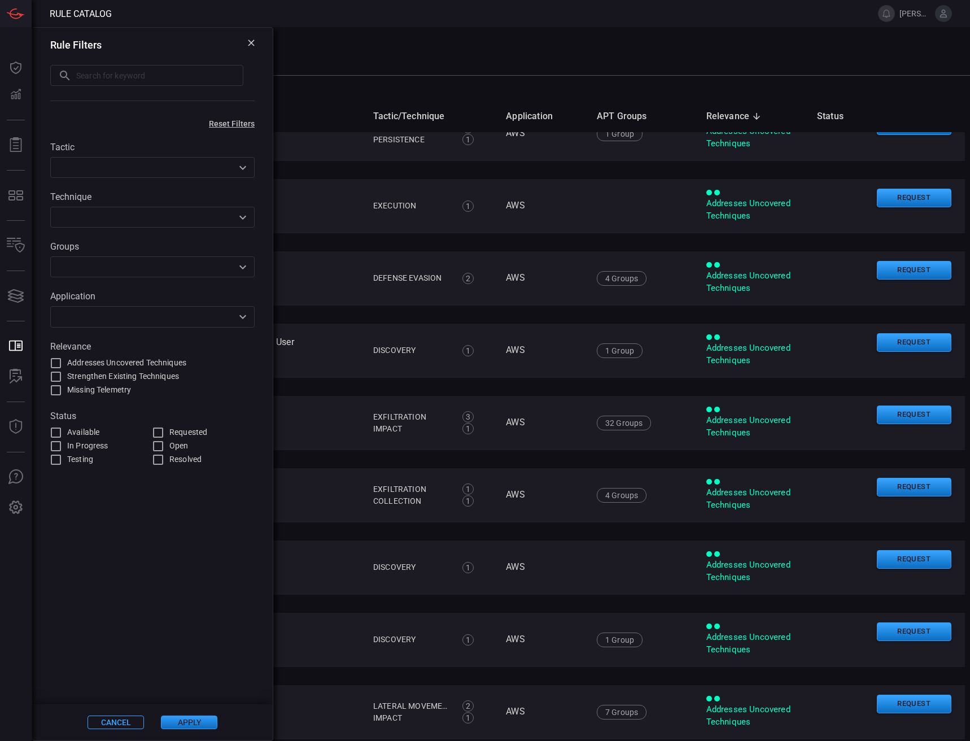
click at [94, 97] on div "Rule Filters ​ ​" at bounding box center [152, 71] width 240 height 87
click at [174, 432] on span "Requested" at bounding box center [188, 432] width 38 height 12
click at [165, 432] on input "Requested" at bounding box center [158, 433] width 14 height 14
checkbox input "true"
click at [185, 721] on button "Apply" at bounding box center [189, 722] width 56 height 14
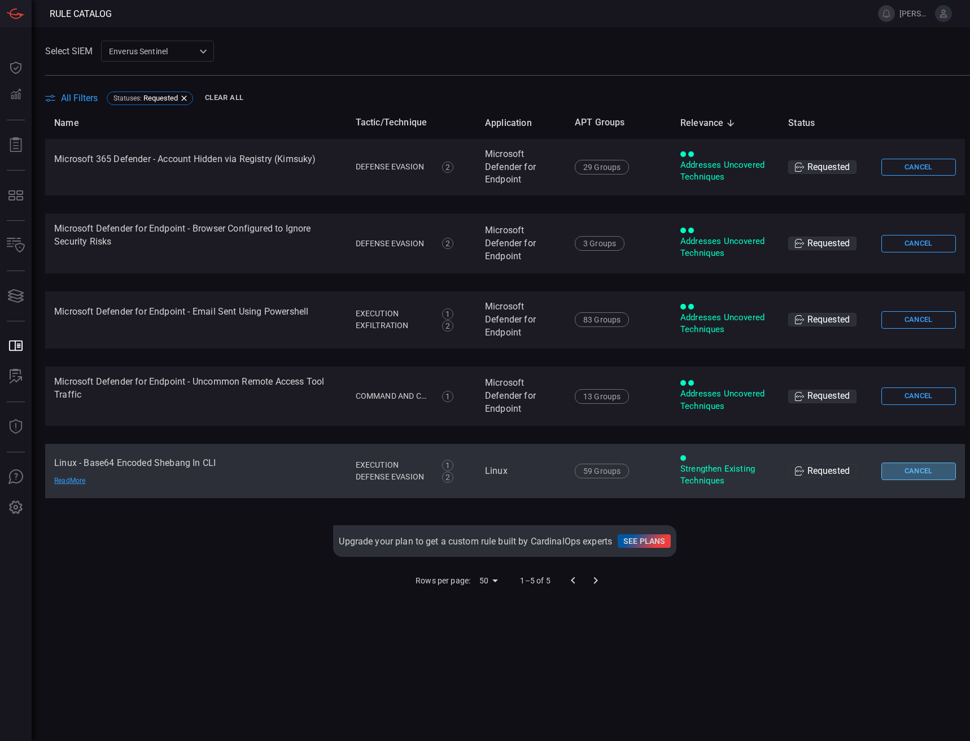
click at [881, 472] on button "Cancel" at bounding box center [918, 470] width 75 height 17
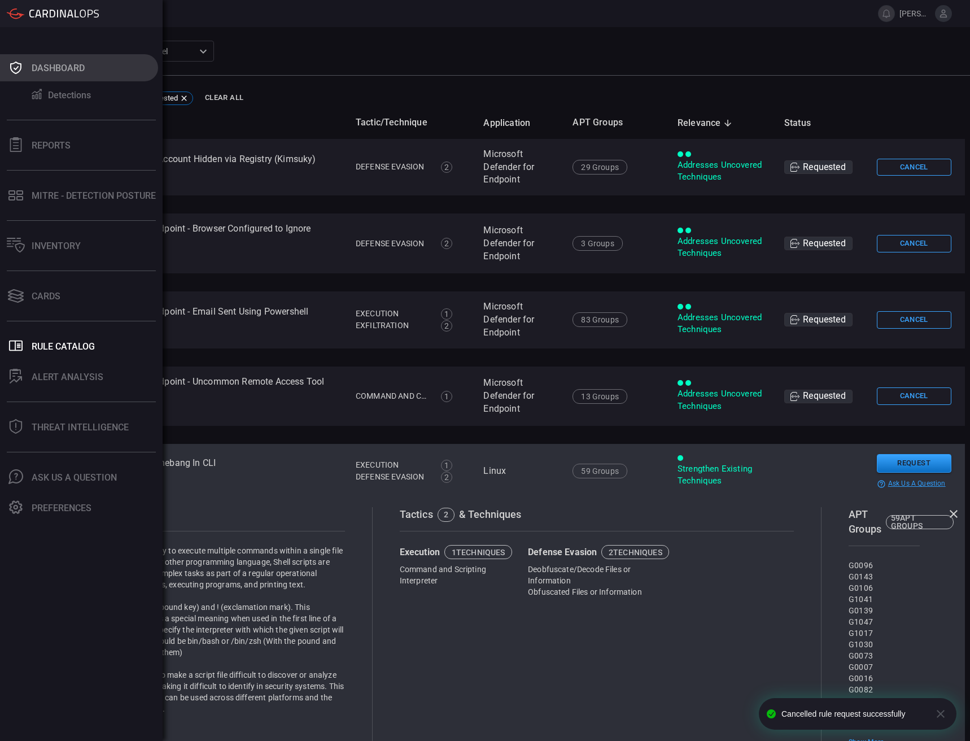
click at [40, 75] on button "Dashboard" at bounding box center [79, 67] width 158 height 27
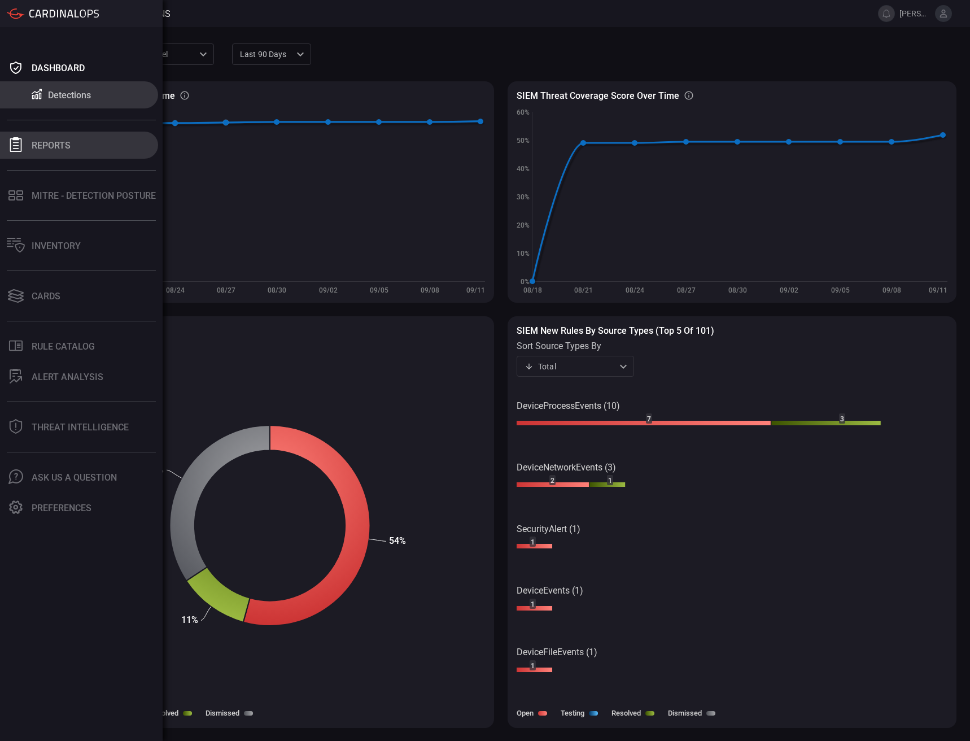
click at [15, 141] on icon at bounding box center [15, 144] width 15 height 15
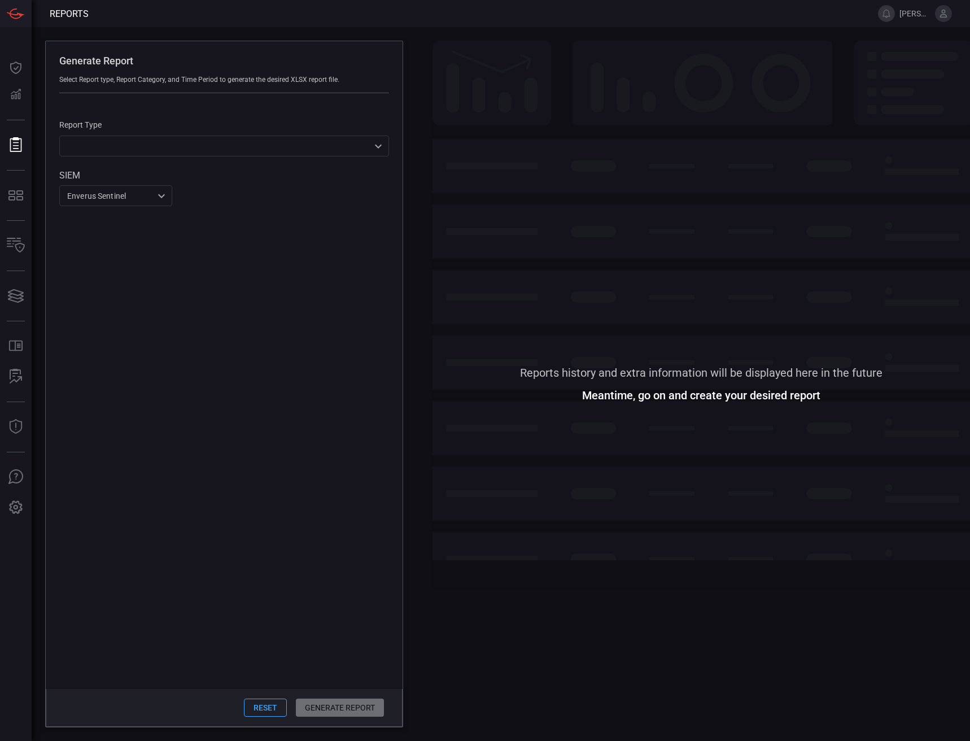
click at [607, 169] on span at bounding box center [700, 204] width 537 height 327
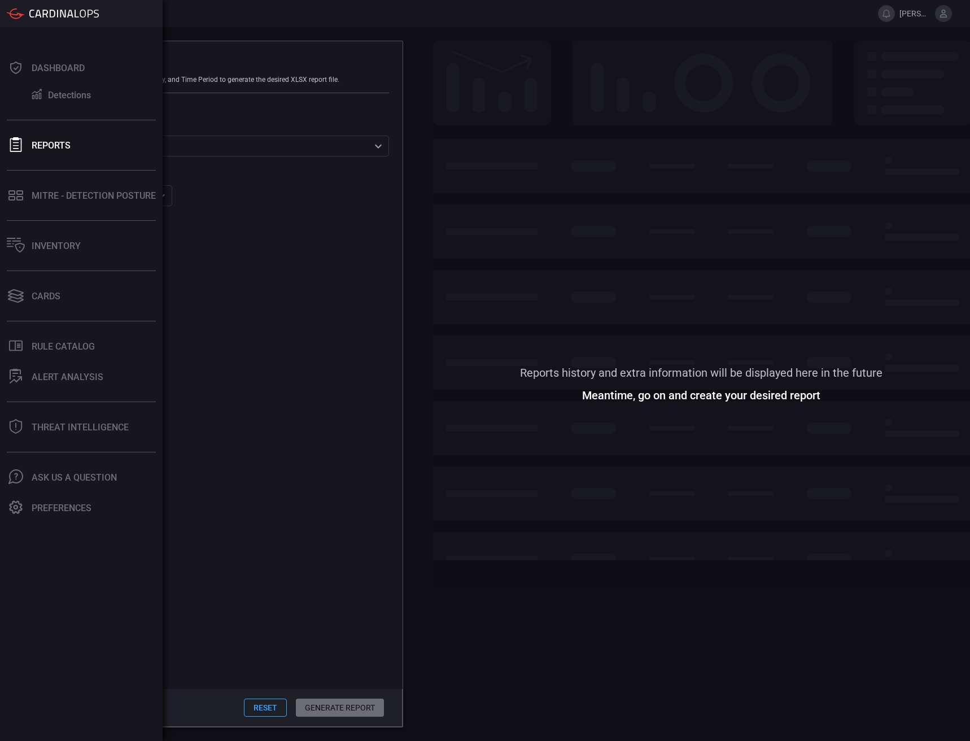
click at [39, 209] on div "Dashboard Detections Reports MITRE - Detection Posture Inventory Cards .st0_rul…" at bounding box center [81, 383] width 163 height 713
click at [41, 206] on button "MITRE - Detection Posture" at bounding box center [79, 195] width 158 height 27
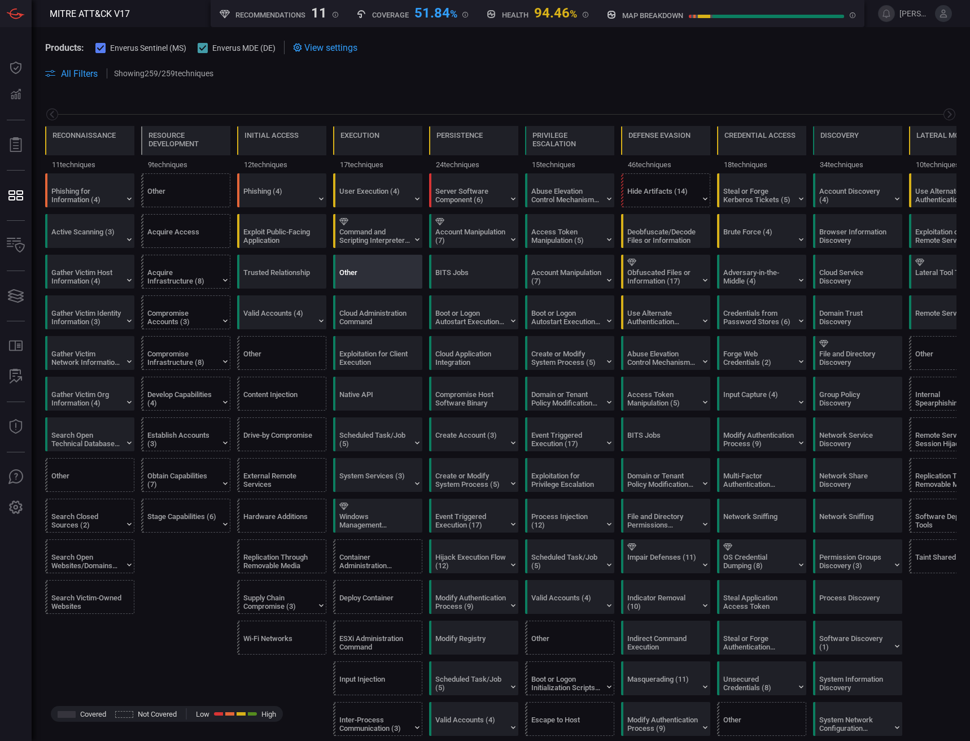
scroll to position [0, 148]
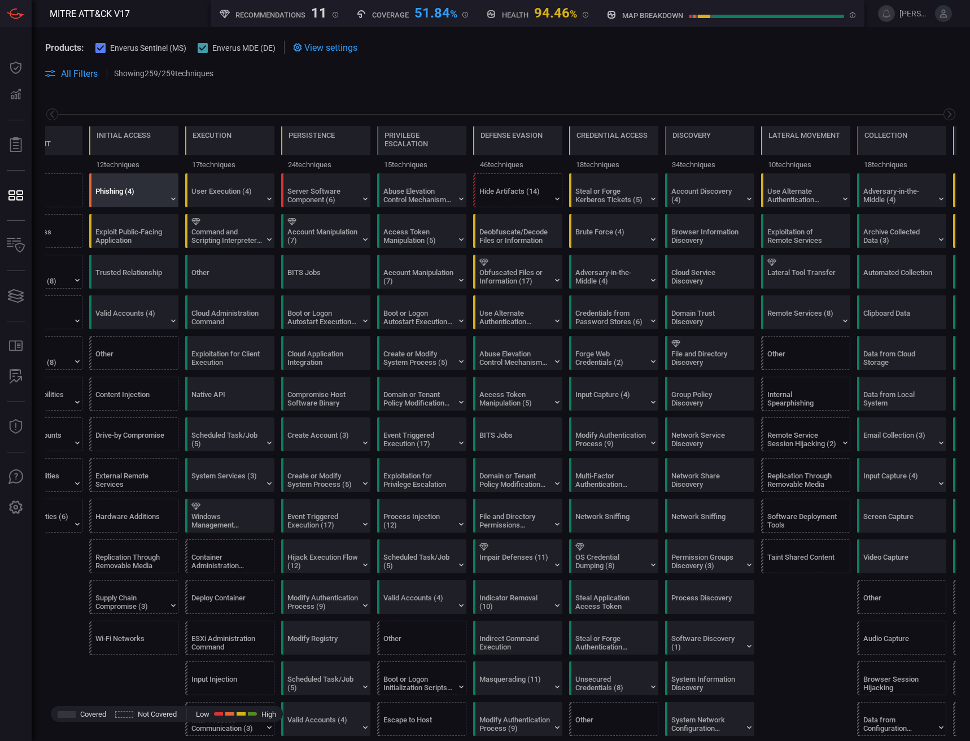
click at [145, 197] on div "Phishing (4)" at bounding box center [130, 195] width 71 height 17
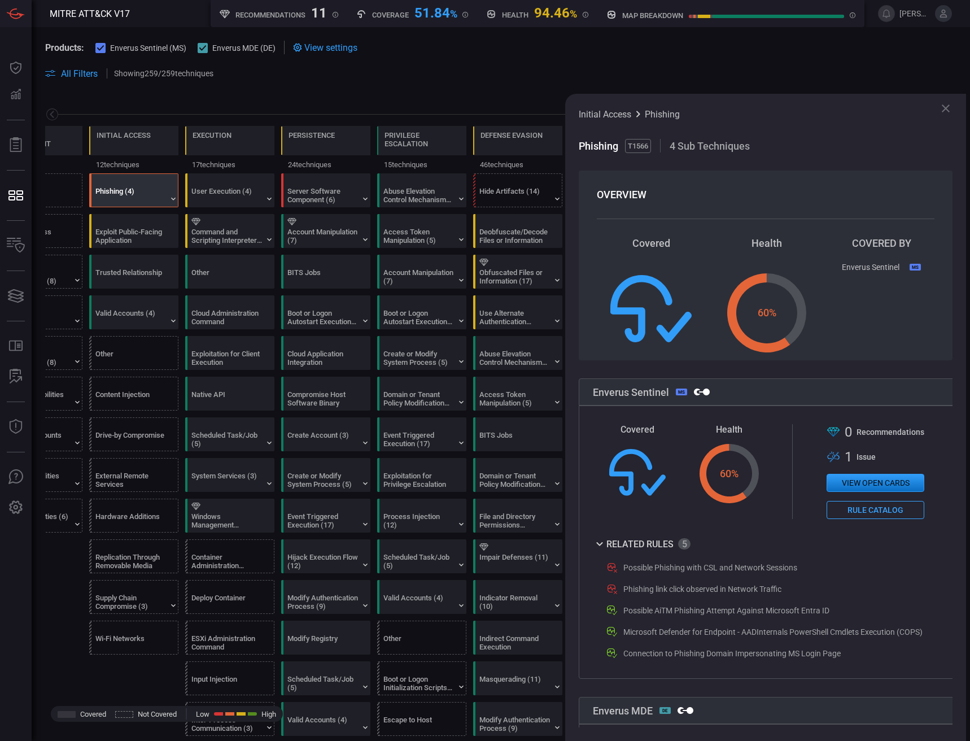
click at [874, 514] on button "Rule Catalog" at bounding box center [875, 510] width 98 height 18
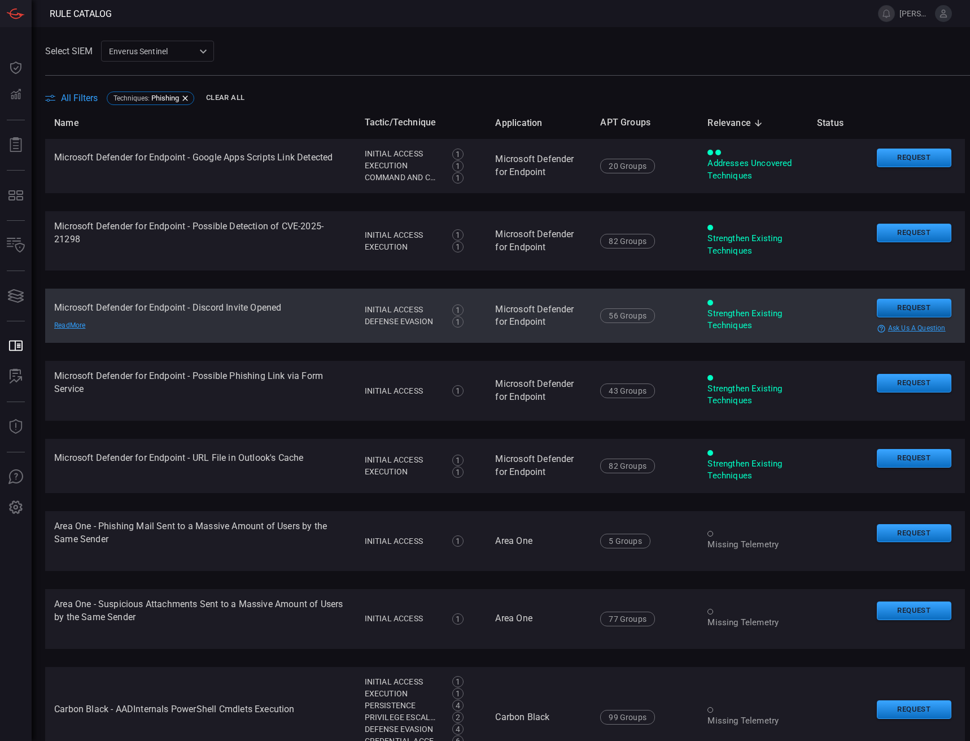
click at [888, 312] on button "Request" at bounding box center [914, 308] width 75 height 19
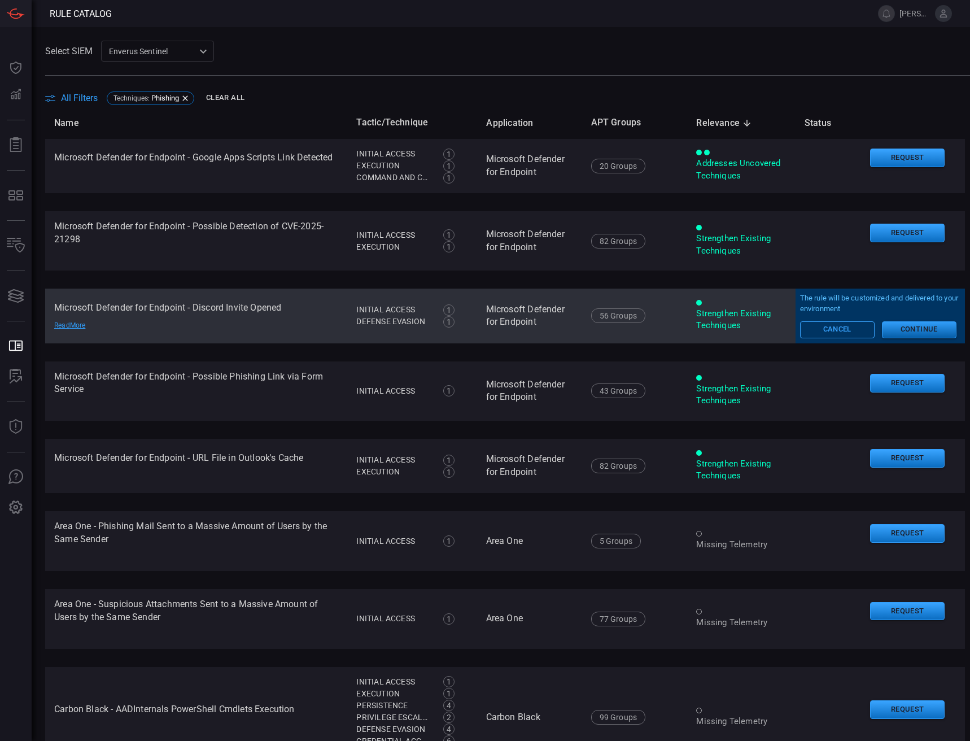
click at [890, 332] on button "Continue" at bounding box center [919, 329] width 75 height 17
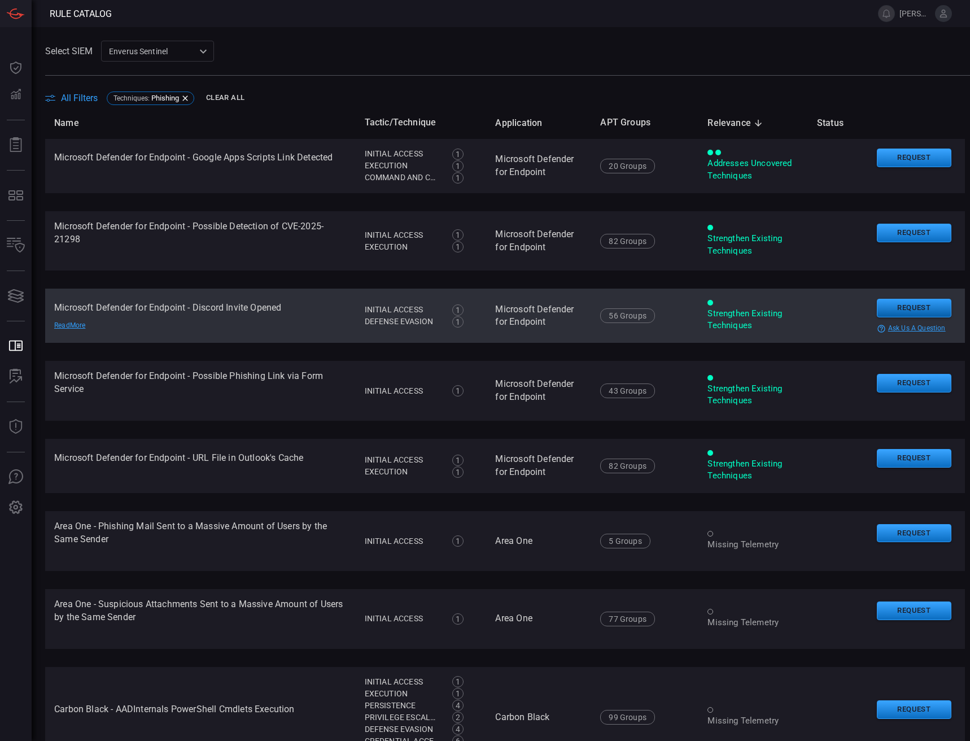
click at [887, 314] on button "Request" at bounding box center [914, 308] width 75 height 19
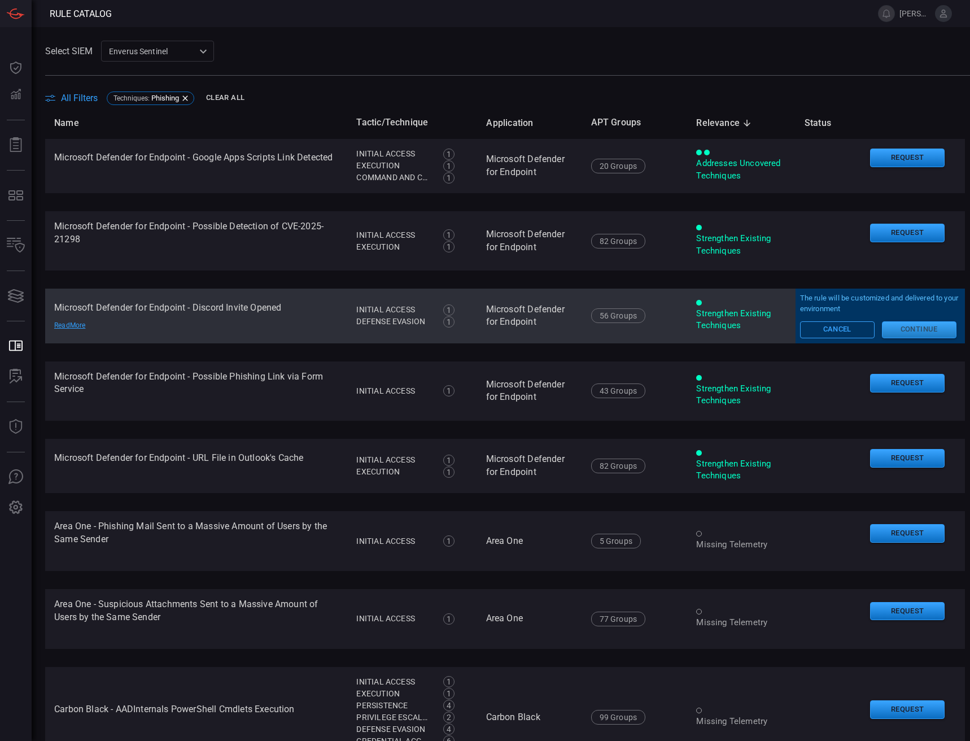
click at [899, 332] on button "Continue" at bounding box center [919, 329] width 75 height 17
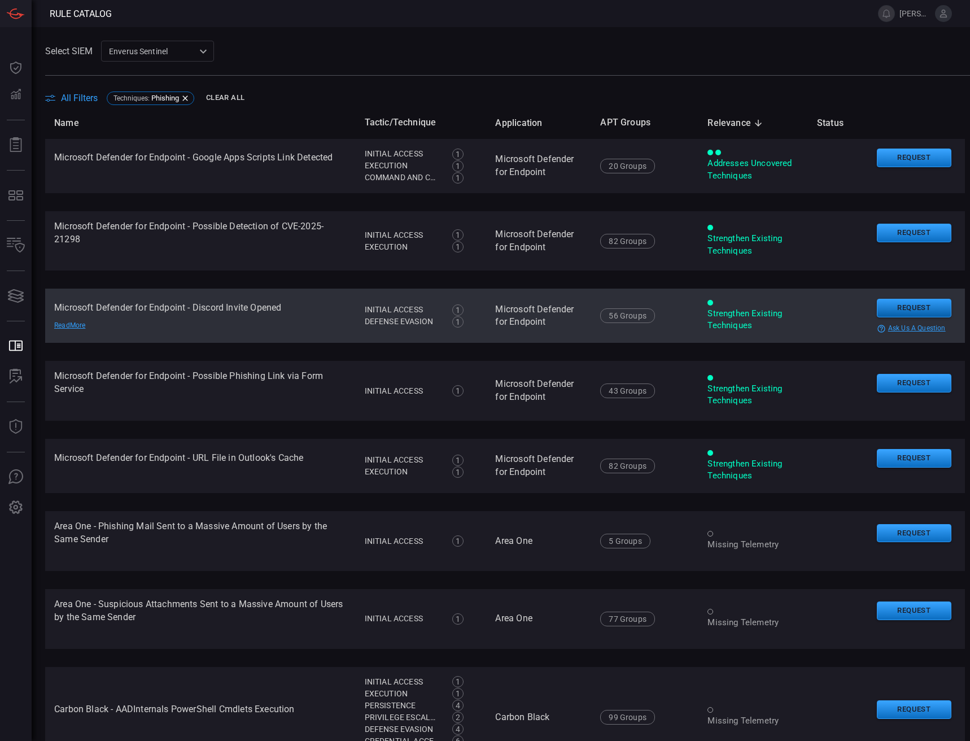
click at [886, 311] on button "Request" at bounding box center [914, 308] width 75 height 19
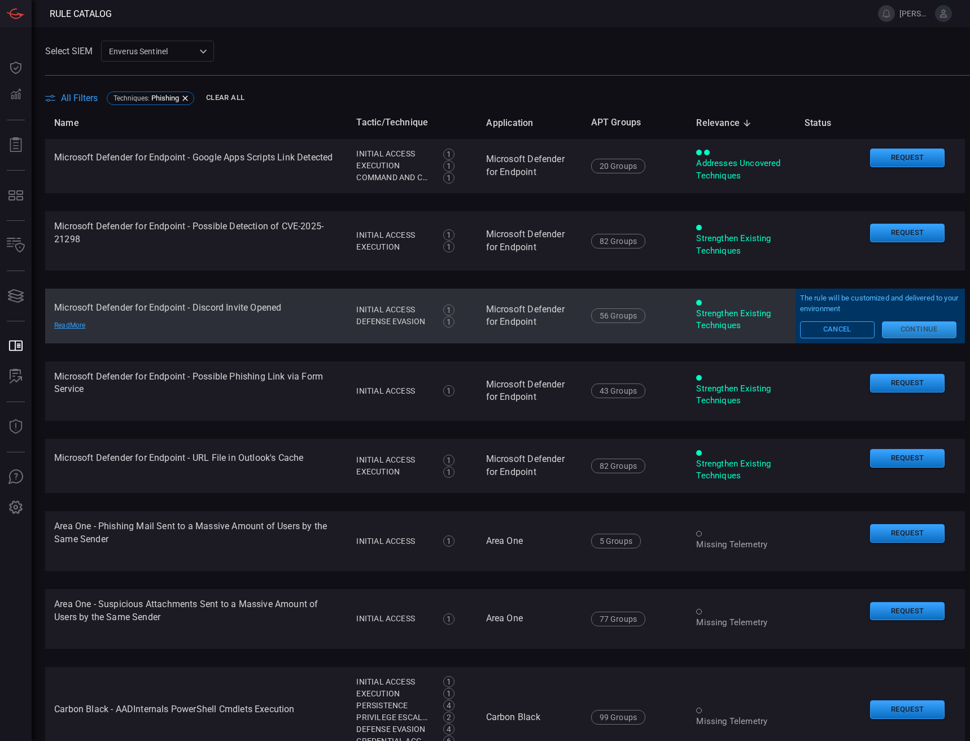
click at [890, 328] on button "Continue" at bounding box center [919, 329] width 75 height 17
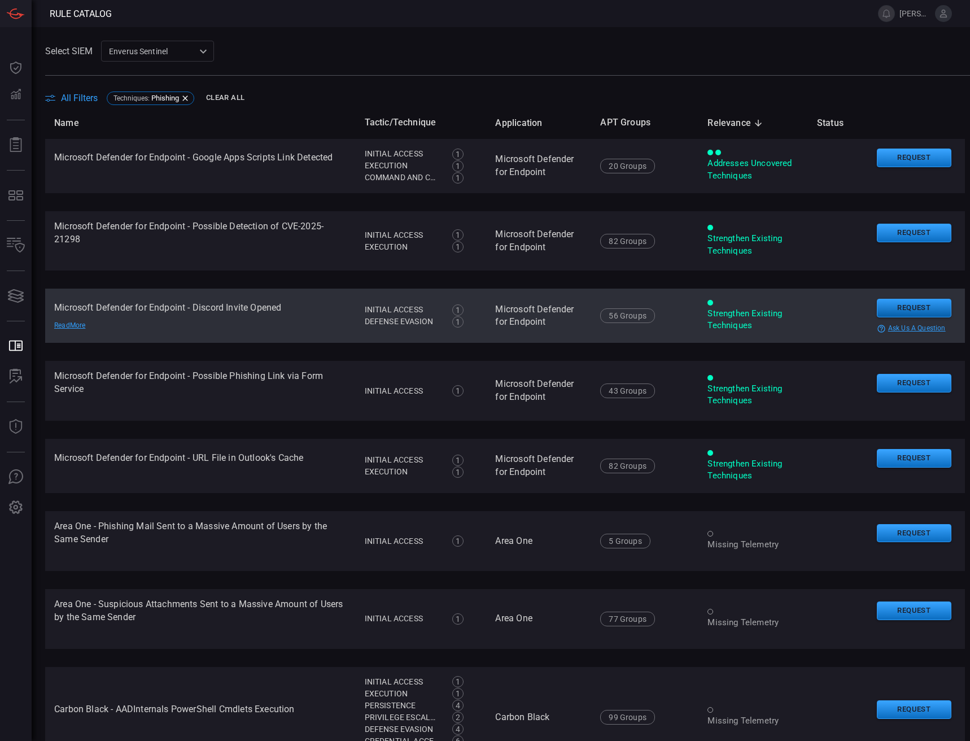
click at [907, 317] on button "Request" at bounding box center [914, 308] width 75 height 19
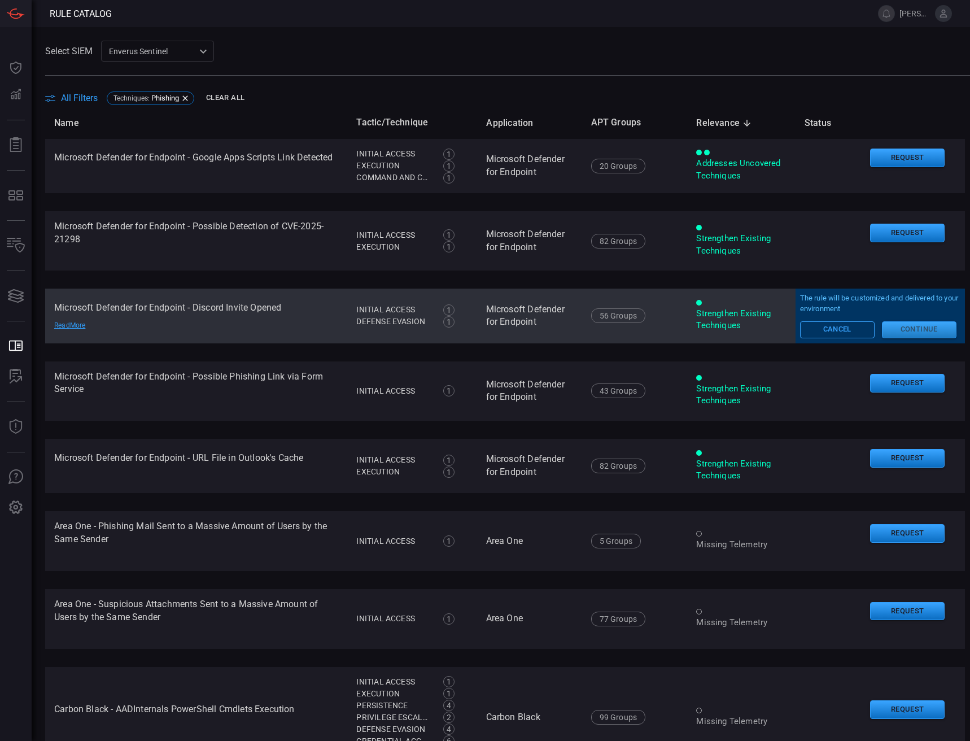
click at [889, 331] on button "Continue" at bounding box center [919, 329] width 75 height 17
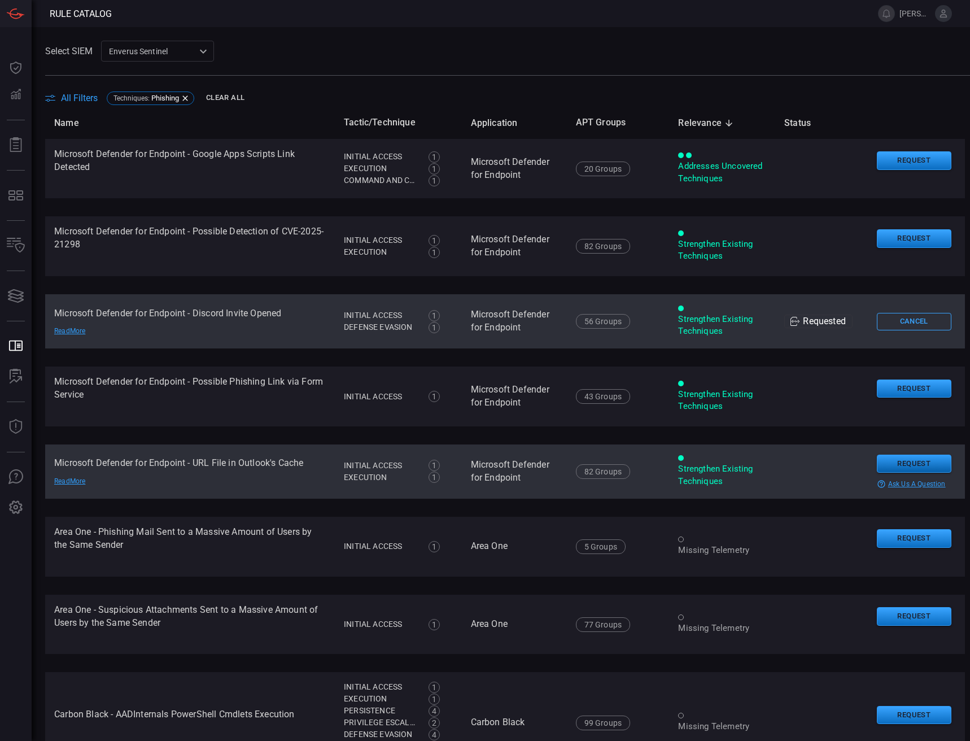
click at [879, 472] on button "Request" at bounding box center [914, 463] width 75 height 19
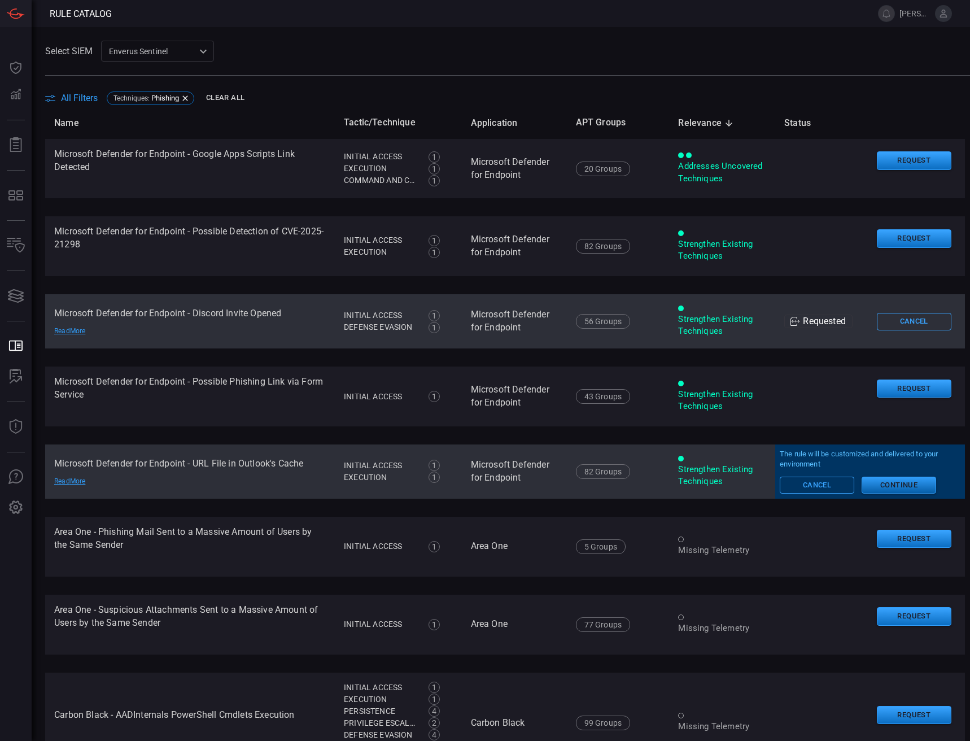
click at [863, 493] on button "Continue" at bounding box center [898, 484] width 75 height 17
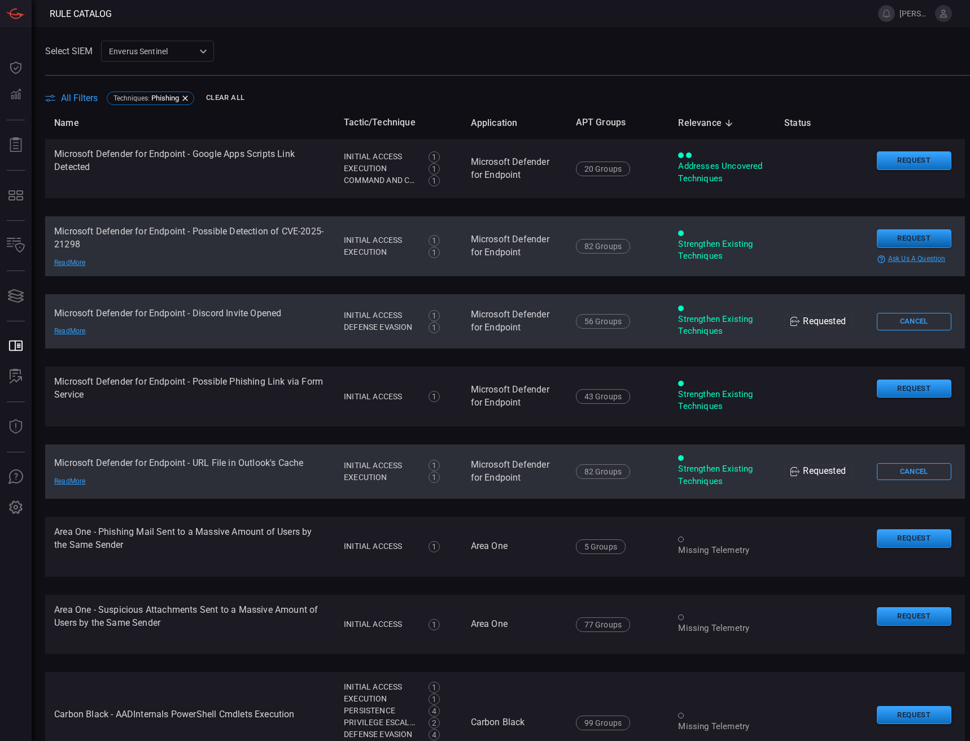
click at [880, 241] on button "Request" at bounding box center [914, 238] width 75 height 19
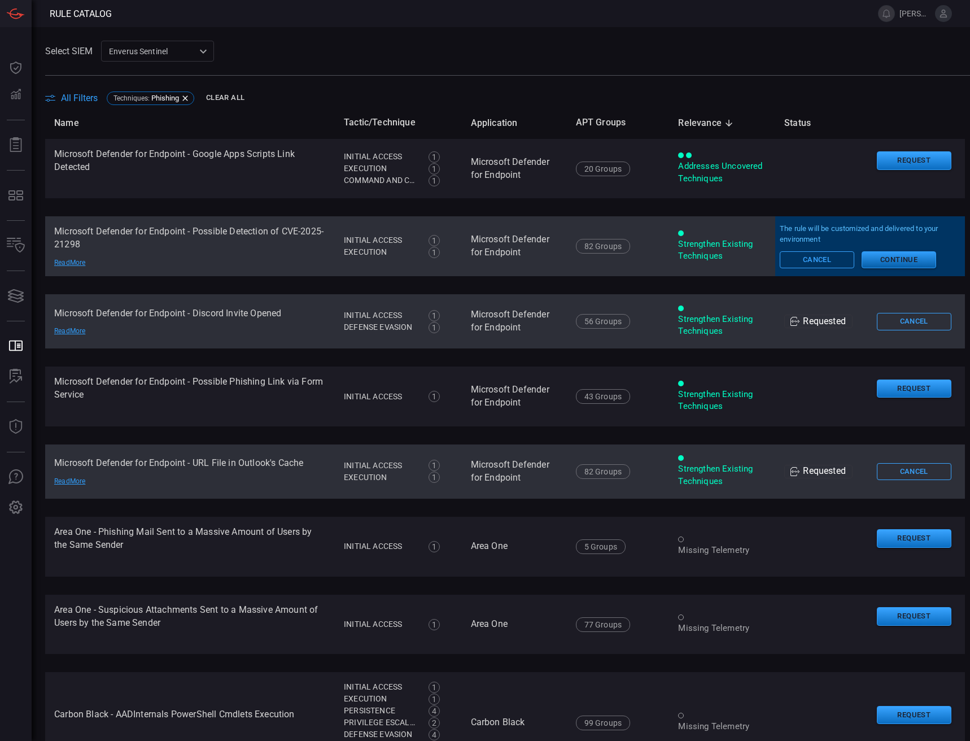
click at [869, 258] on button "Continue" at bounding box center [898, 259] width 75 height 17
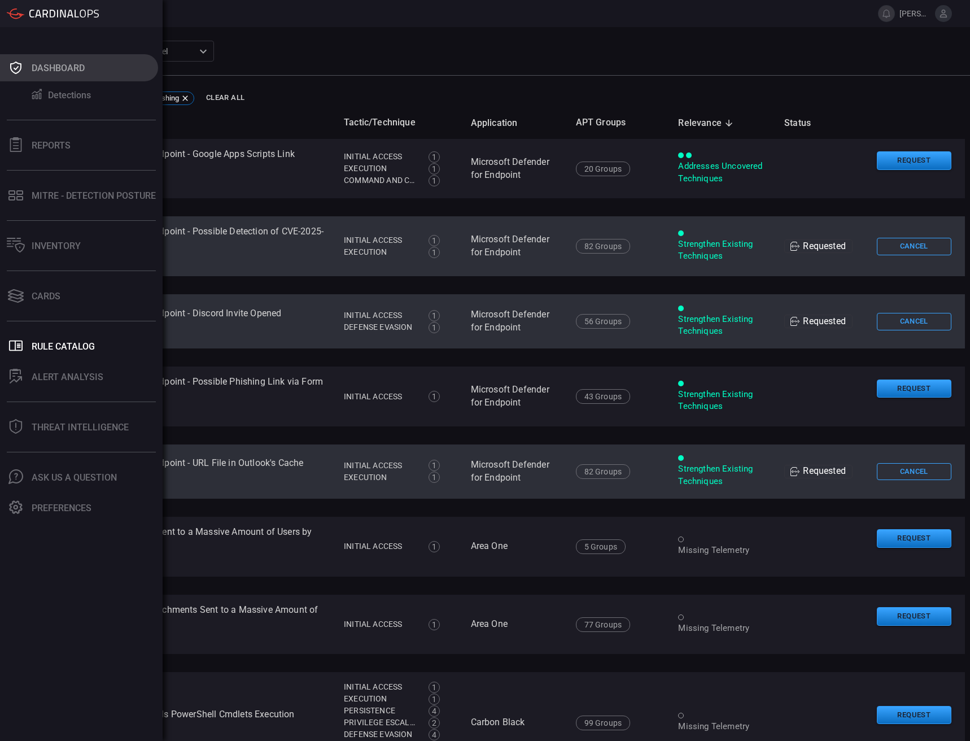
click at [13, 69] on icon at bounding box center [16, 68] width 18 height 16
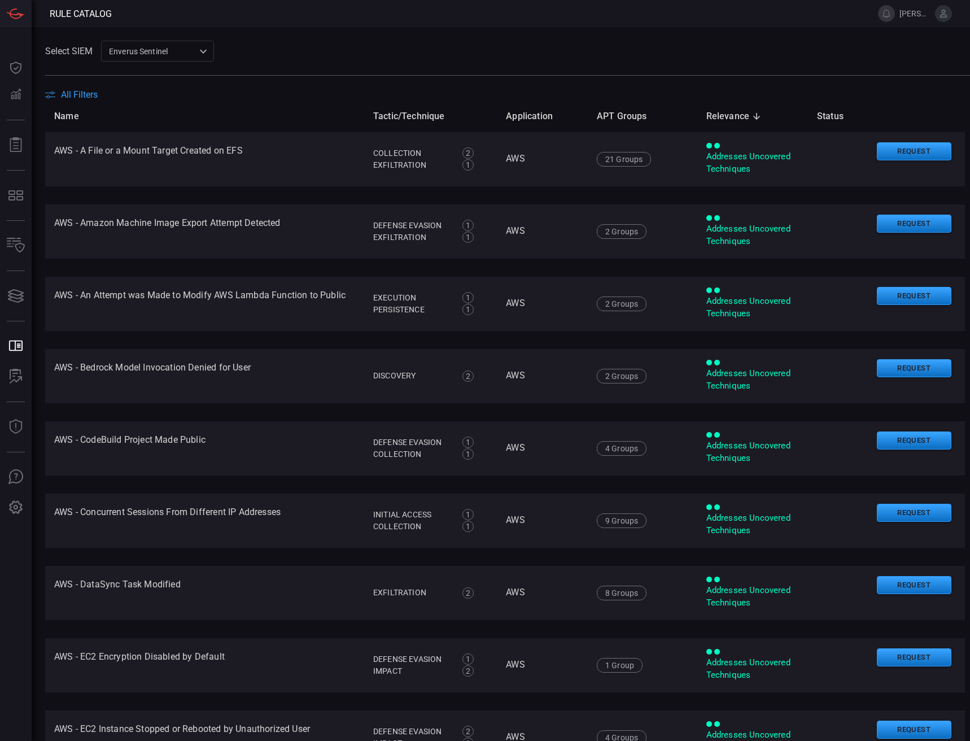
click at [250, 50] on div "Select SIEM Enverus Sentinel c91b43ff-c123-4683-be2e-f803907a5556 ​" at bounding box center [507, 51] width 925 height 21
click at [93, 98] on span "All Filters" at bounding box center [79, 94] width 37 height 11
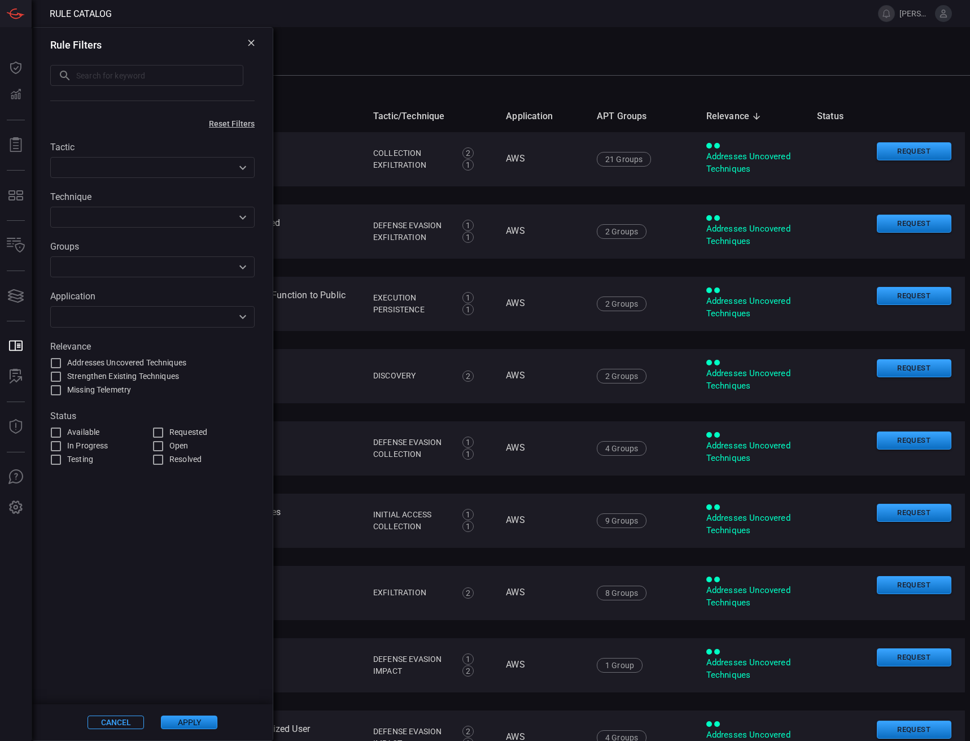
click at [171, 433] on span "Requested" at bounding box center [188, 432] width 38 height 12
click at [165, 433] on input "Requested" at bounding box center [158, 433] width 14 height 14
checkbox input "true"
click at [178, 717] on button "Apply" at bounding box center [189, 722] width 56 height 14
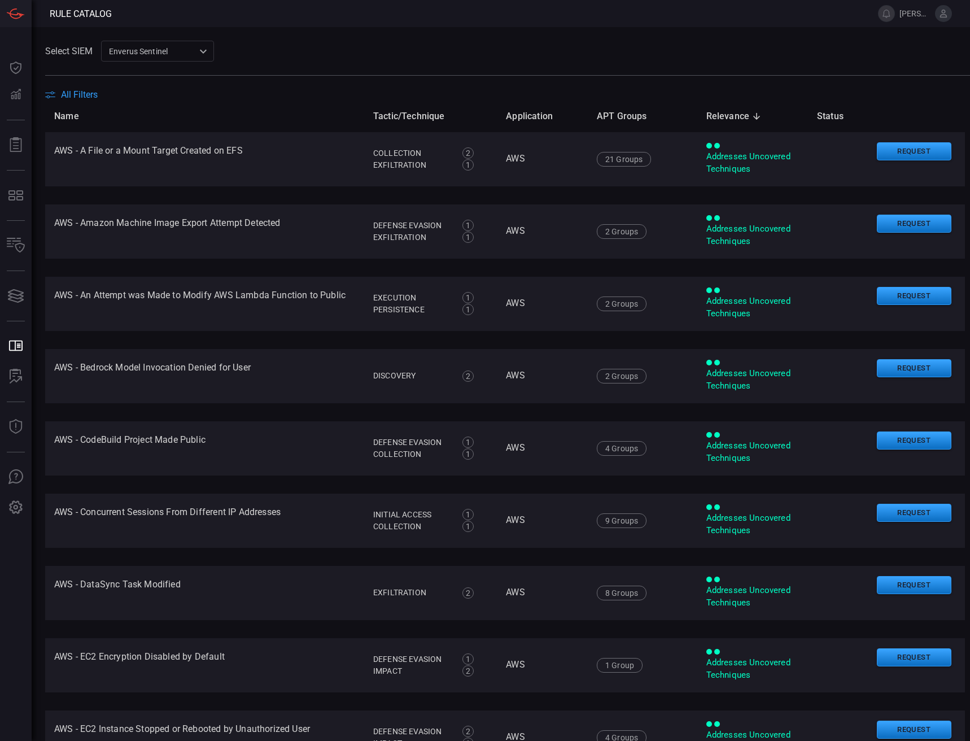
click at [76, 97] on span "All Filters" at bounding box center [79, 94] width 37 height 11
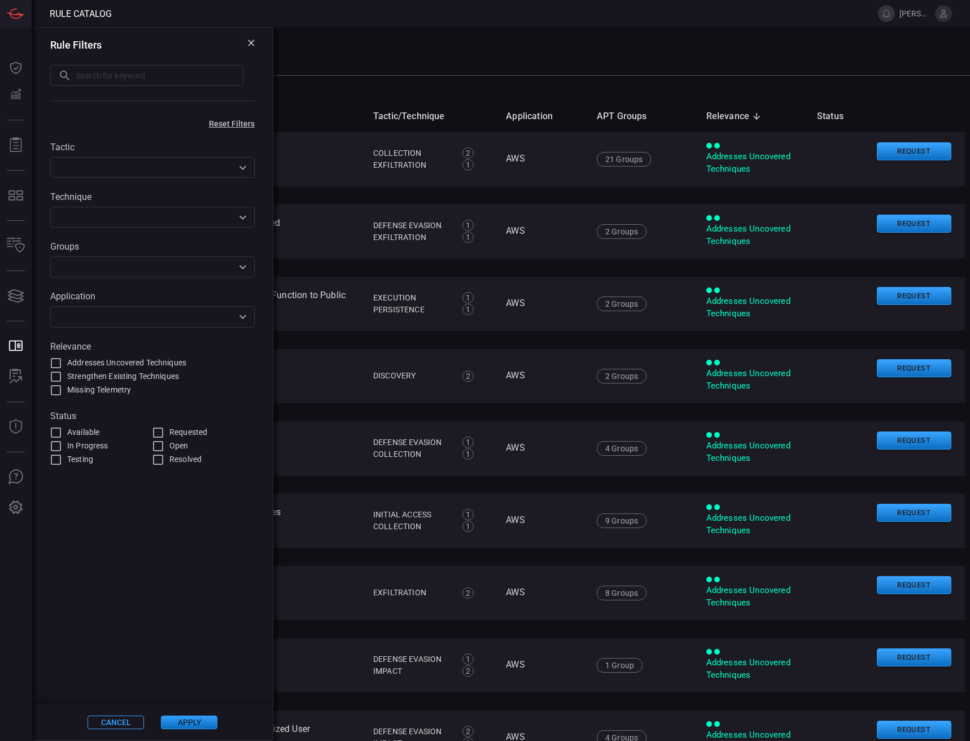
click at [167, 435] on label "Requested" at bounding box center [202, 433] width 103 height 14
click at [165, 435] on input "Requested" at bounding box center [158, 433] width 14 height 14
checkbox input "true"
click at [170, 728] on button "Apply" at bounding box center [189, 722] width 56 height 14
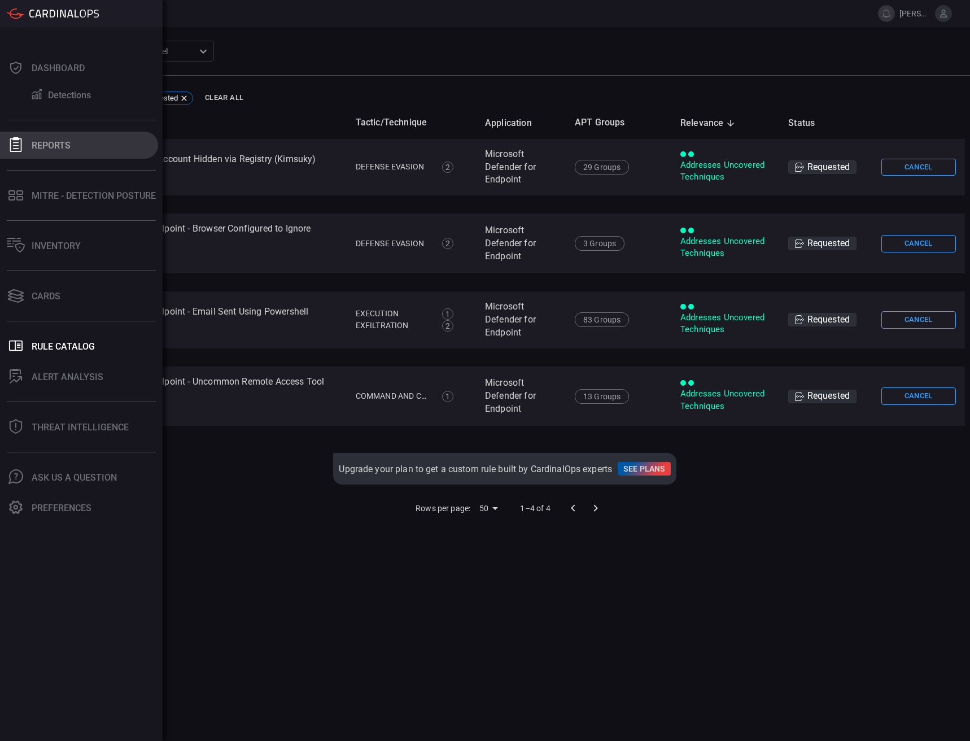
click at [54, 145] on div "Reports" at bounding box center [51, 145] width 39 height 11
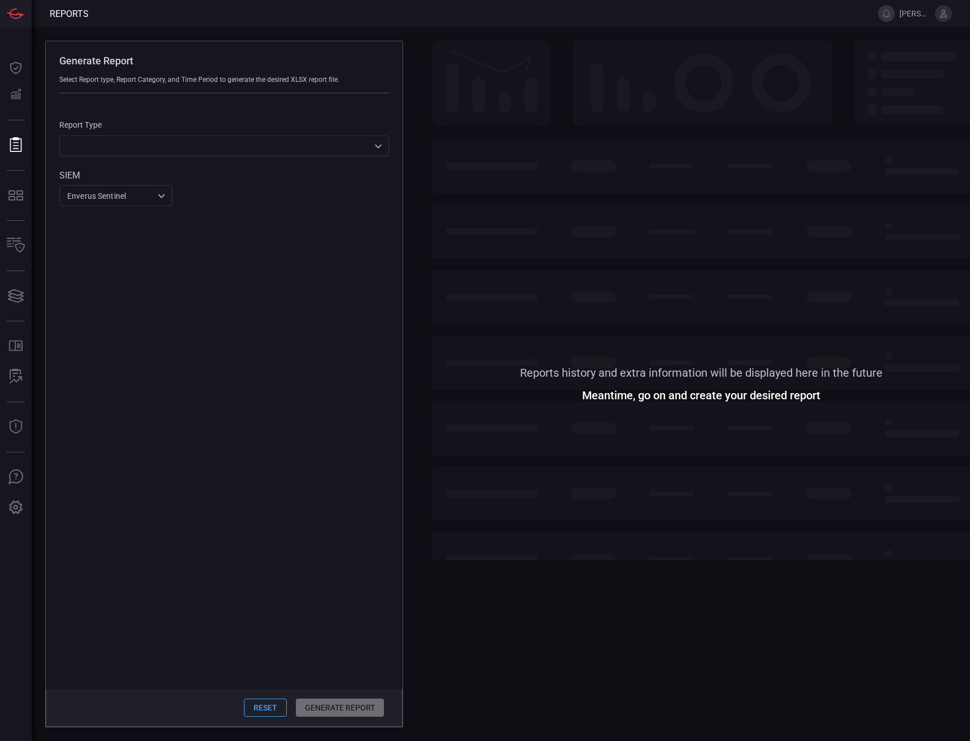
click at [135, 133] on div "Report Type ​ ​" at bounding box center [224, 138] width 330 height 36
click at [136, 148] on div "​ ​" at bounding box center [224, 145] width 330 height 21
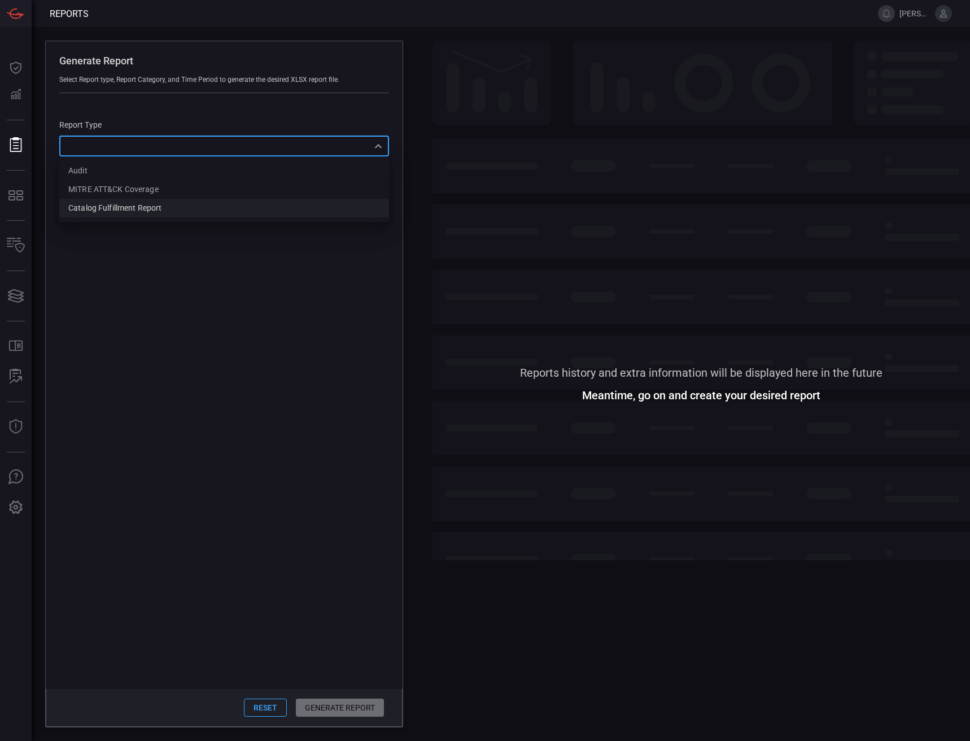
click at [138, 202] on div "Catalog fulfillment report" at bounding box center [114, 208] width 93 height 12
type input "CatalogReport"
click at [325, 703] on button "Generate Report" at bounding box center [339, 707] width 89 height 18
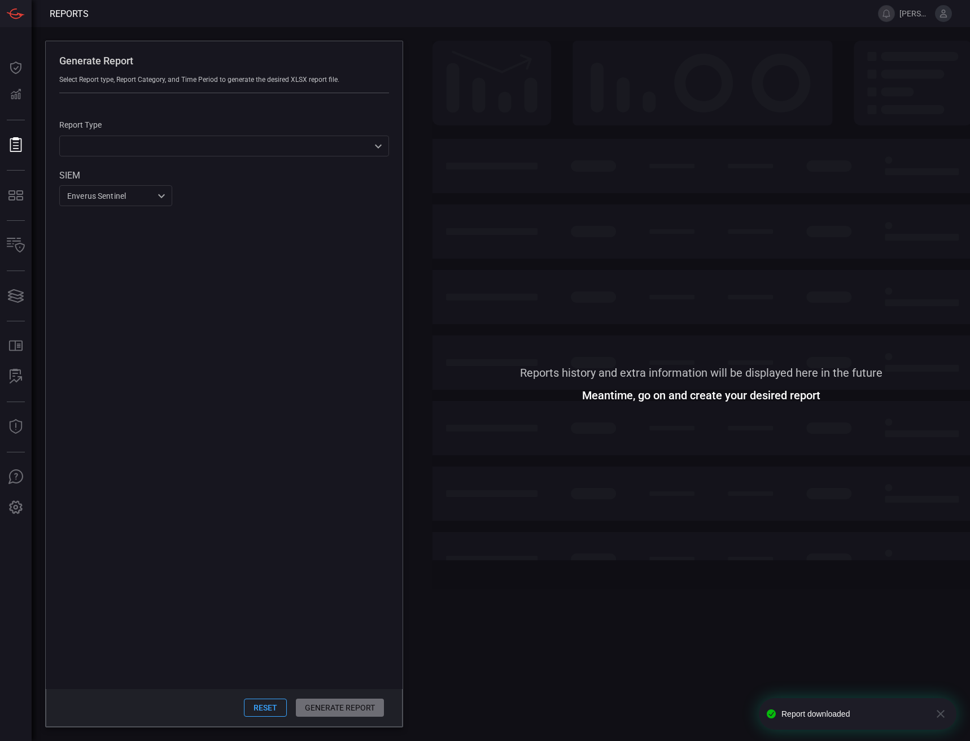
click at [716, 113] on span at bounding box center [700, 204] width 537 height 327
click at [445, 47] on span at bounding box center [700, 204] width 537 height 327
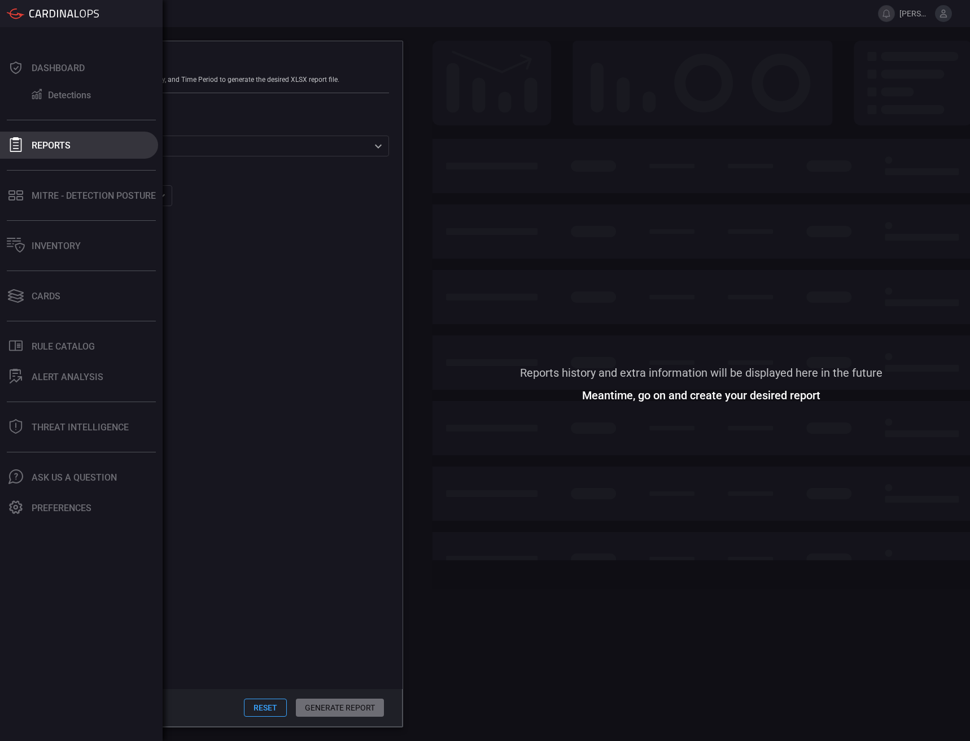
click at [16, 148] on icon at bounding box center [16, 144] width 12 height 15
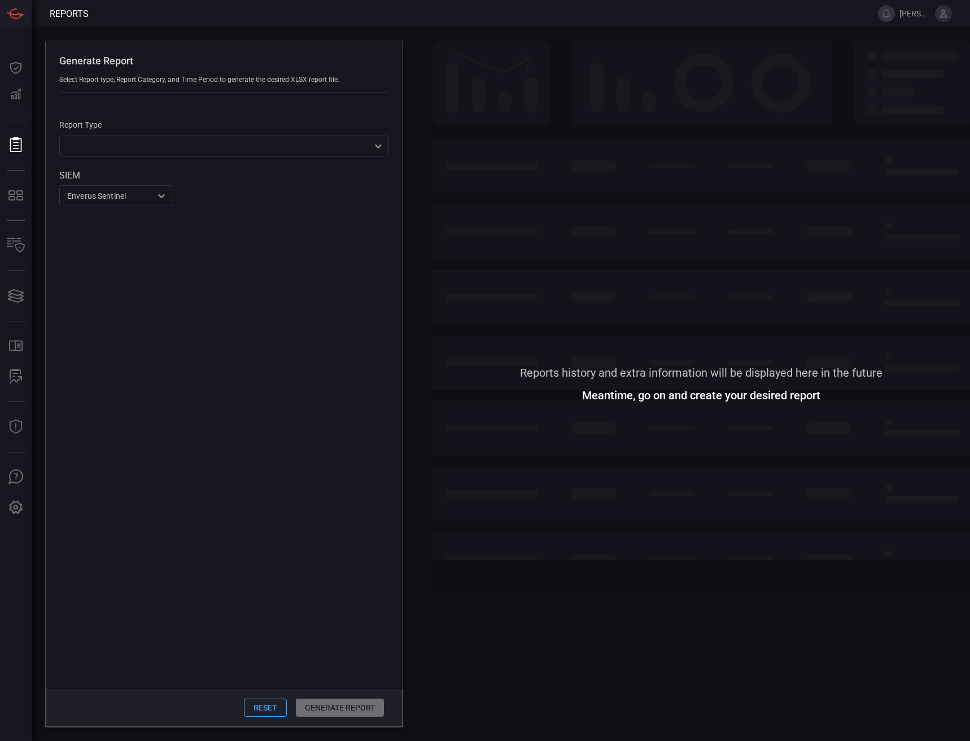
click at [177, 327] on span at bounding box center [224, 447] width 357 height 483
click at [232, 209] on div "Generate Report Select Report type, Report Category, and Time Period to generat…" at bounding box center [224, 384] width 358 height 686
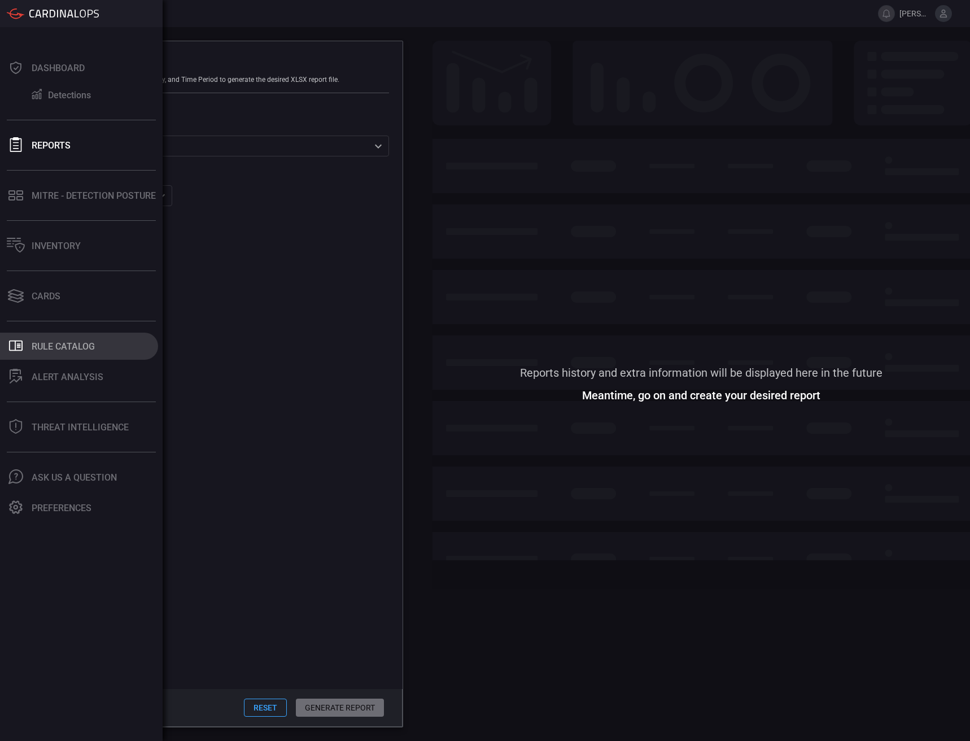
click at [58, 342] on div "Rule Catalog" at bounding box center [63, 346] width 63 height 11
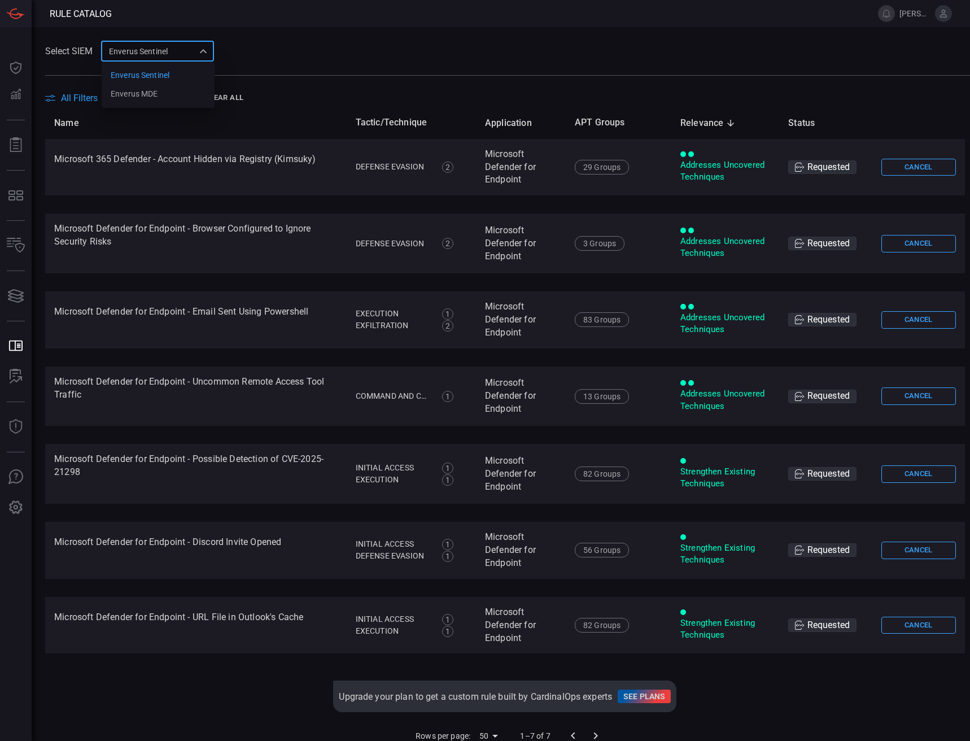
click at [136, 58] on div "Enverus Sentinel c91b43ff-c123-4683-be2e-f803907a5556 Enverus Sentinel Enverus …" at bounding box center [157, 51] width 113 height 21
click at [311, 50] on div at bounding box center [485, 370] width 970 height 741
click at [65, 107] on th "Name" at bounding box center [195, 123] width 301 height 32
click at [72, 102] on span "All Filters" at bounding box center [79, 98] width 37 height 11
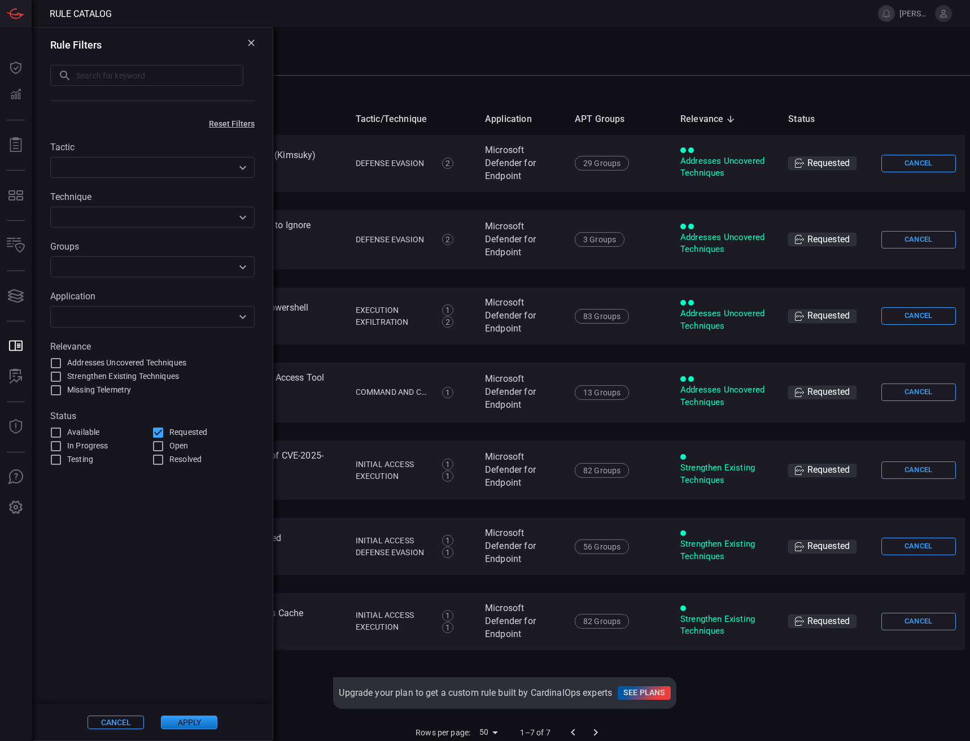
click at [185, 724] on button "Apply" at bounding box center [189, 722] width 56 height 14
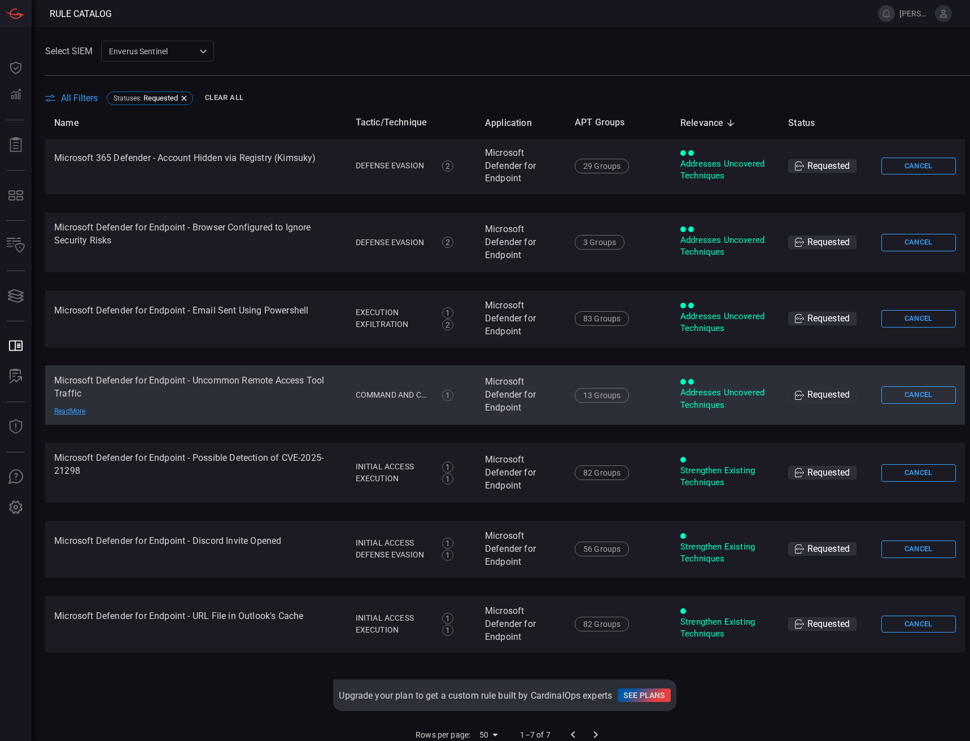
scroll to position [2, 0]
